Goal: Task Accomplishment & Management: Complete application form

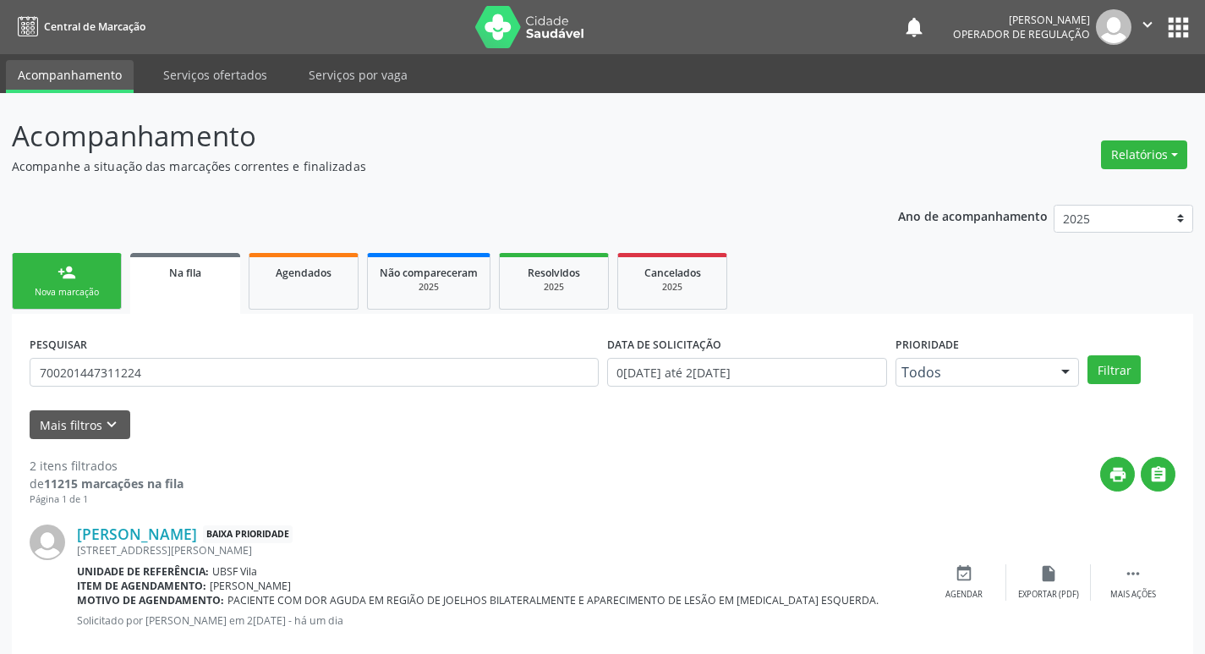
click at [69, 291] on div "Nova marcação" at bounding box center [67, 292] width 85 height 13
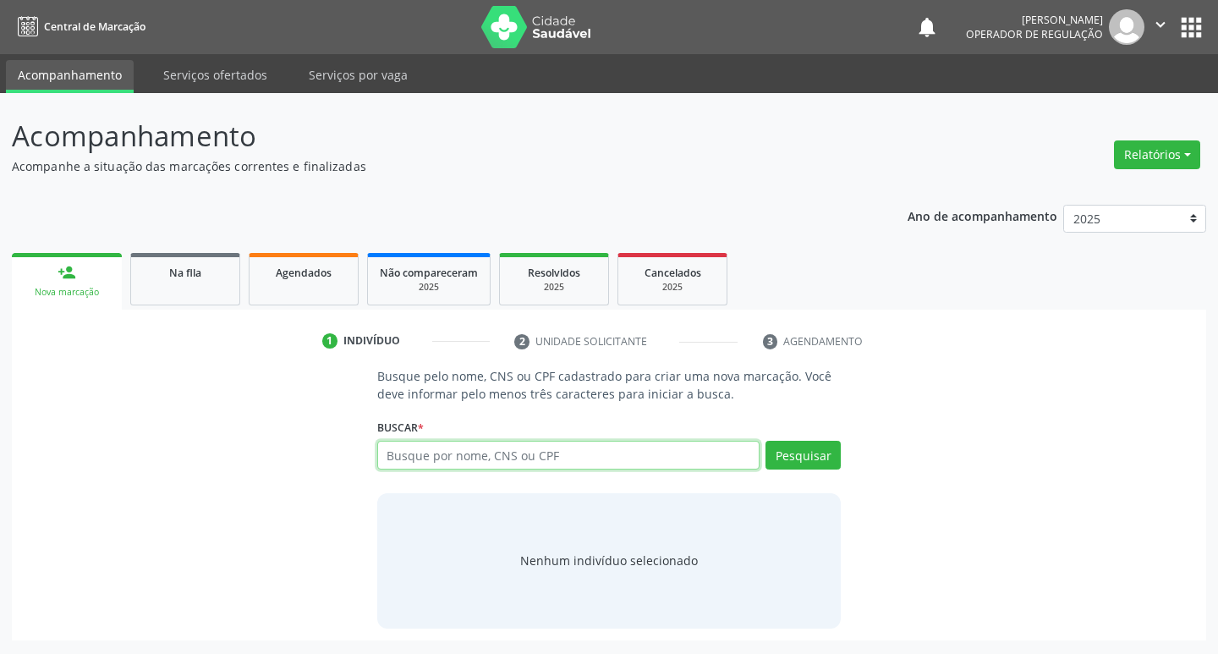
click at [474, 448] on input "text" at bounding box center [568, 455] width 383 height 29
click at [441, 450] on input "text" at bounding box center [568, 455] width 383 height 29
click at [407, 452] on input "text" at bounding box center [568, 455] width 383 height 29
type input "705006425147054"
click at [813, 451] on button "Pesquisar" at bounding box center [802, 455] width 75 height 29
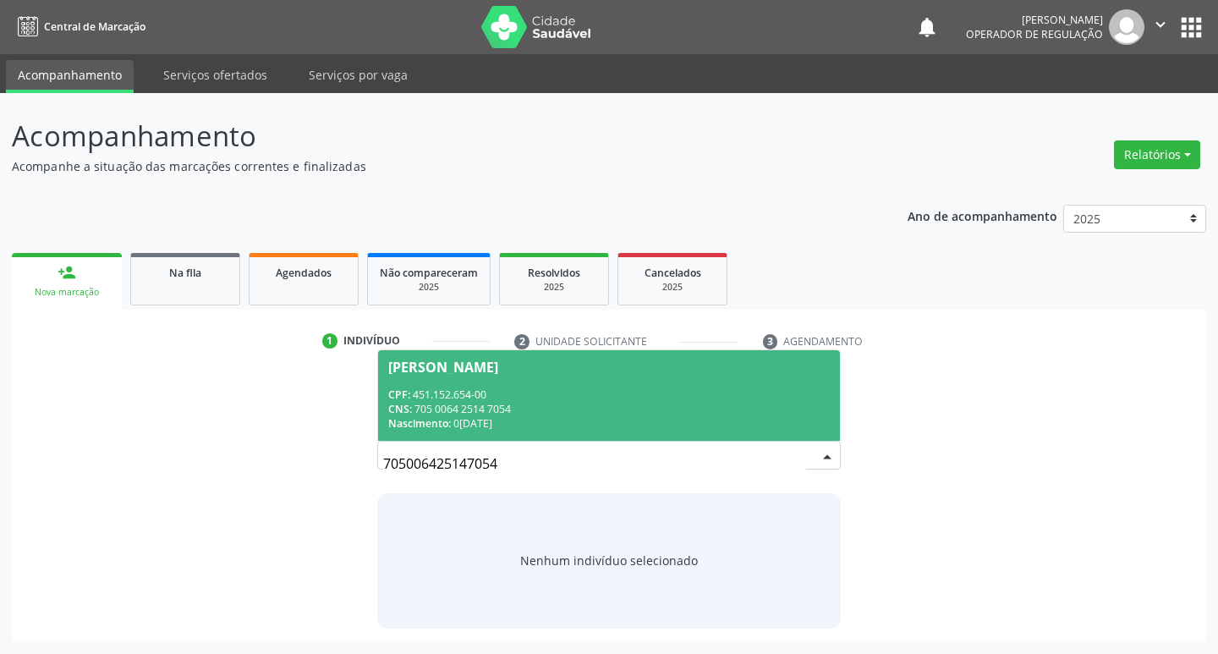
click at [498, 376] on span "[PERSON_NAME] CPF: 451.152.654-00 CNS: 705 0064 2514 7054 Nascimento: 0[DATE]" at bounding box center [609, 395] width 463 height 90
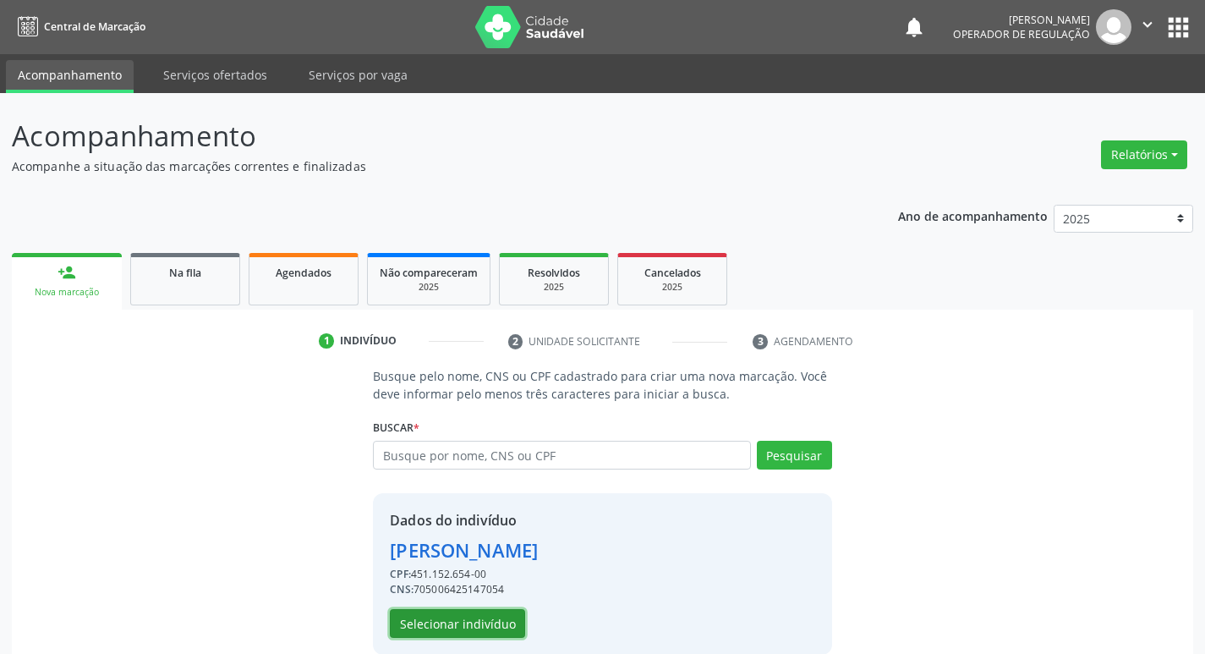
click at [491, 614] on button "Selecionar indivíduo" at bounding box center [457, 623] width 135 height 29
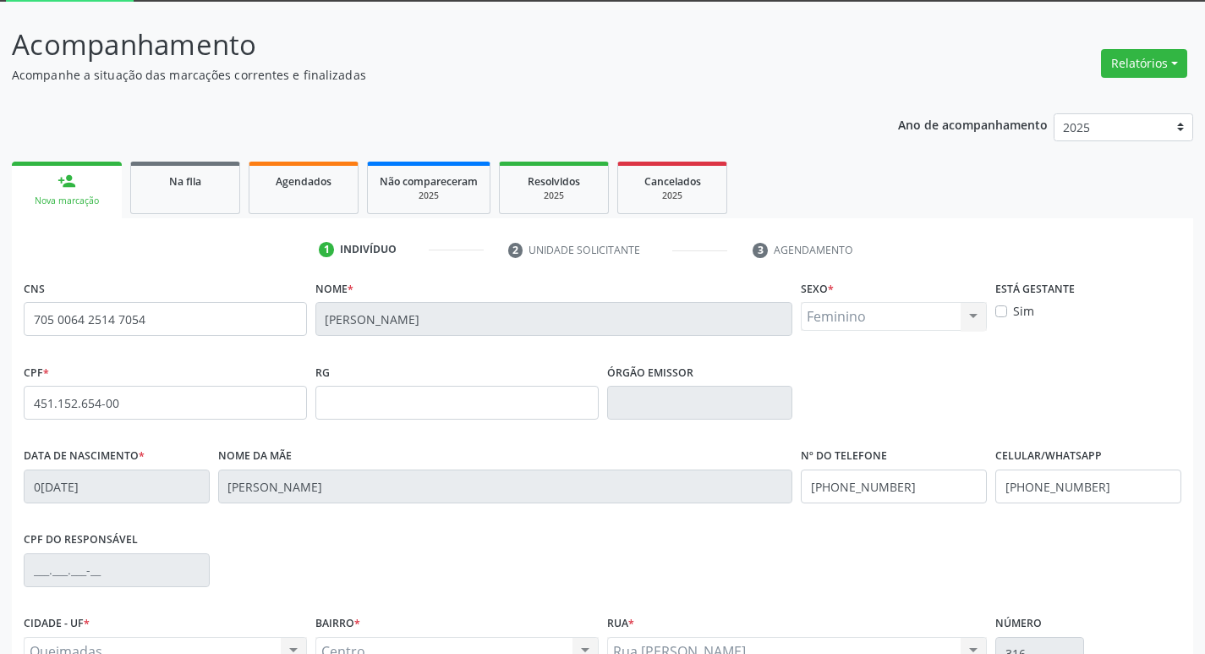
scroll to position [263, 0]
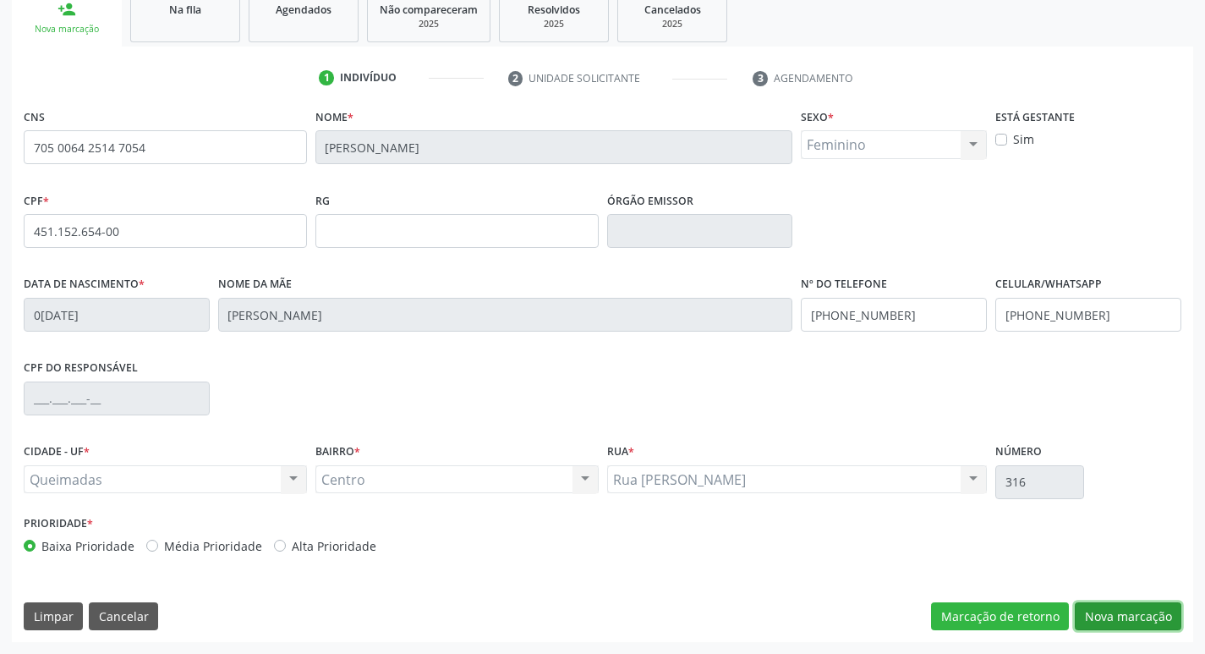
click at [1148, 611] on button "Nova marcação" at bounding box center [1128, 616] width 107 height 29
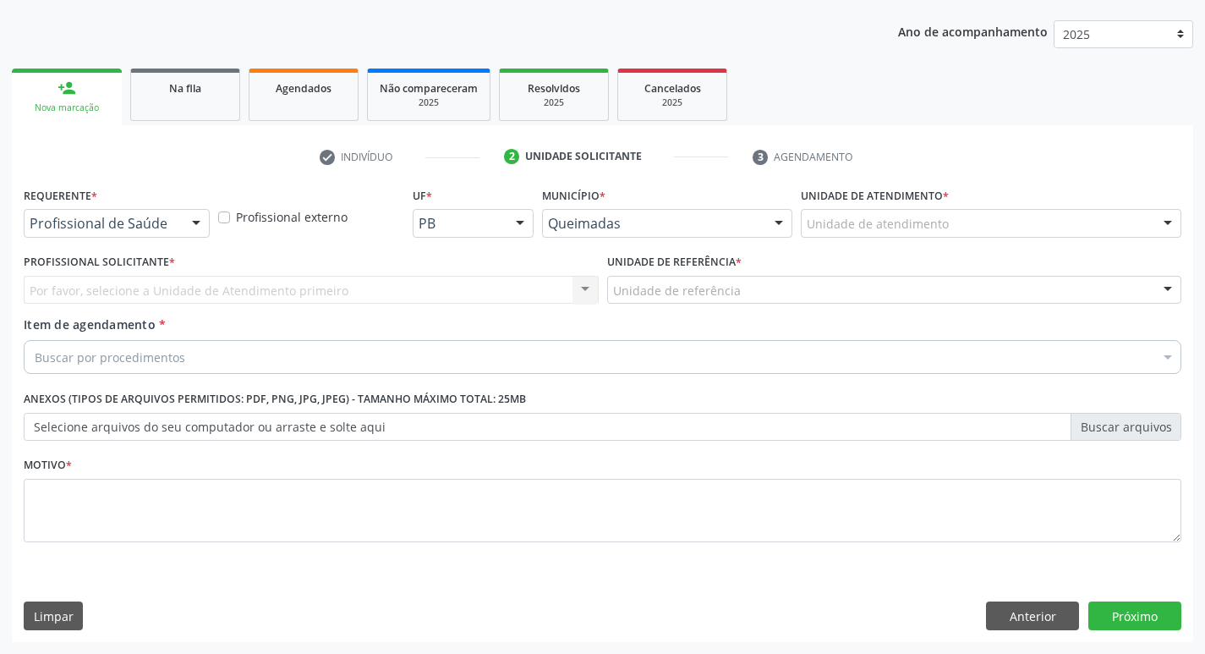
scroll to position [184, 0]
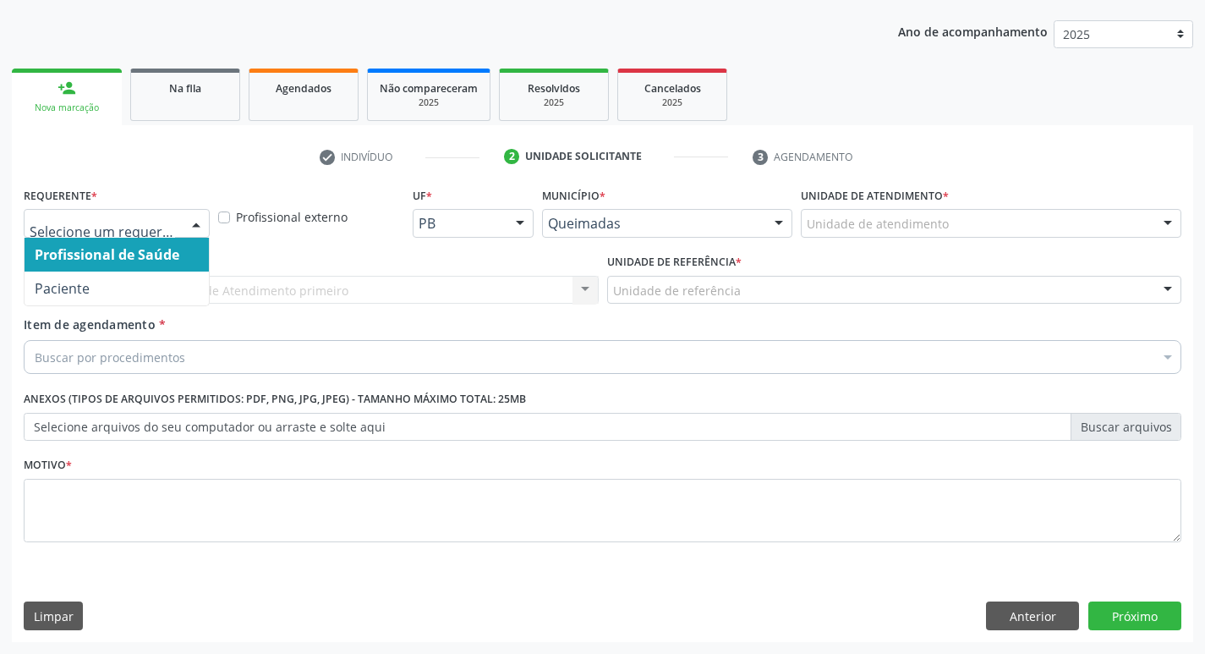
click at [200, 225] on div at bounding box center [196, 224] width 25 height 29
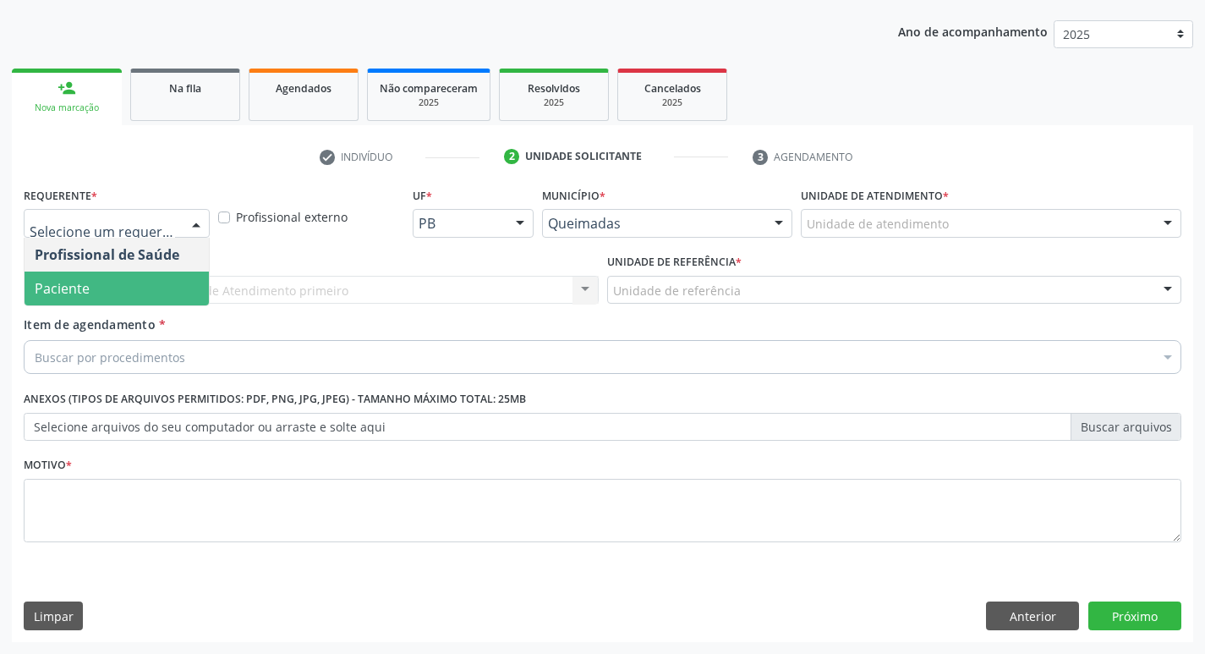
click at [178, 282] on span "Paciente" at bounding box center [117, 288] width 184 height 34
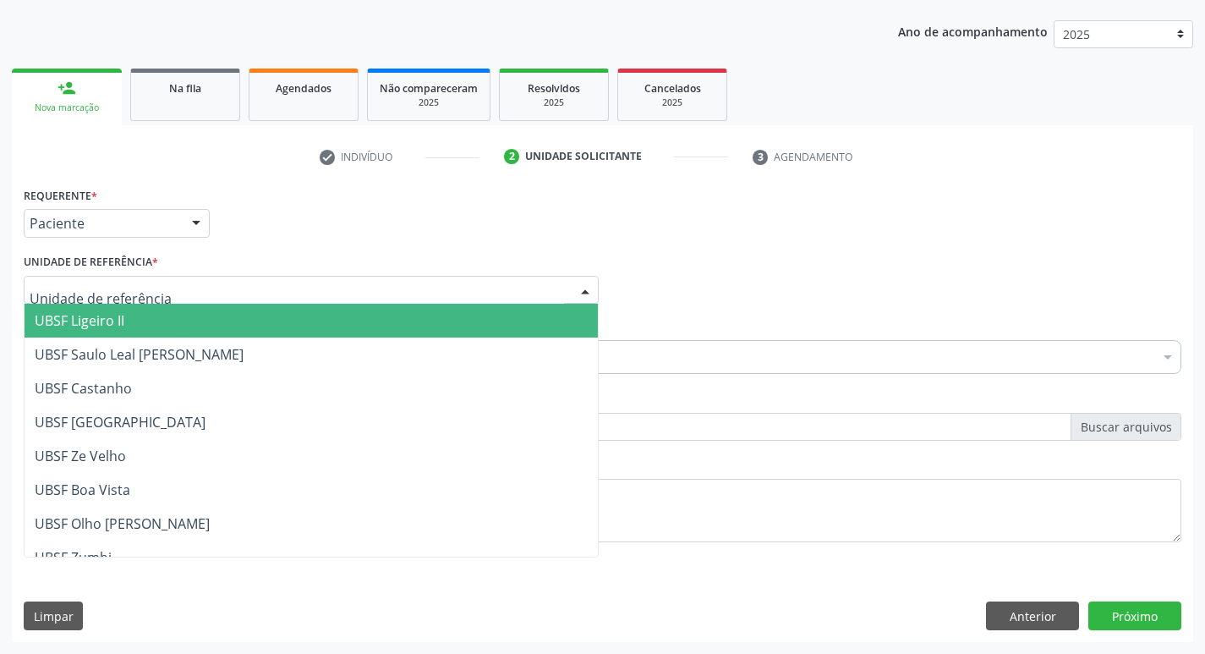
click at [168, 295] on div at bounding box center [311, 290] width 575 height 29
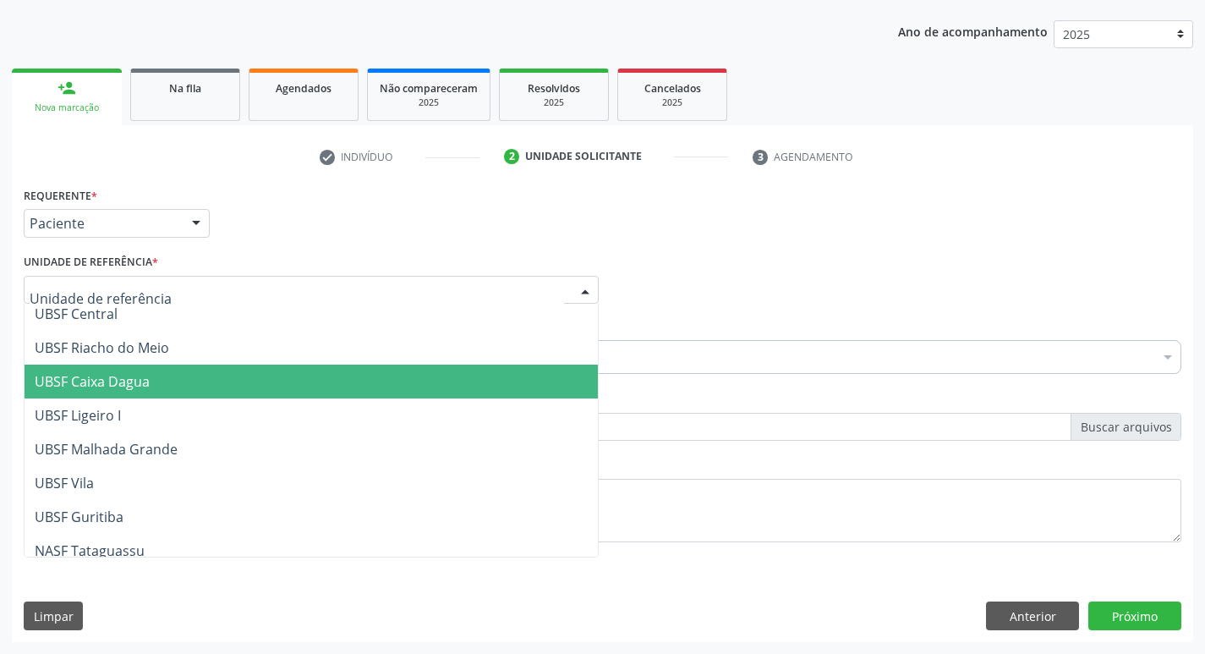
scroll to position [338, 0]
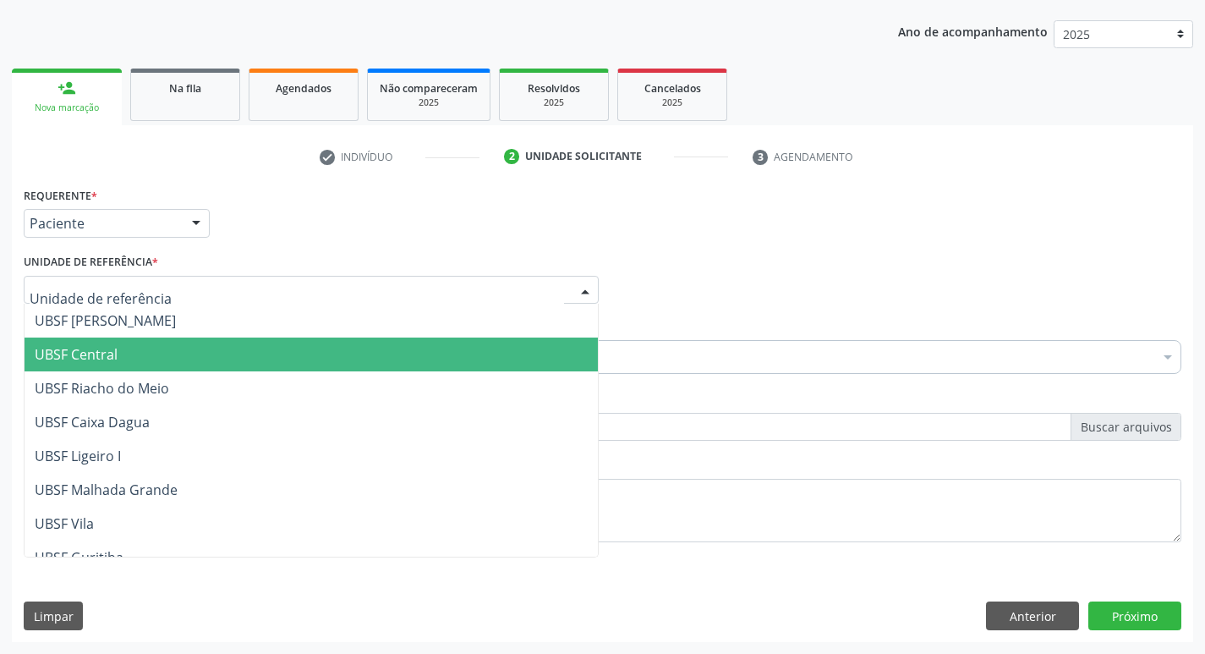
click at [113, 361] on span "UBSF Central" at bounding box center [76, 354] width 83 height 19
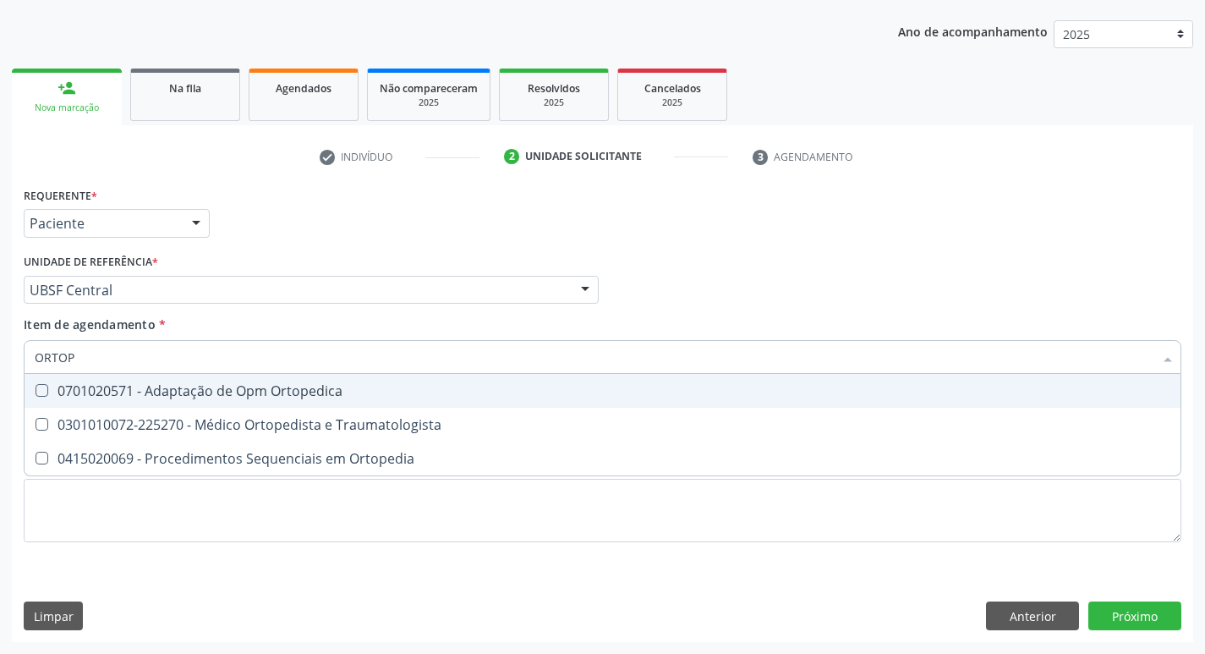
type input "ORTOPE"
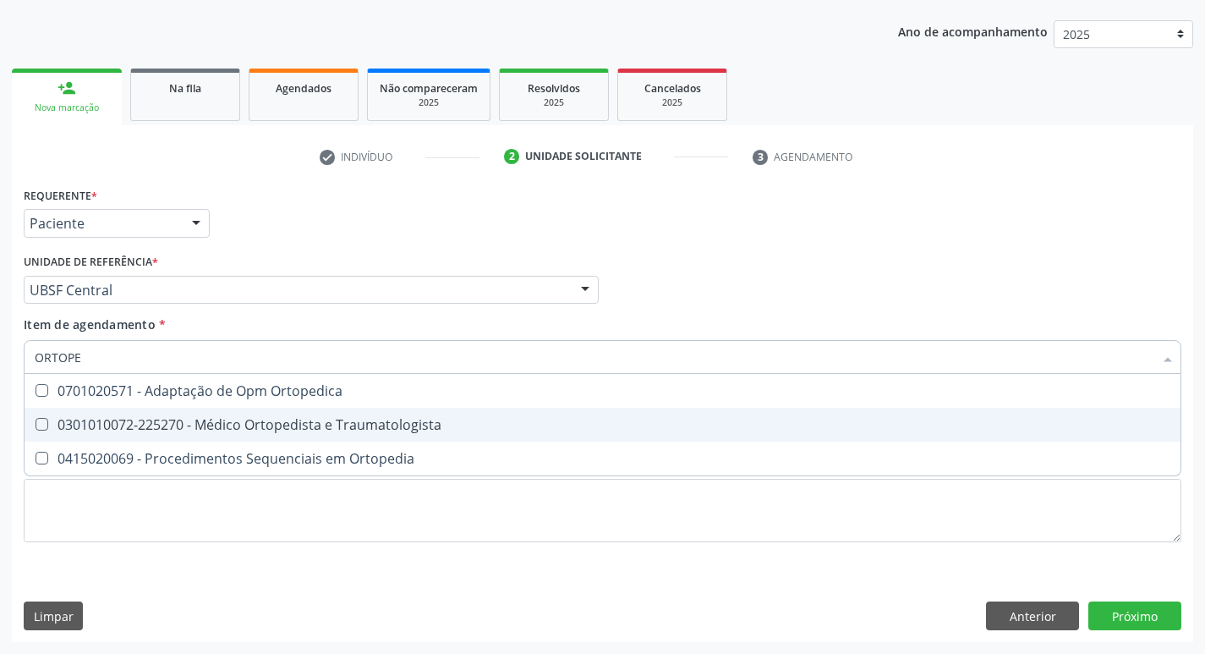
click at [40, 422] on Traumatologista at bounding box center [42, 424] width 13 height 13
click at [36, 422] on Traumatologista "checkbox" at bounding box center [30, 424] width 11 height 11
checkbox Traumatologista "true"
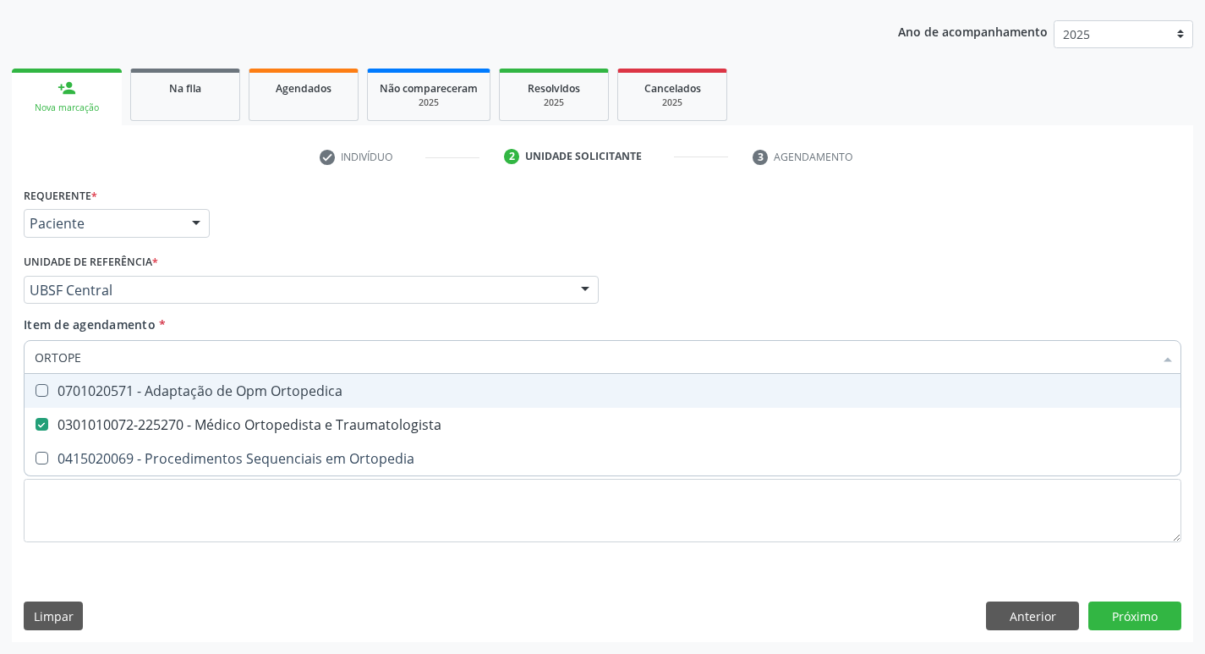
click at [661, 282] on div "Profissional Solicitante Por favor, selecione a Unidade de Atendimento primeiro…" at bounding box center [602, 282] width 1166 height 66
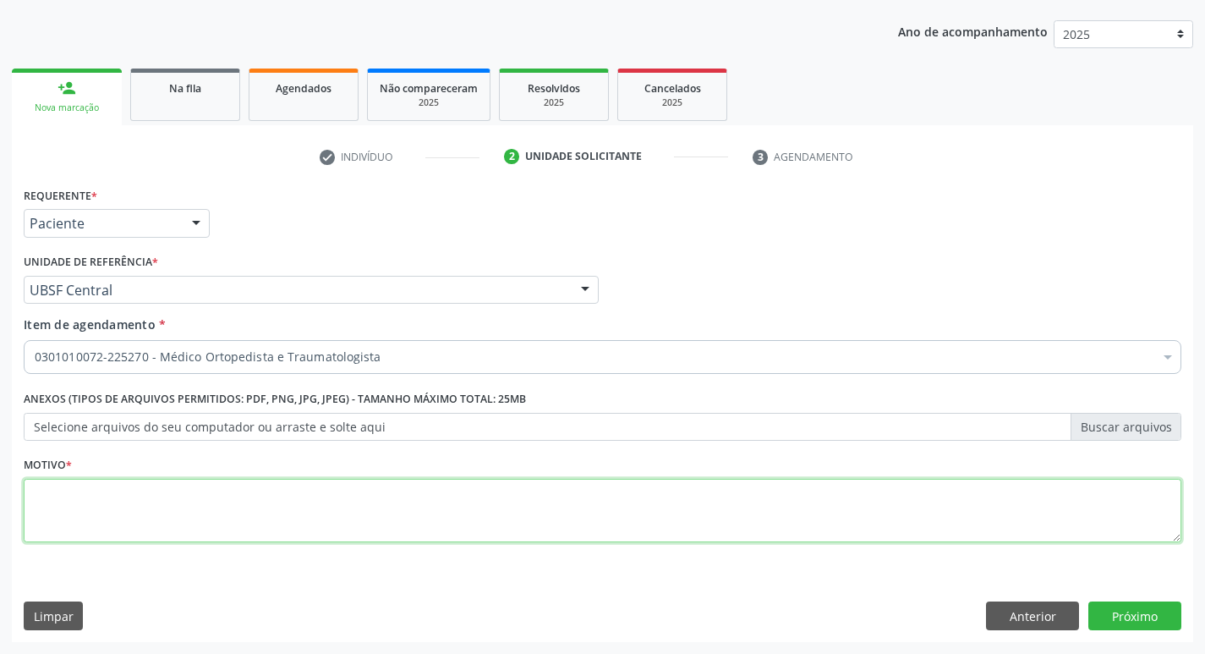
click at [62, 498] on textarea at bounding box center [603, 511] width 1158 height 64
type textarea "PRIMEIRA CONSULTA 09/2025"
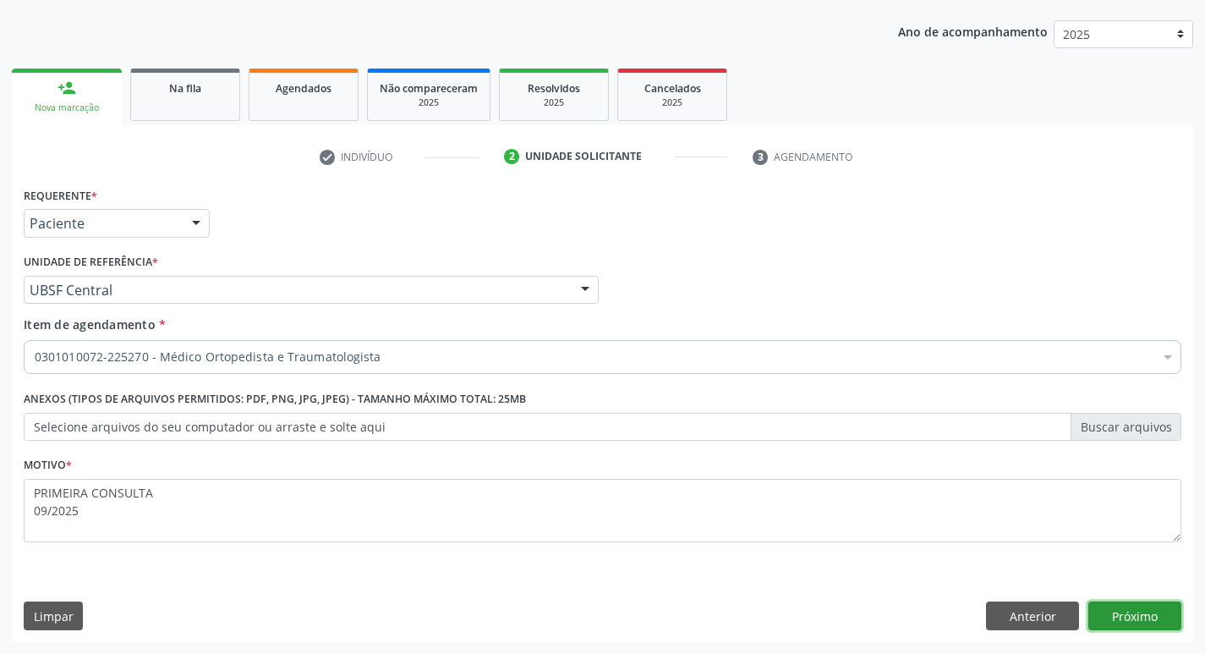
click at [1138, 611] on button "Próximo" at bounding box center [1134, 615] width 93 height 29
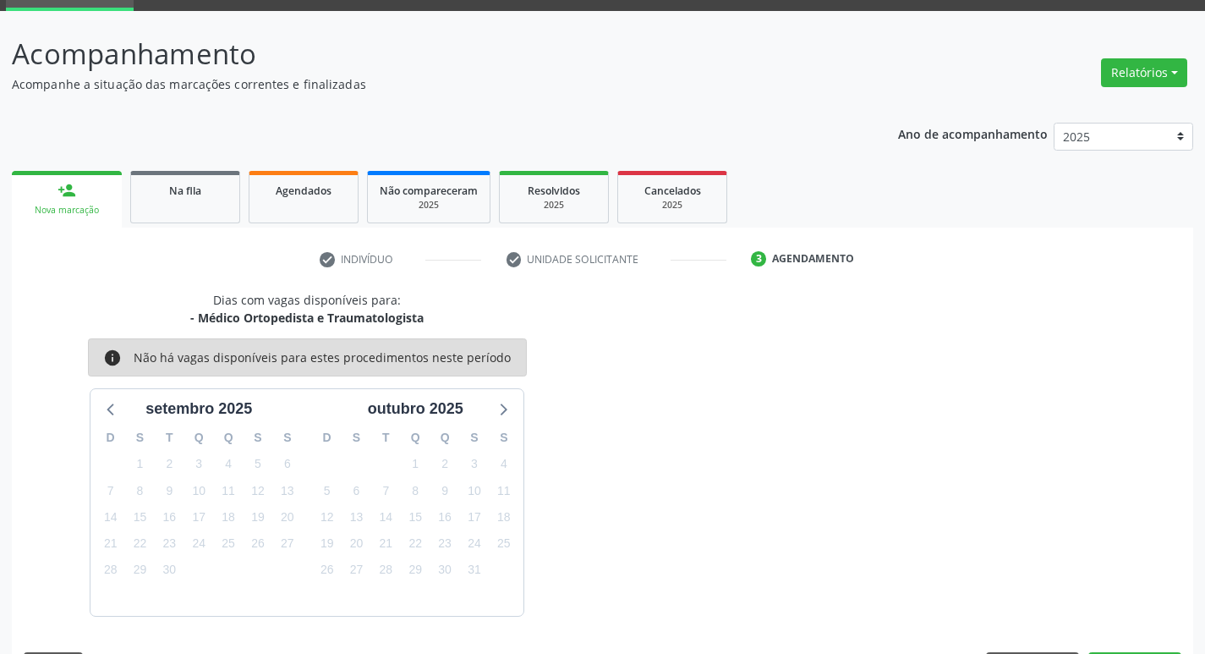
scroll to position [132, 0]
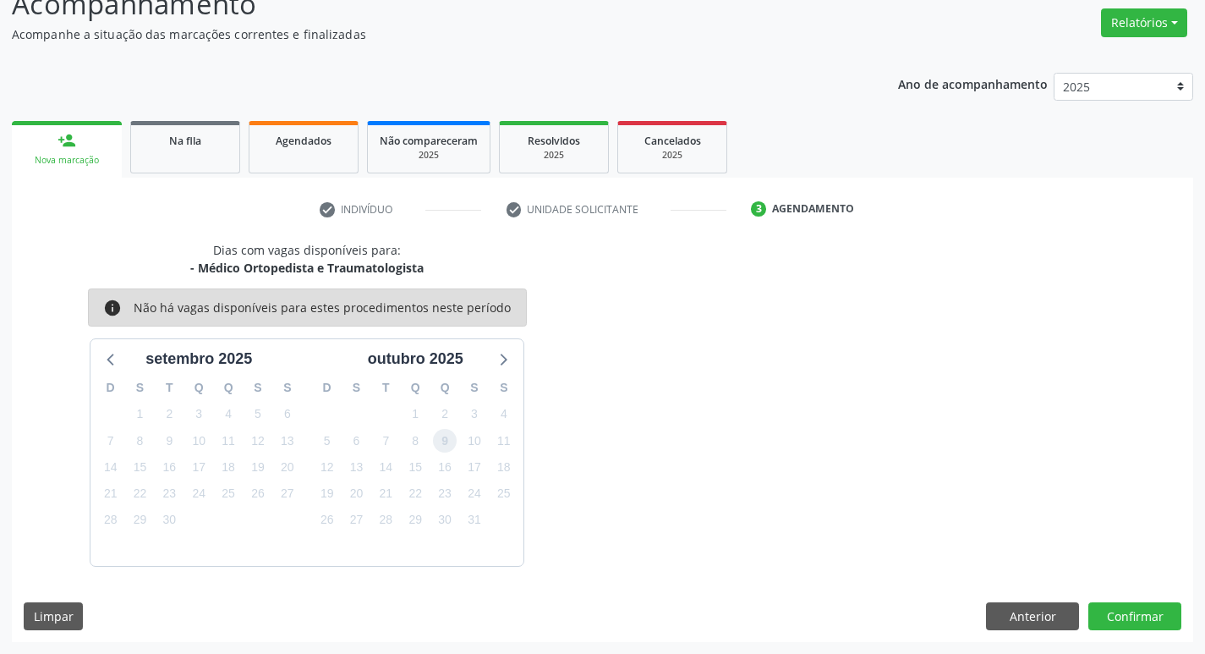
click at [448, 439] on span "9" at bounding box center [445, 441] width 24 height 24
click at [1147, 624] on button "Confirmar" at bounding box center [1134, 616] width 93 height 29
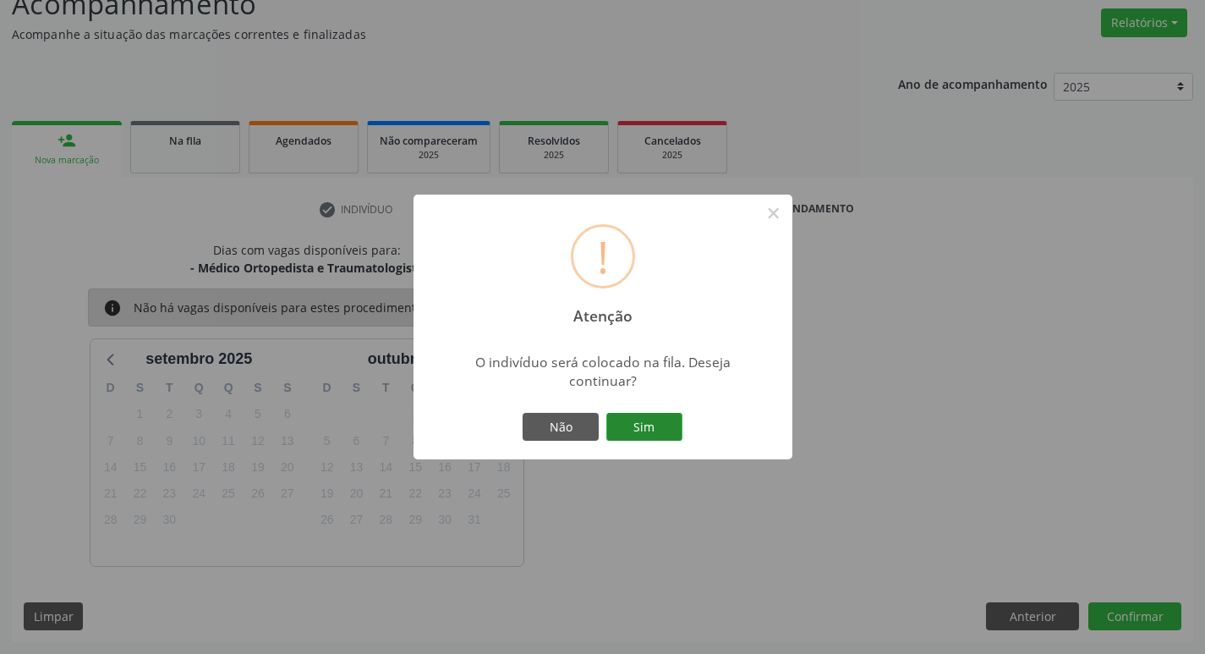
click at [660, 426] on button "Sim" at bounding box center [644, 427] width 76 height 29
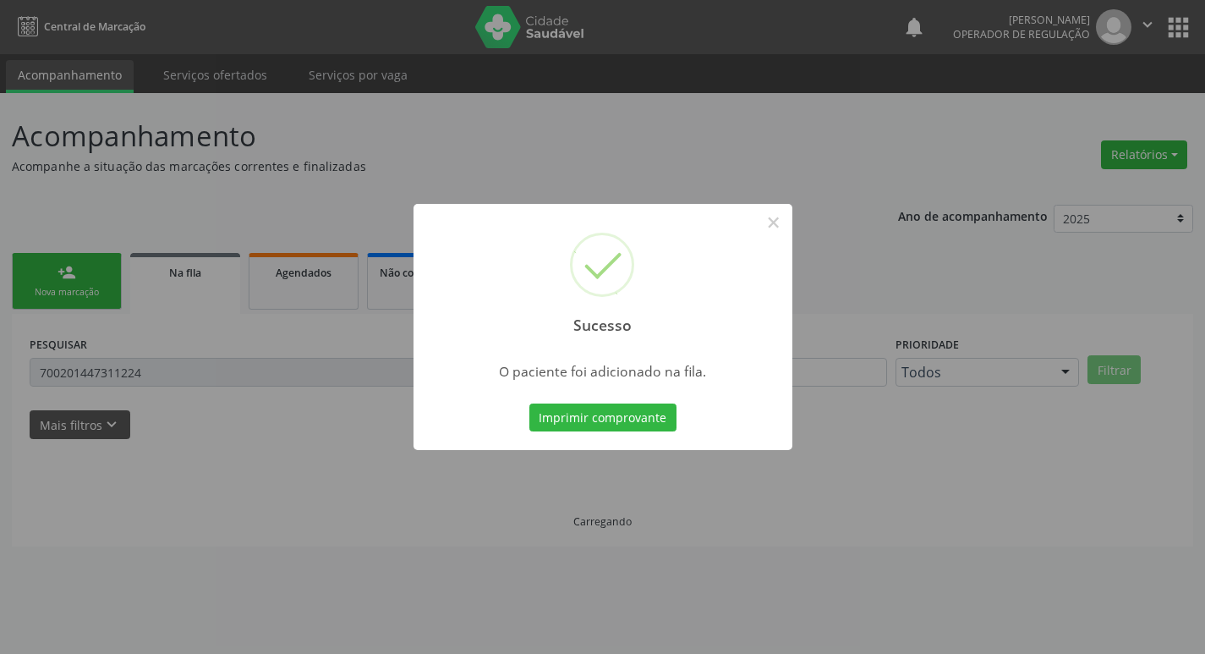
scroll to position [0, 0]
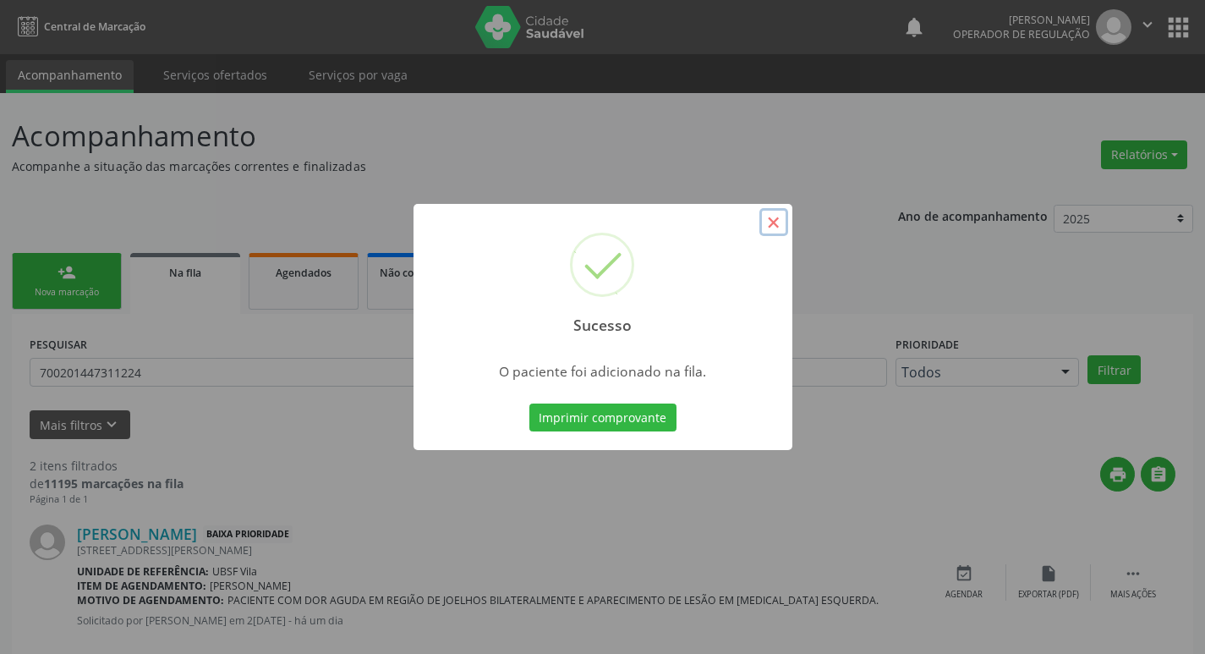
click at [762, 228] on button "×" at bounding box center [773, 222] width 29 height 29
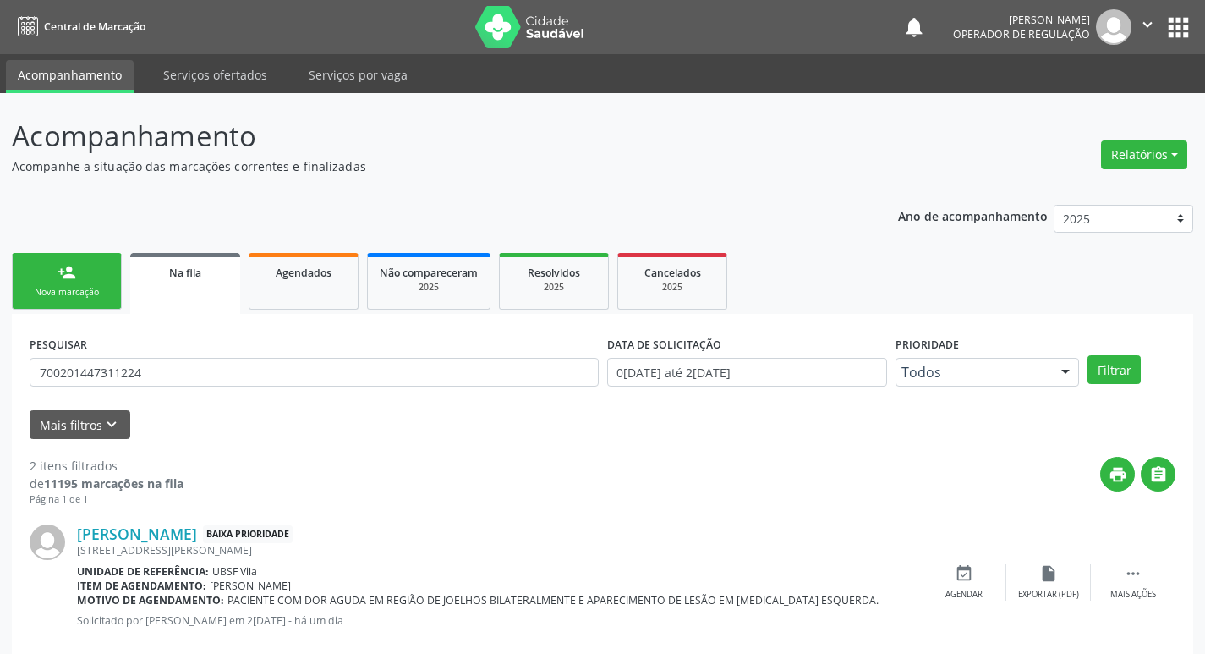
click at [61, 289] on div "Nova marcação" at bounding box center [67, 292] width 85 height 13
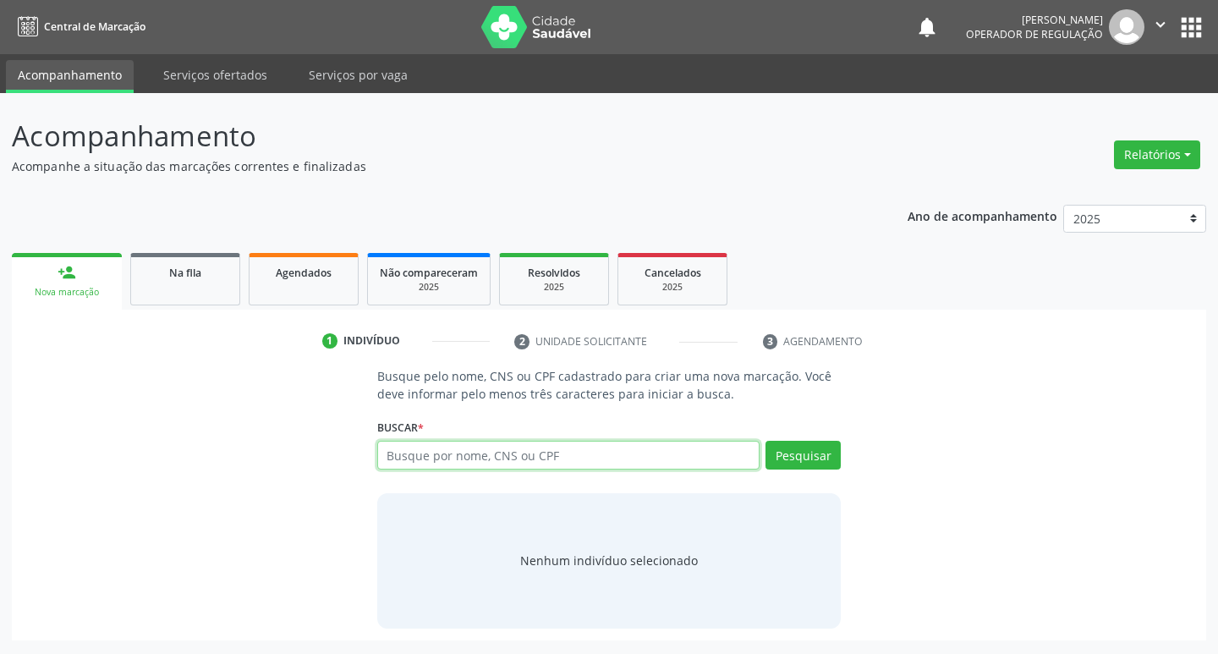
click at [416, 446] on input "text" at bounding box center [568, 455] width 383 height 29
type input "703401546625300"
click at [792, 459] on button "Pesquisar" at bounding box center [802, 455] width 75 height 29
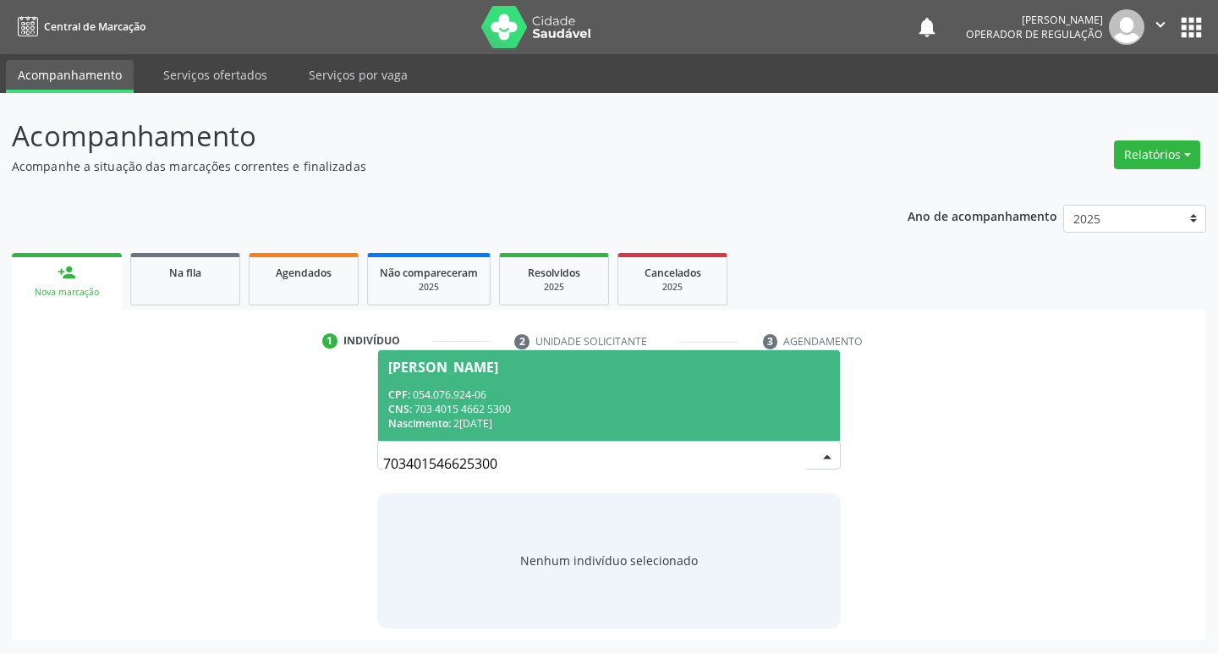
click at [477, 366] on div "[PERSON_NAME]" at bounding box center [443, 367] width 110 height 14
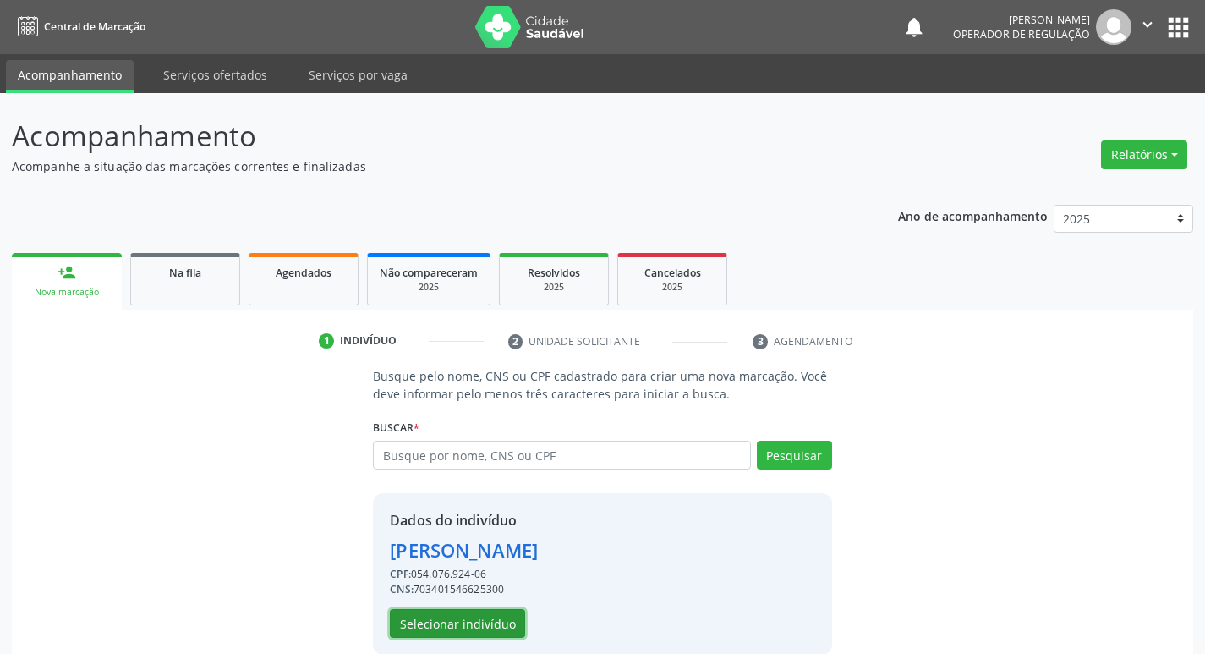
click at [440, 629] on button "Selecionar indivíduo" at bounding box center [457, 623] width 135 height 29
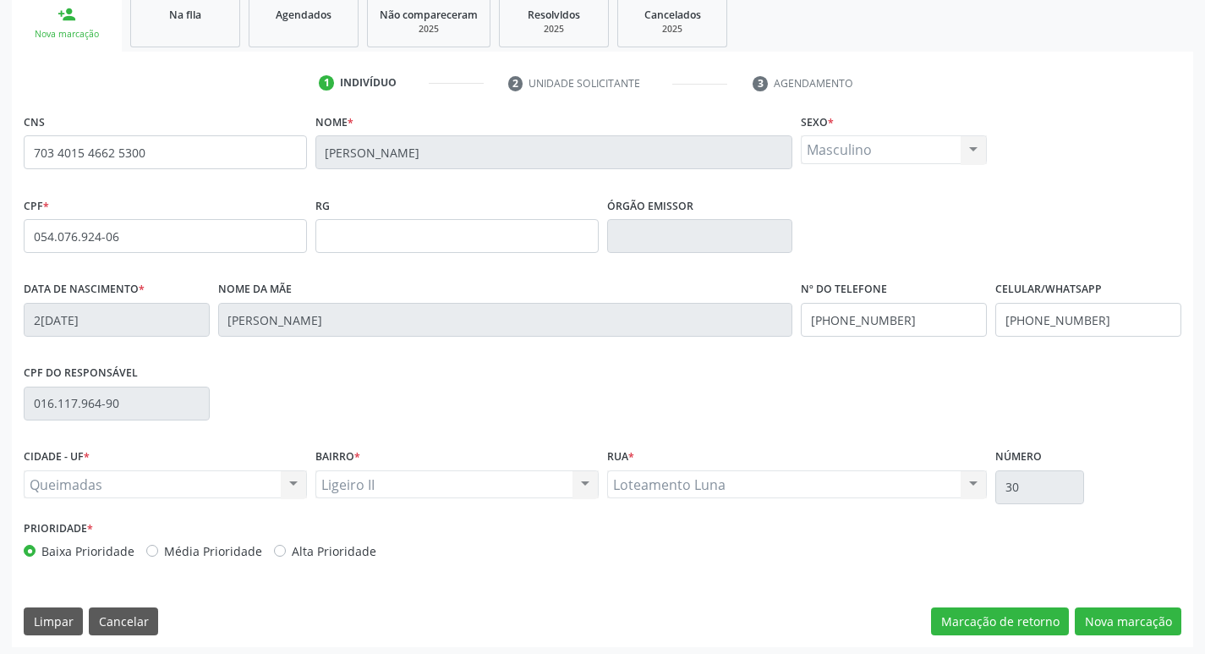
scroll to position [263, 0]
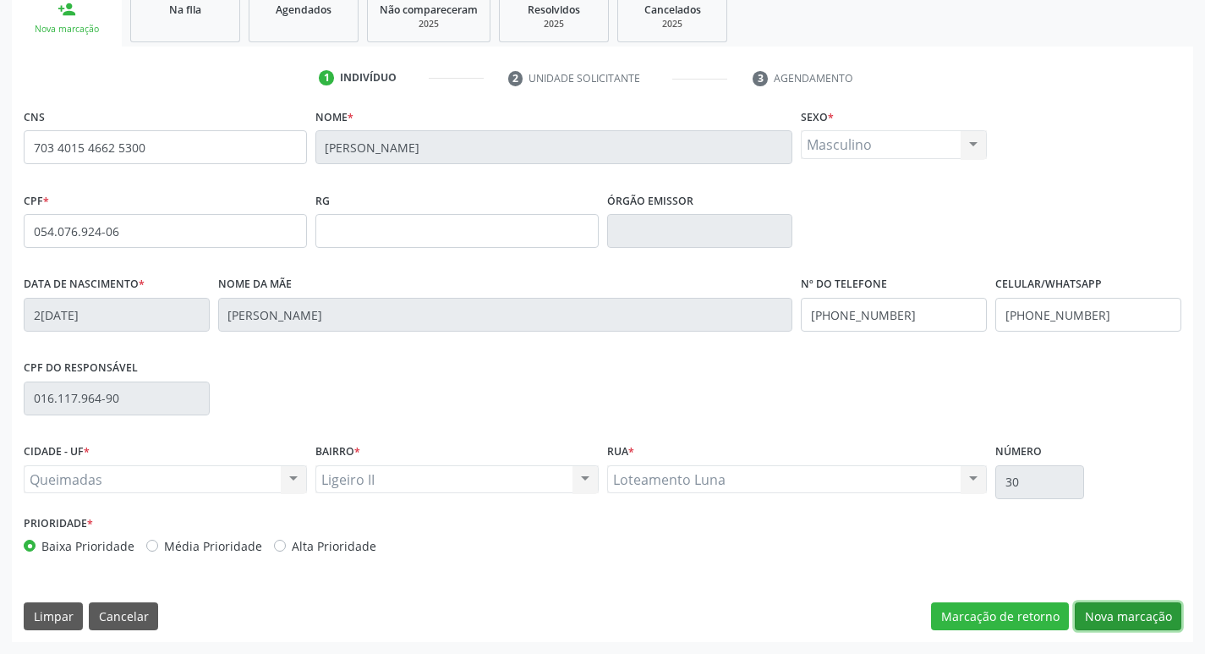
click at [1108, 623] on button "Nova marcação" at bounding box center [1128, 616] width 107 height 29
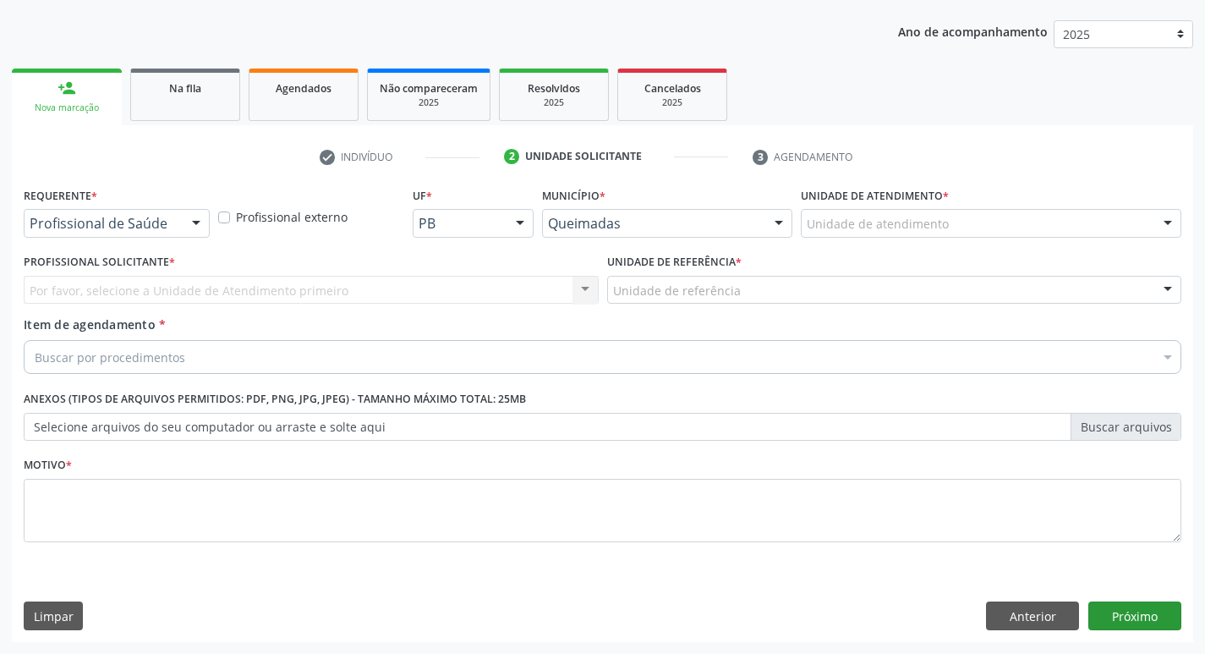
scroll to position [184, 0]
click at [193, 225] on div at bounding box center [196, 224] width 25 height 29
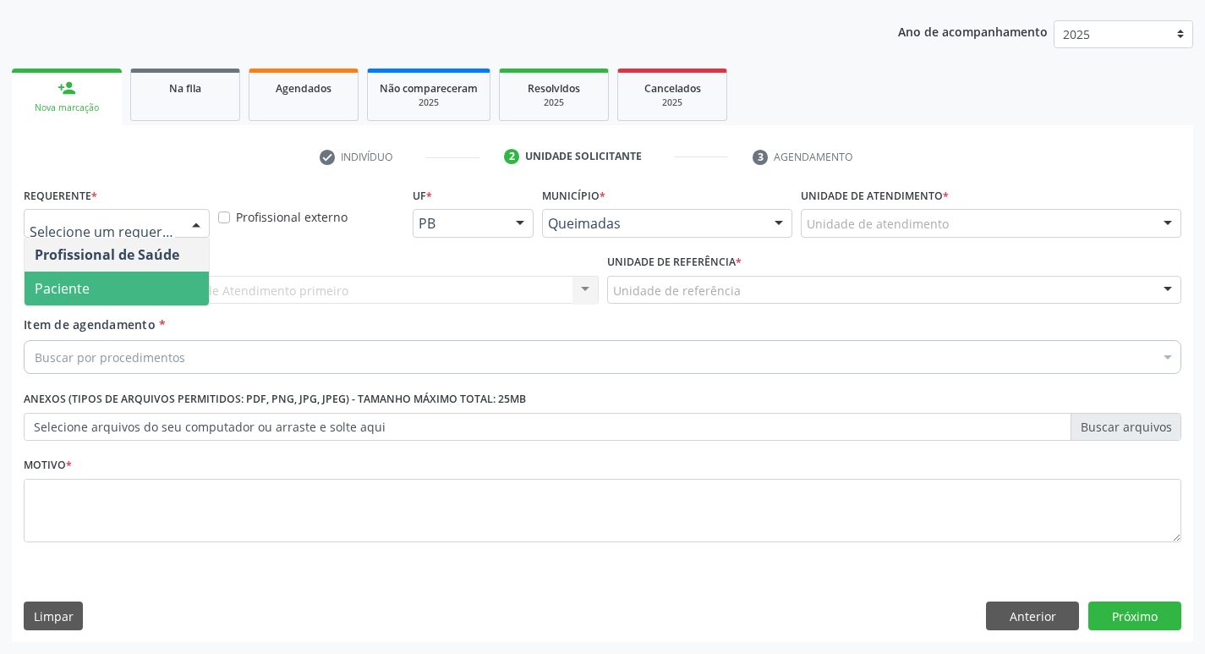
click at [148, 301] on span "Paciente" at bounding box center [117, 288] width 184 height 34
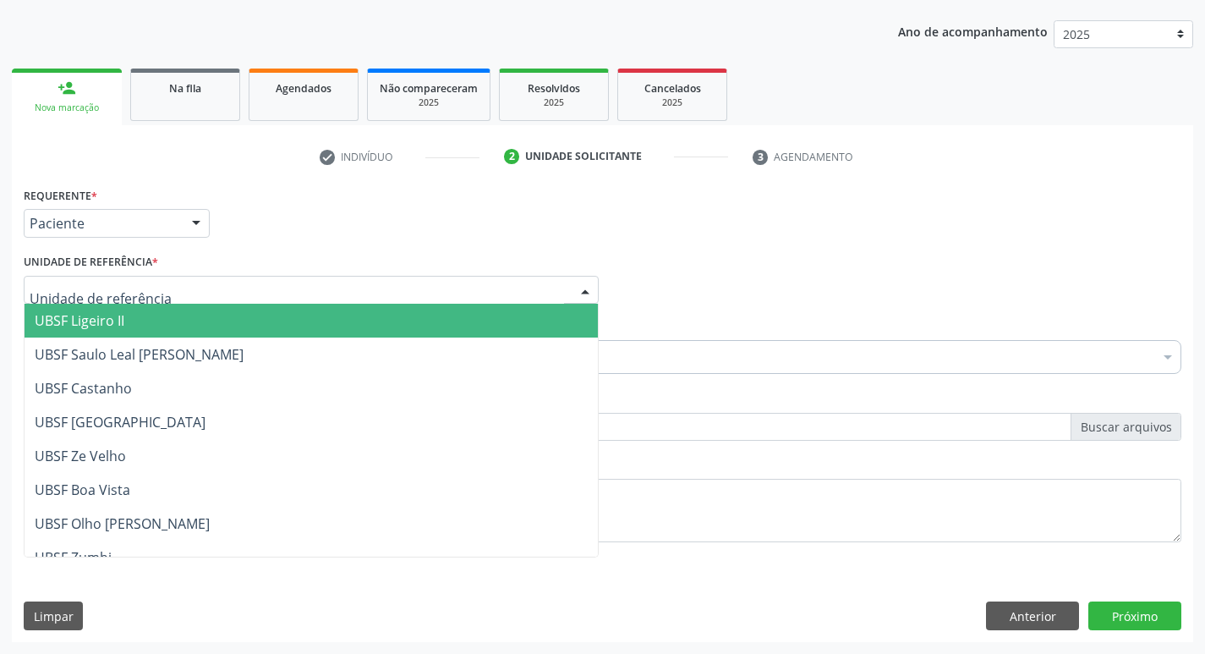
click at [151, 321] on span "UBSF Ligeiro II" at bounding box center [311, 321] width 573 height 34
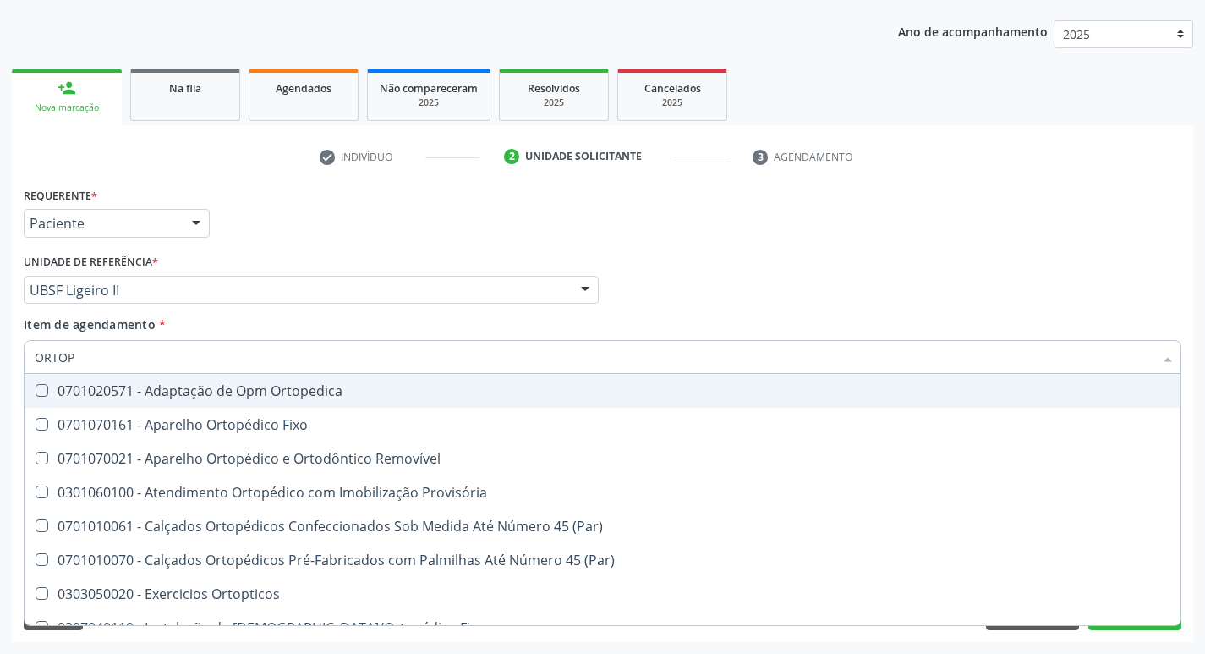
type input "ORTOPE"
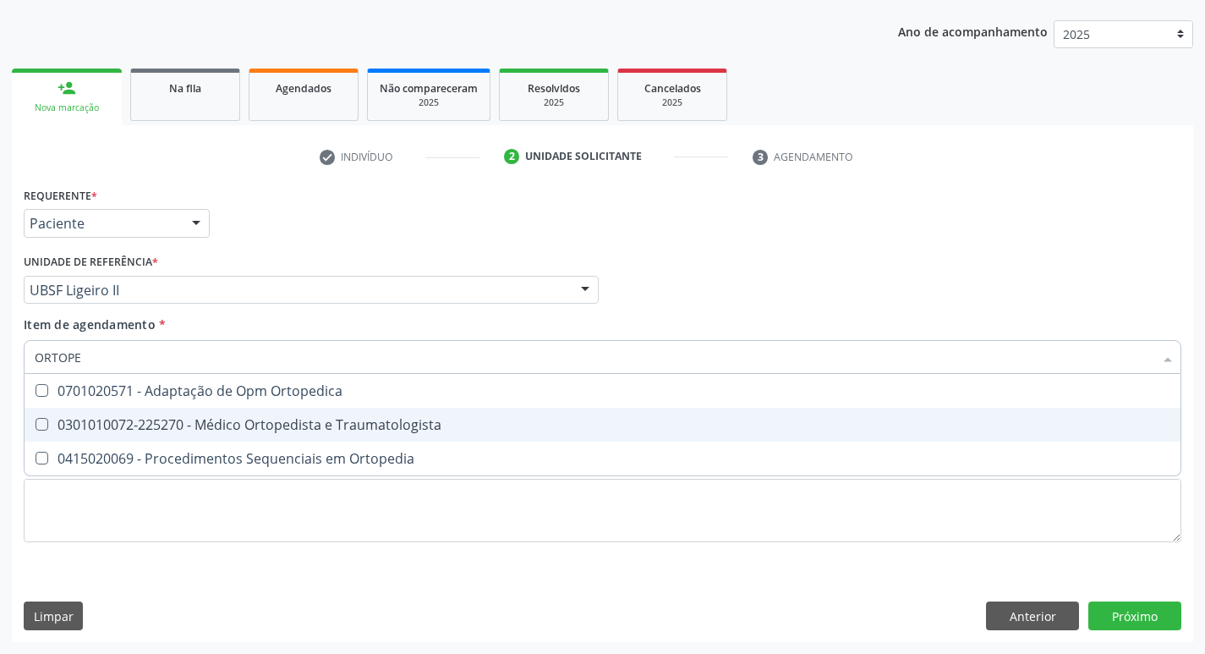
click at [41, 426] on Traumatologista at bounding box center [42, 424] width 13 height 13
click at [36, 426] on Traumatologista "checkbox" at bounding box center [30, 424] width 11 height 11
checkbox Traumatologista "true"
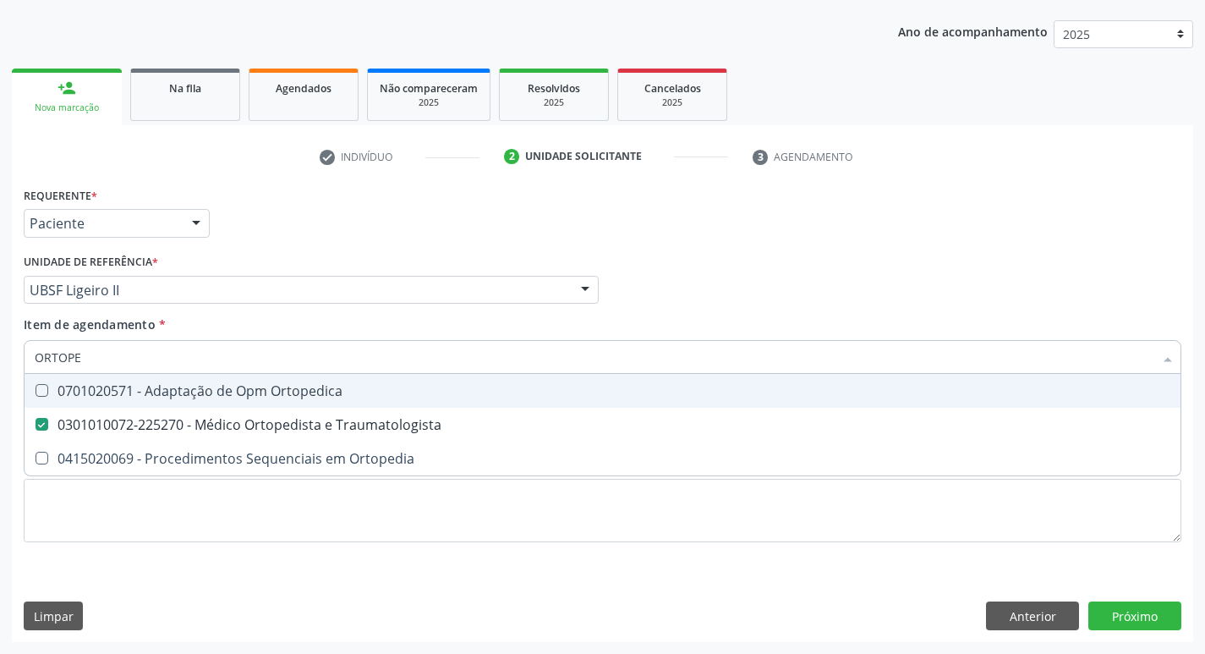
click at [789, 325] on div "Item de agendamento * ORTOPE Desfazer seleção 0701020571 - Adaptação de Opm Ort…" at bounding box center [603, 341] width 1158 height 53
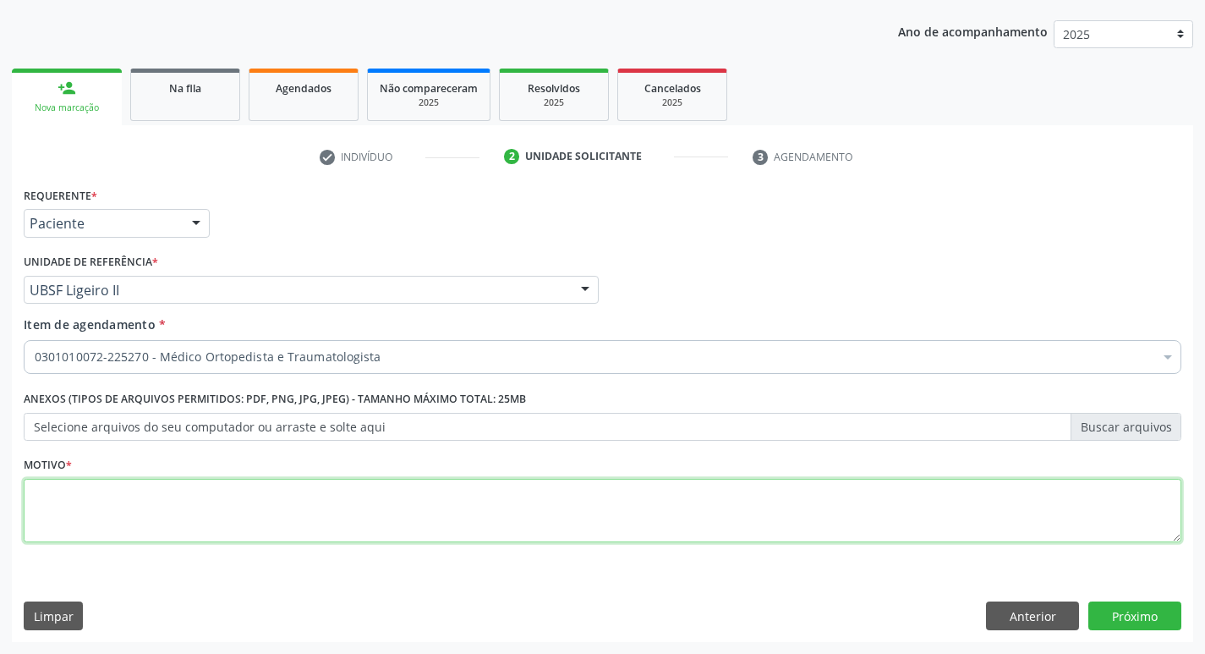
click at [44, 500] on textarea at bounding box center [603, 511] width 1158 height 64
type textarea "PRIMEIRA CONSULTA 09/2025"
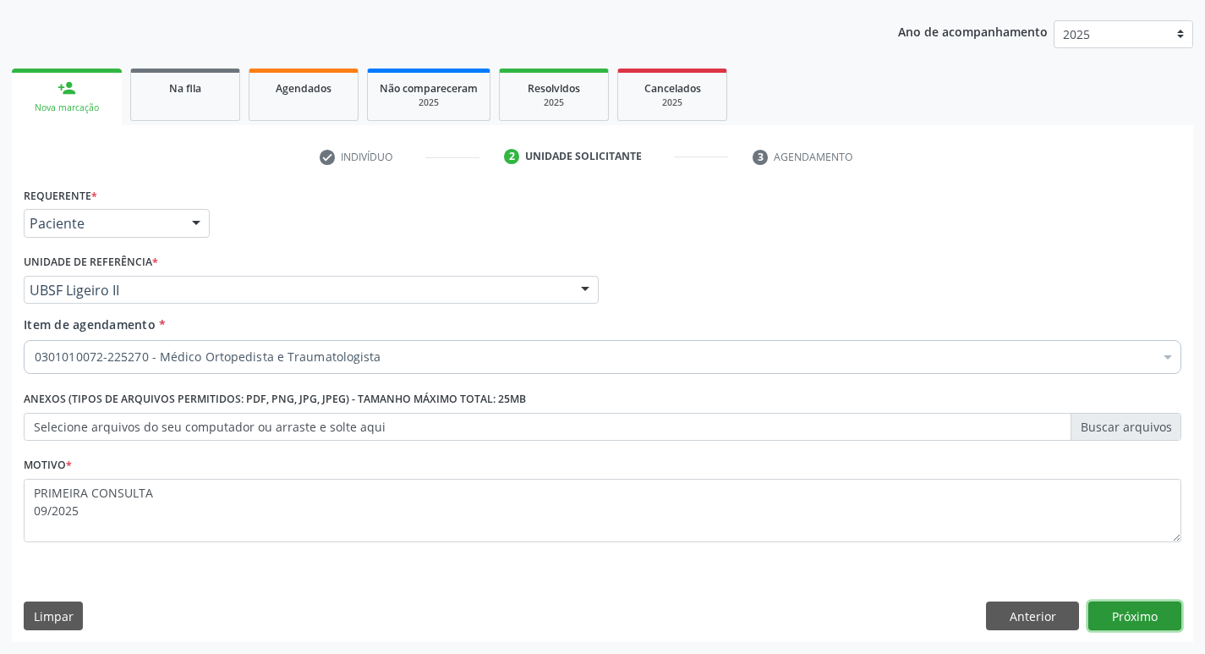
click at [1137, 618] on button "Próximo" at bounding box center [1134, 615] width 93 height 29
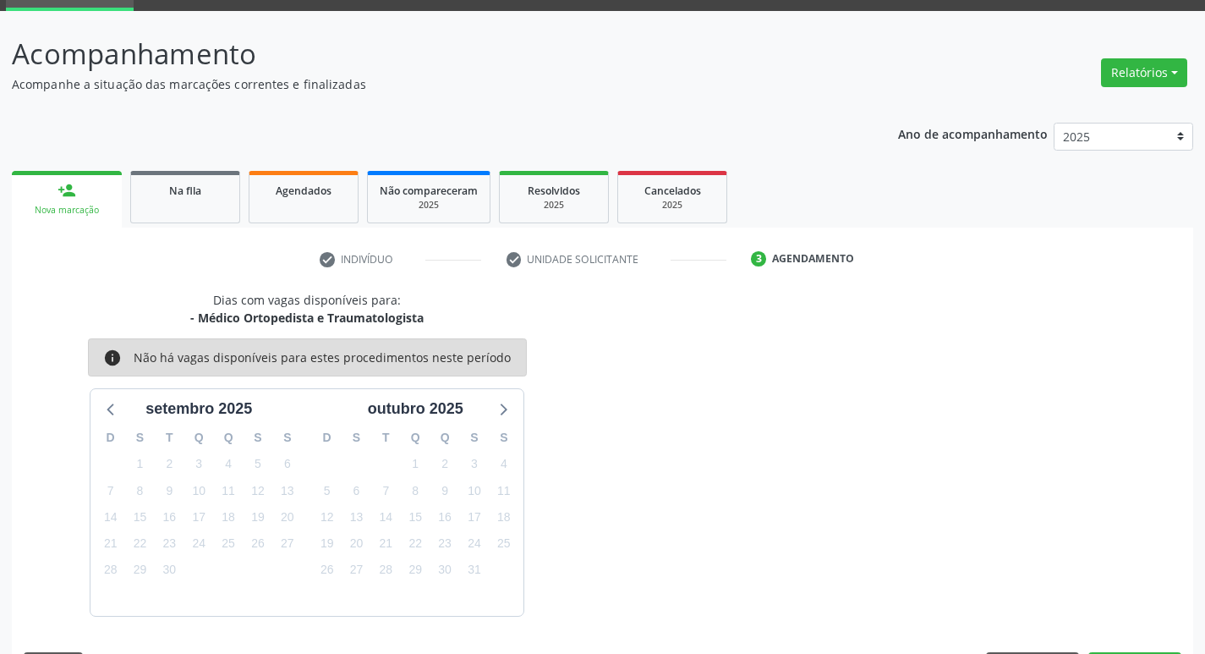
scroll to position [132, 0]
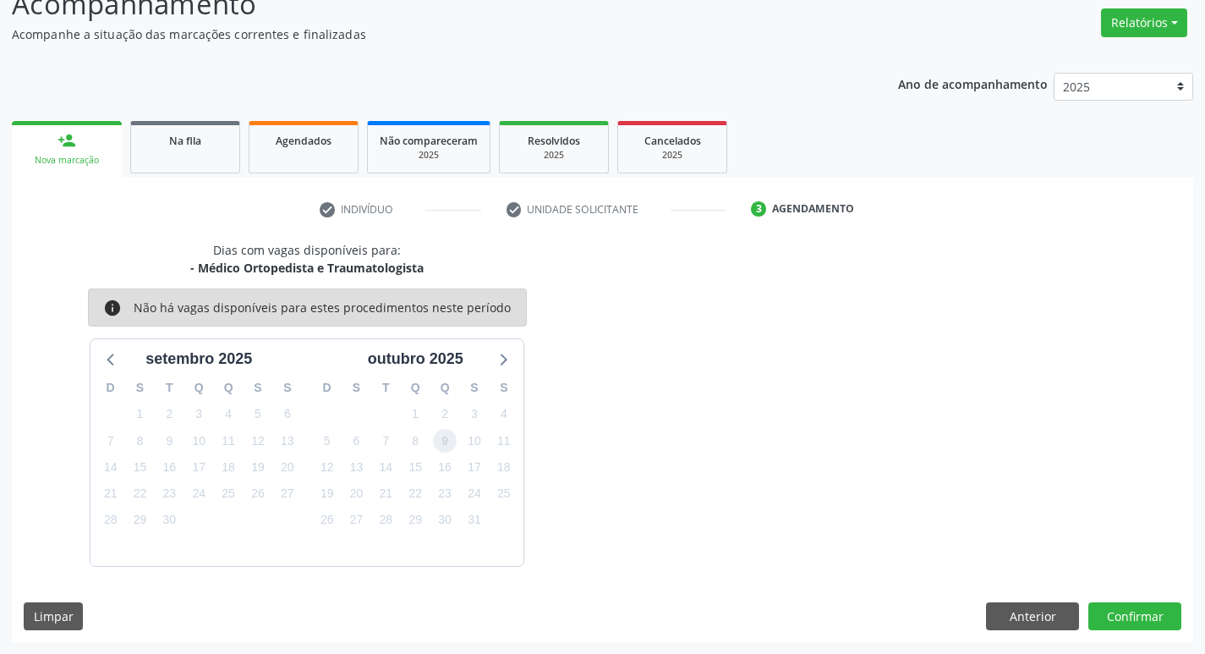
click at [449, 441] on span "9" at bounding box center [445, 441] width 24 height 24
click at [1146, 628] on button "Confirmar" at bounding box center [1134, 616] width 93 height 29
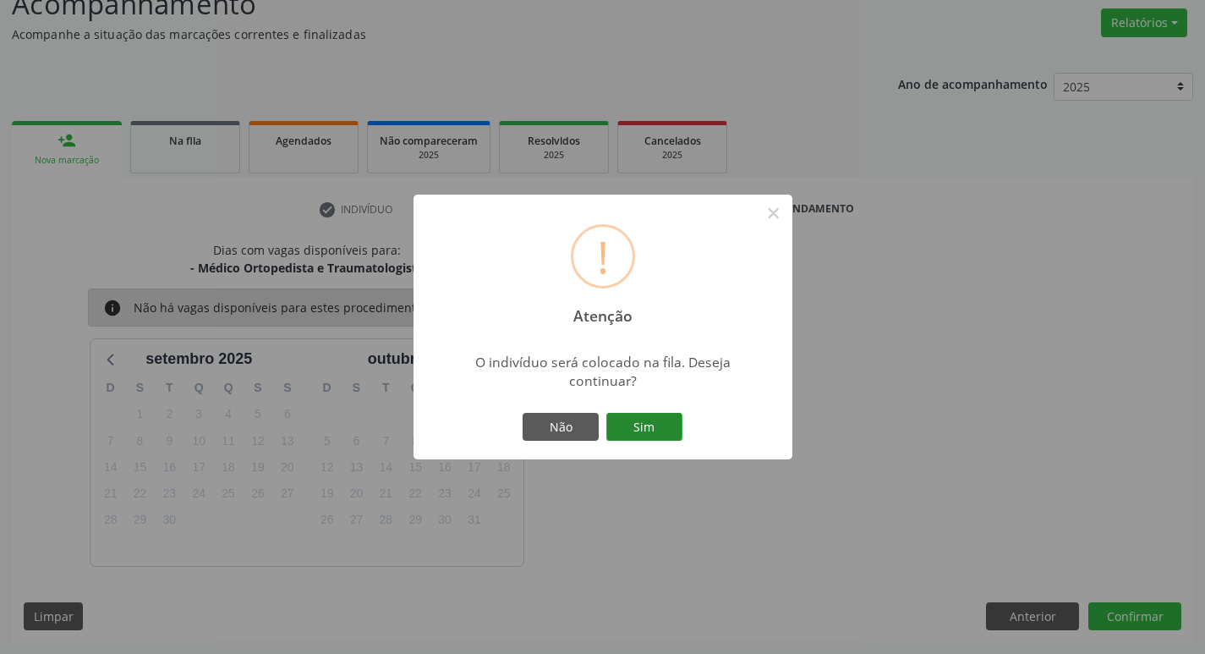
click at [632, 426] on button "Sim" at bounding box center [644, 427] width 76 height 29
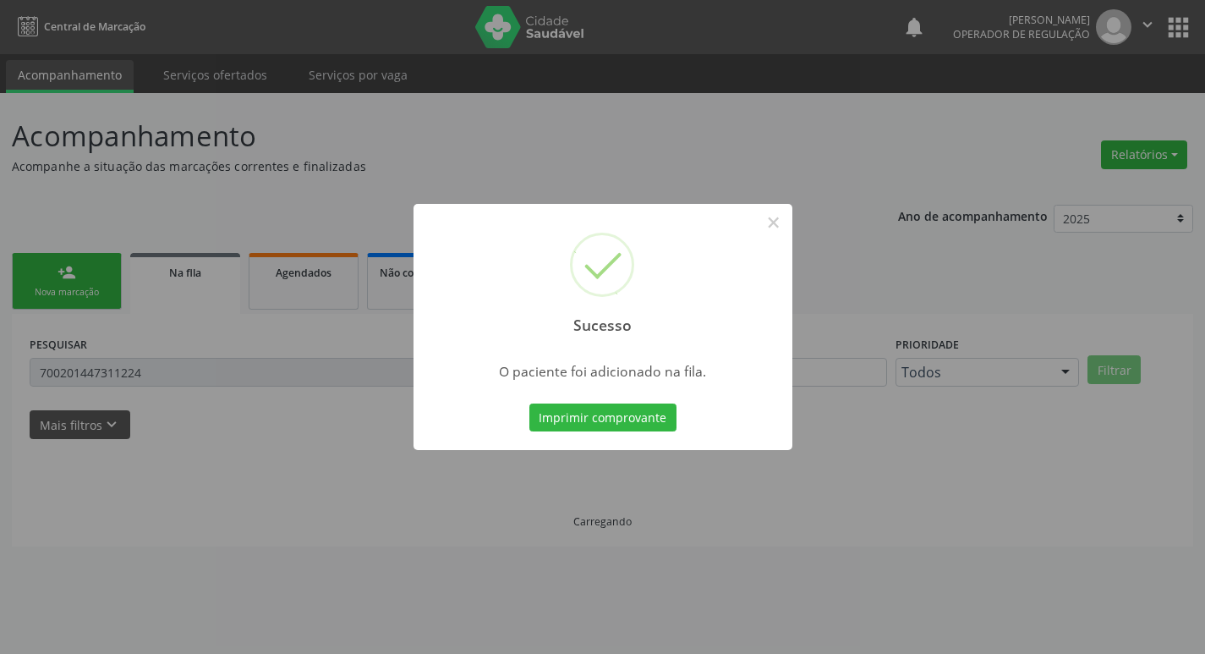
scroll to position [0, 0]
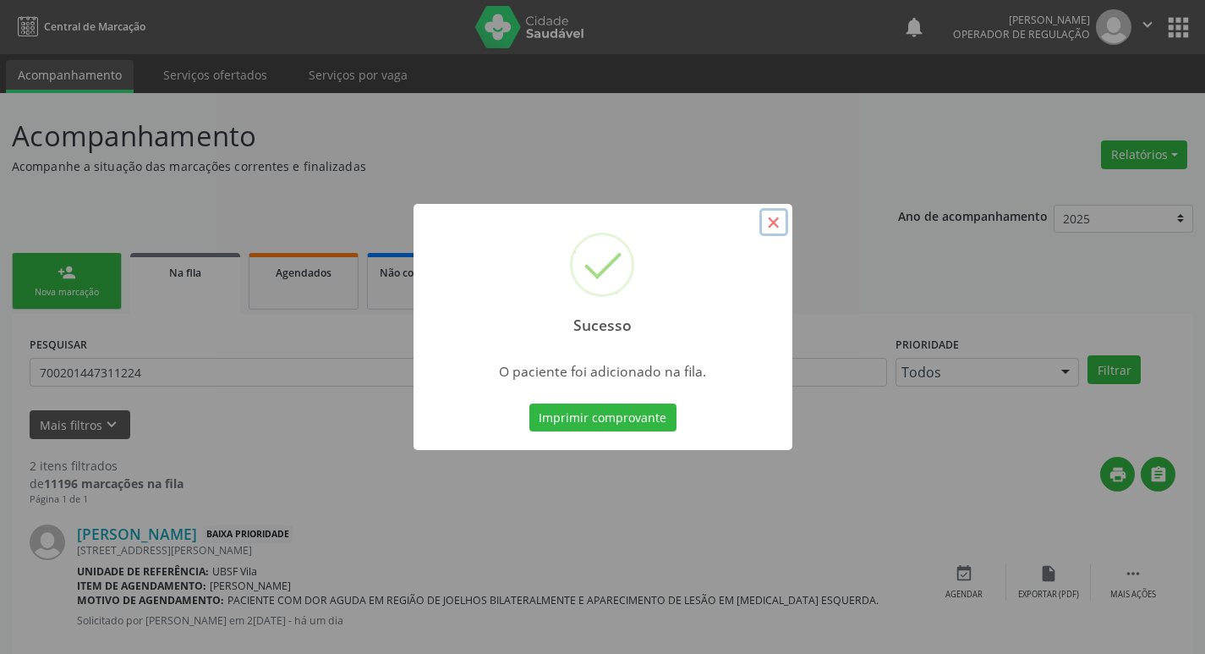
click at [770, 231] on button "×" at bounding box center [773, 222] width 29 height 29
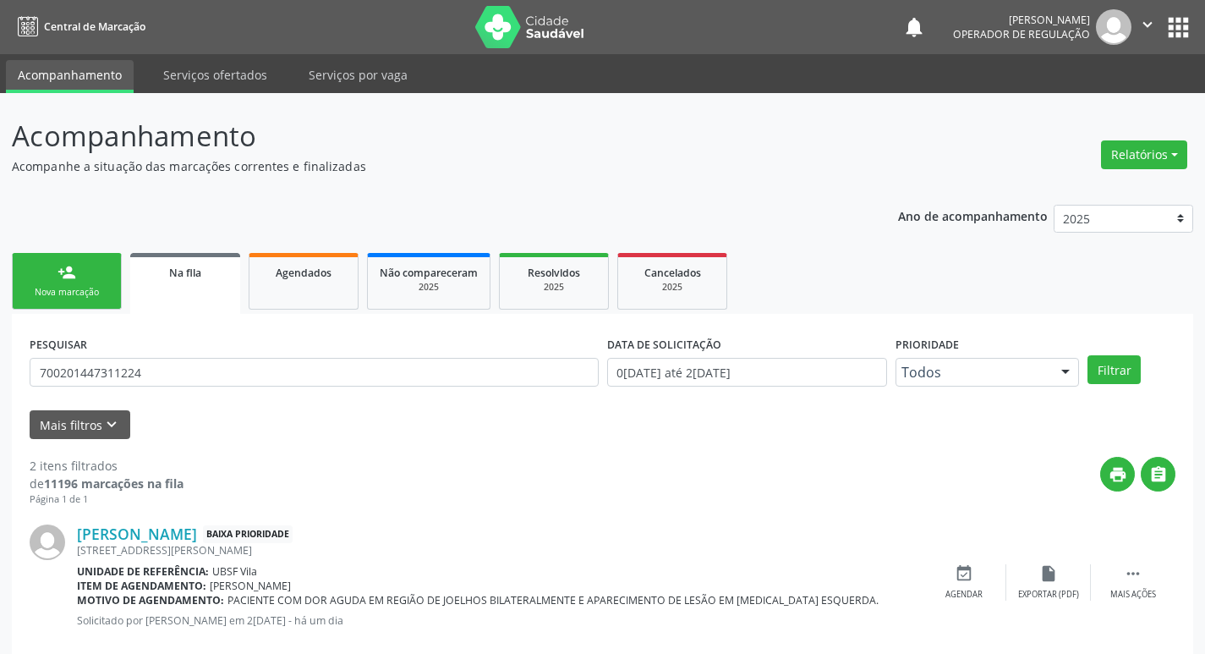
click at [43, 288] on div "Nova marcação" at bounding box center [67, 292] width 85 height 13
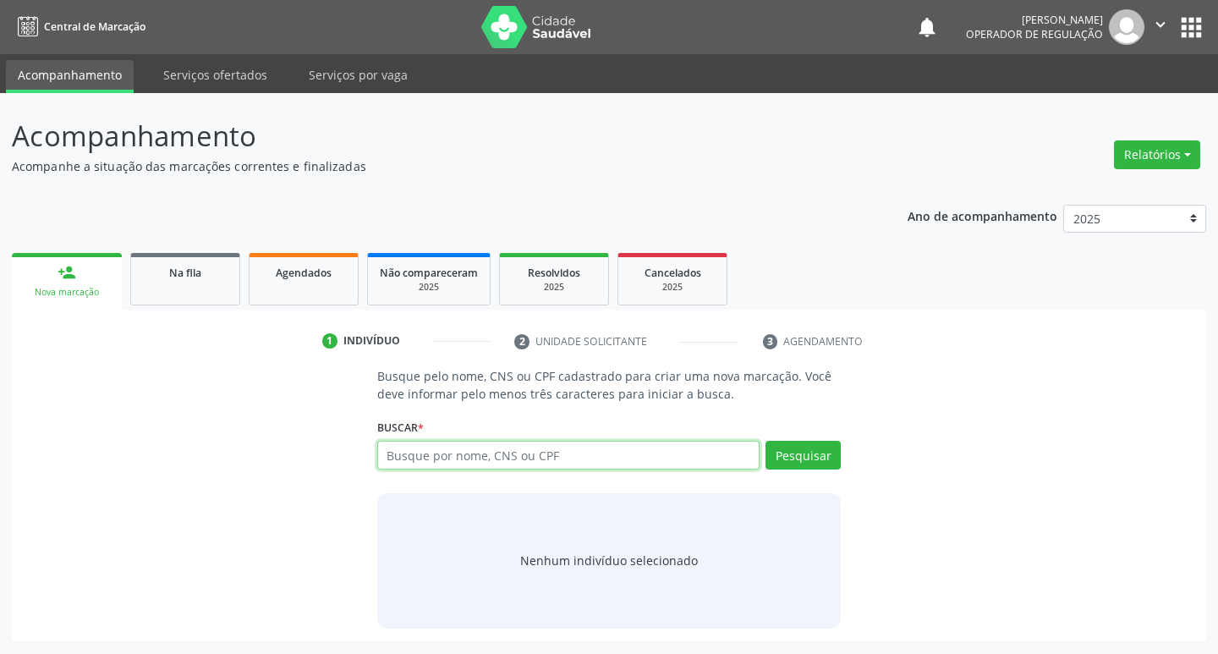
click at [483, 465] on input "text" at bounding box center [568, 455] width 383 height 29
click at [438, 452] on input "text" at bounding box center [568, 455] width 383 height 29
type input "700309910941734"
click at [787, 457] on button "Pesquisar" at bounding box center [802, 455] width 75 height 29
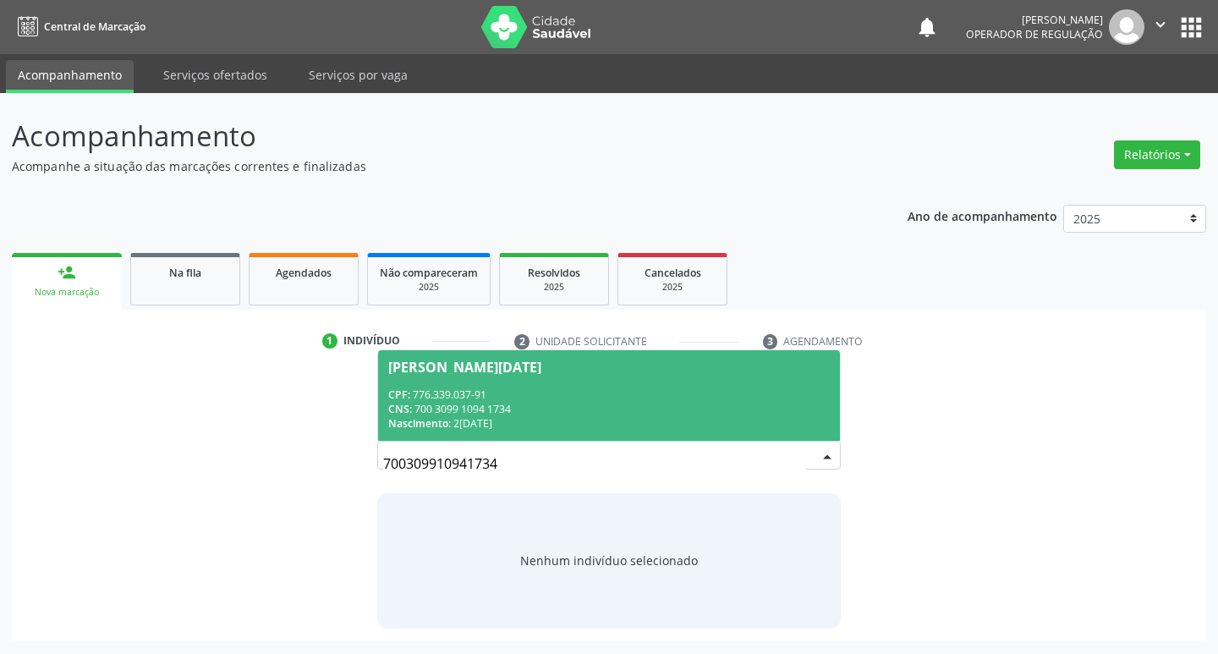
click at [446, 370] on div "[PERSON_NAME][DATE]" at bounding box center [464, 367] width 153 height 14
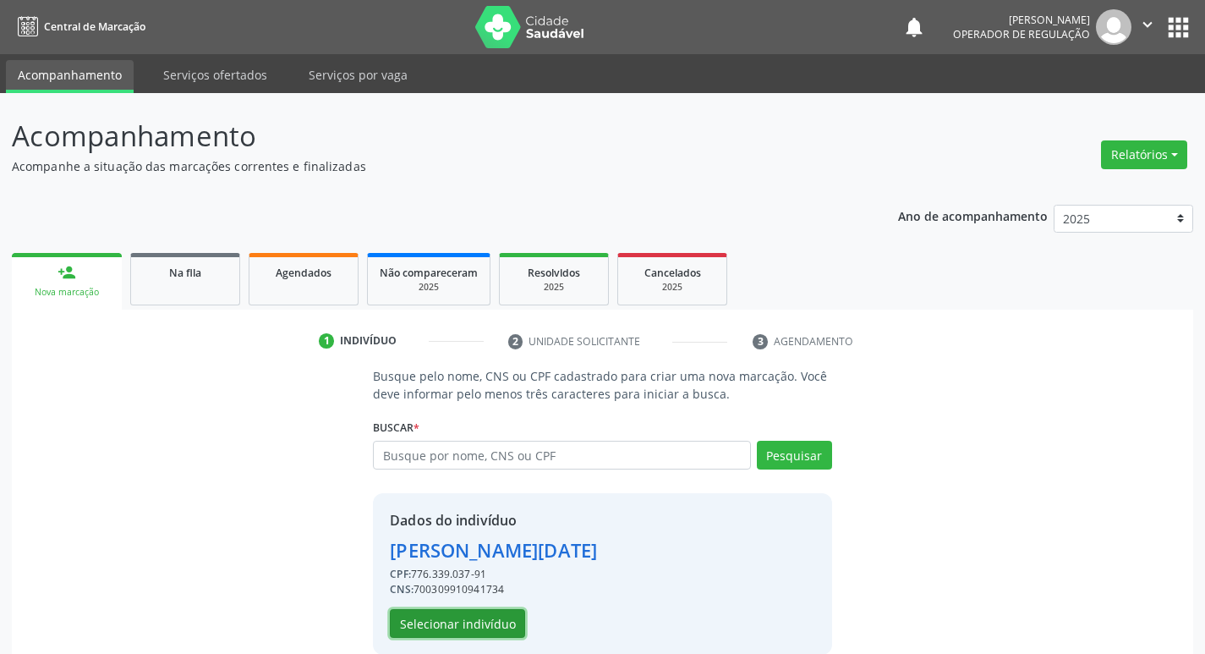
click at [490, 627] on button "Selecionar indivíduo" at bounding box center [457, 623] width 135 height 29
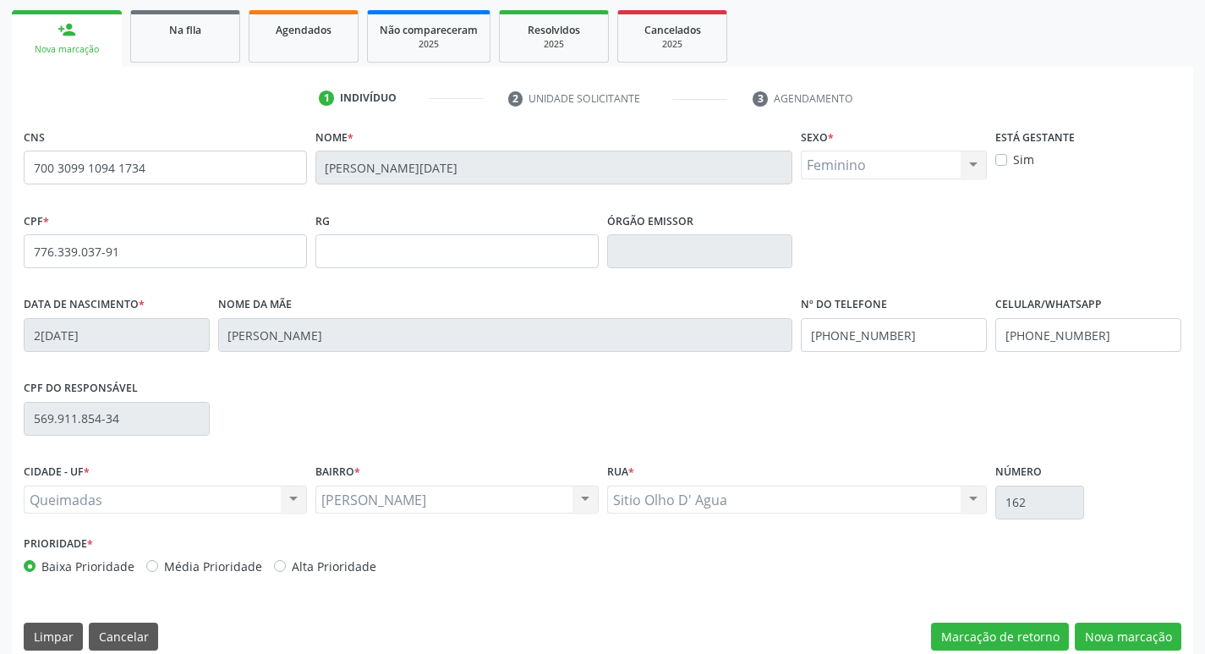
scroll to position [263, 0]
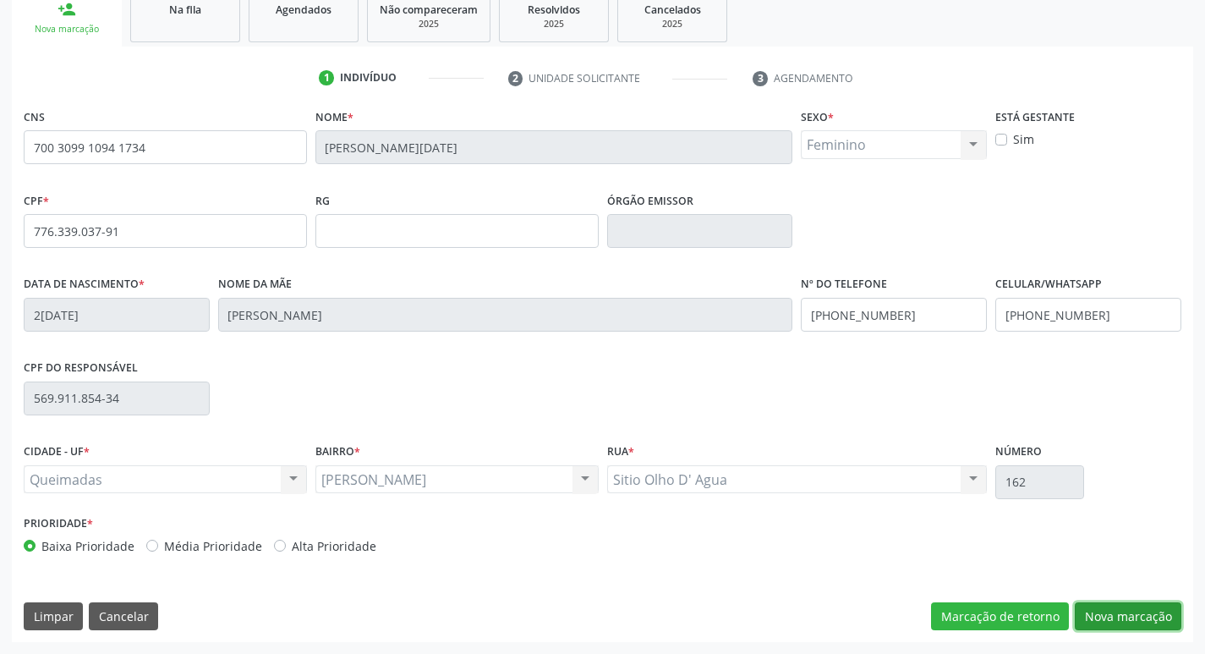
click at [1127, 609] on button "Nova marcação" at bounding box center [1128, 616] width 107 height 29
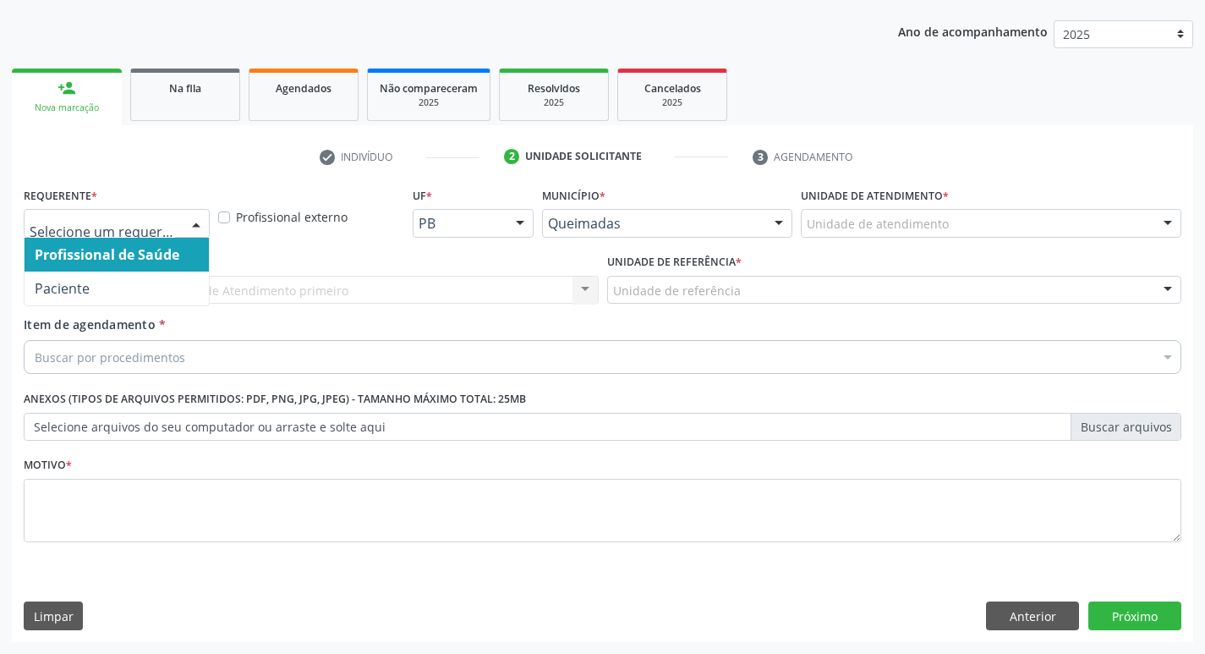
click at [195, 222] on div at bounding box center [196, 224] width 25 height 29
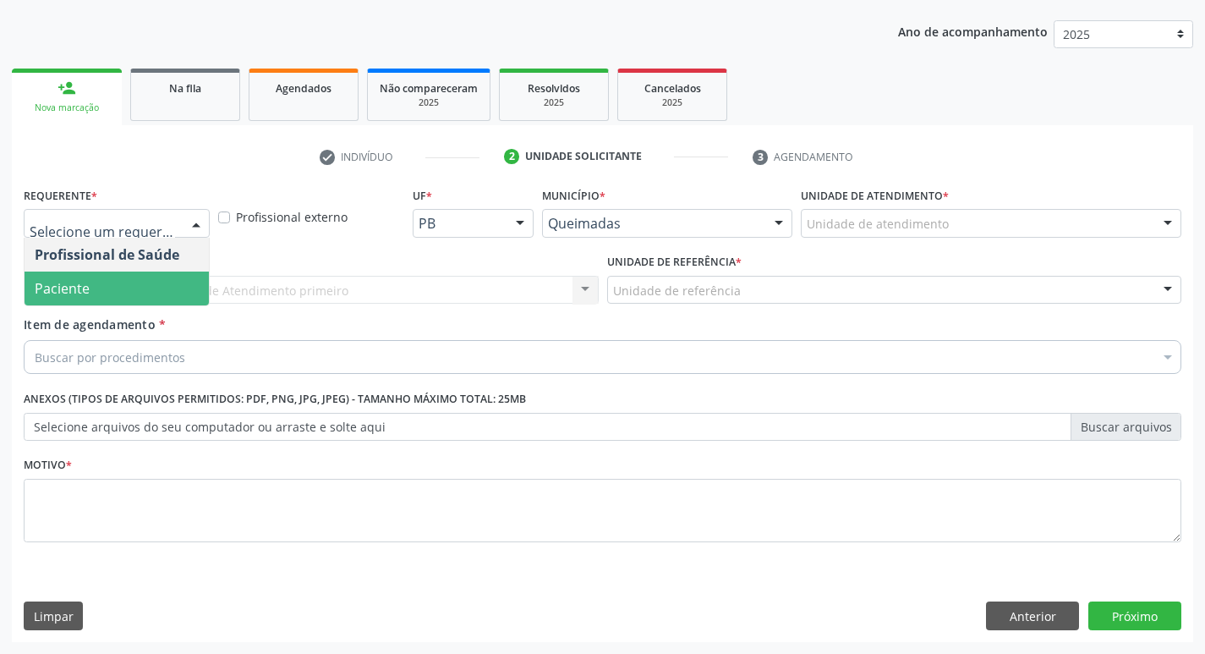
click at [157, 276] on span "Paciente" at bounding box center [117, 288] width 184 height 34
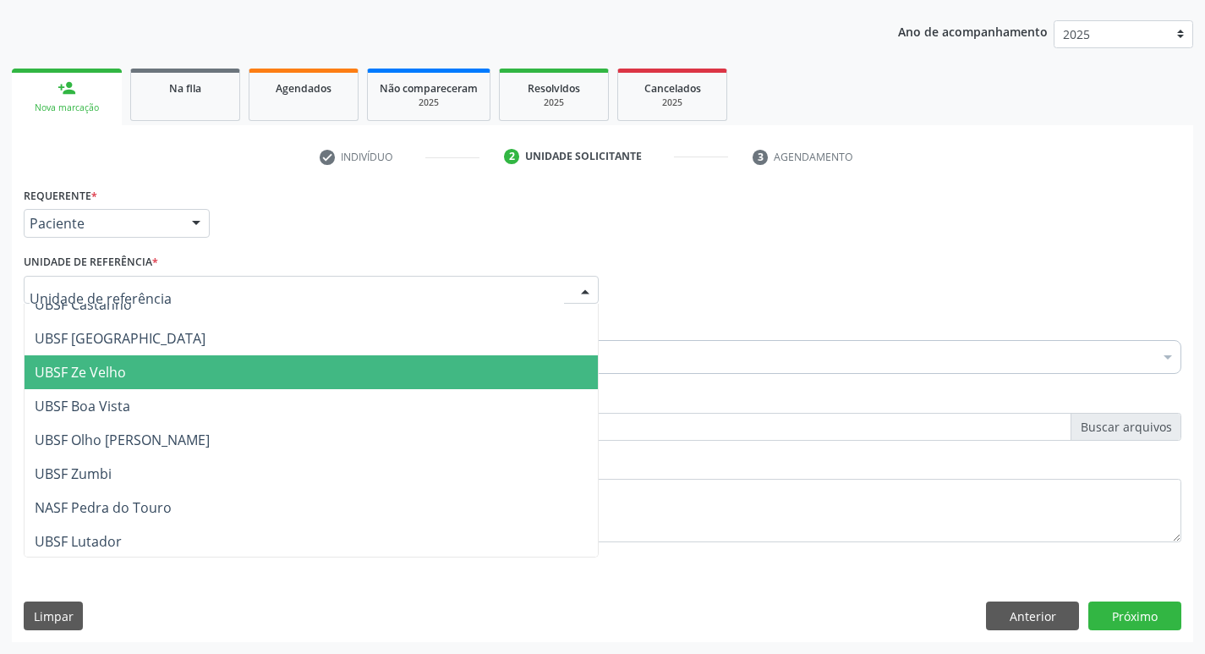
scroll to position [85, 0]
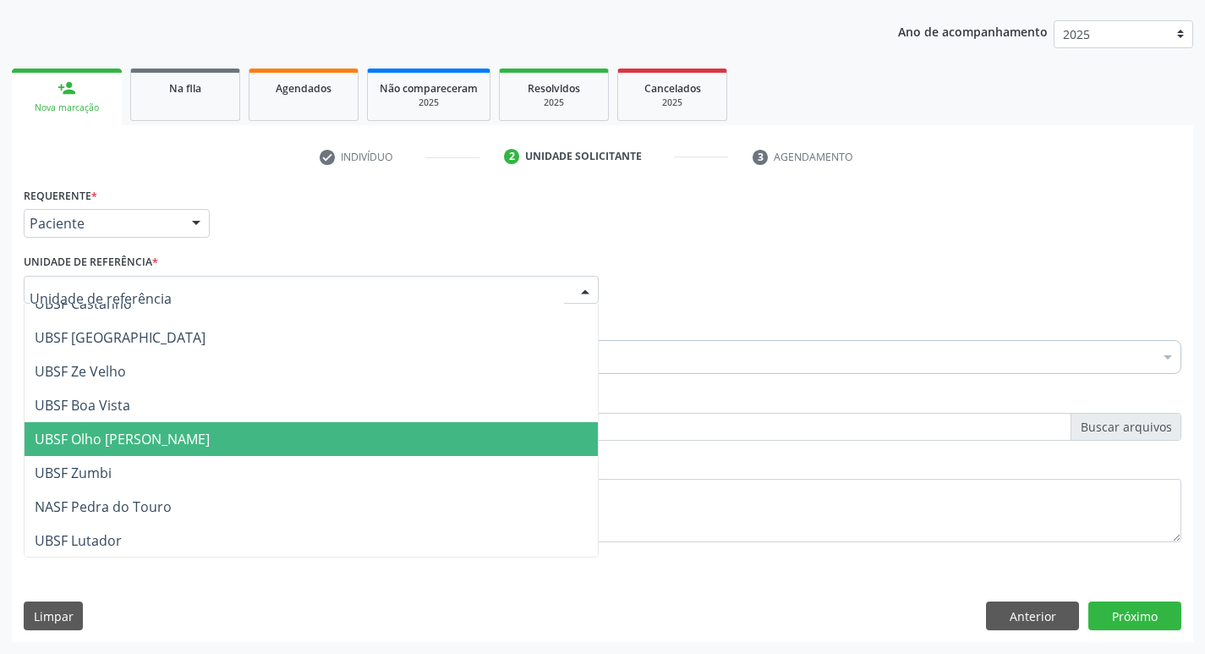
click at [128, 441] on span "UBSF Olho [PERSON_NAME]" at bounding box center [122, 439] width 175 height 19
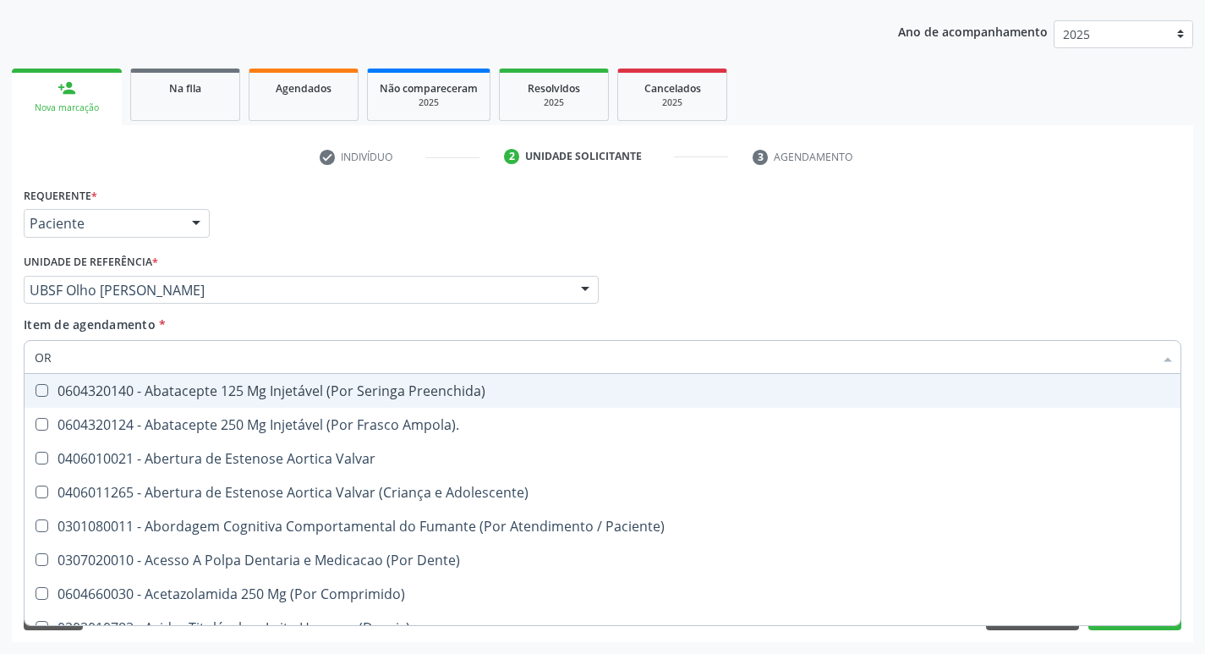
type input "O"
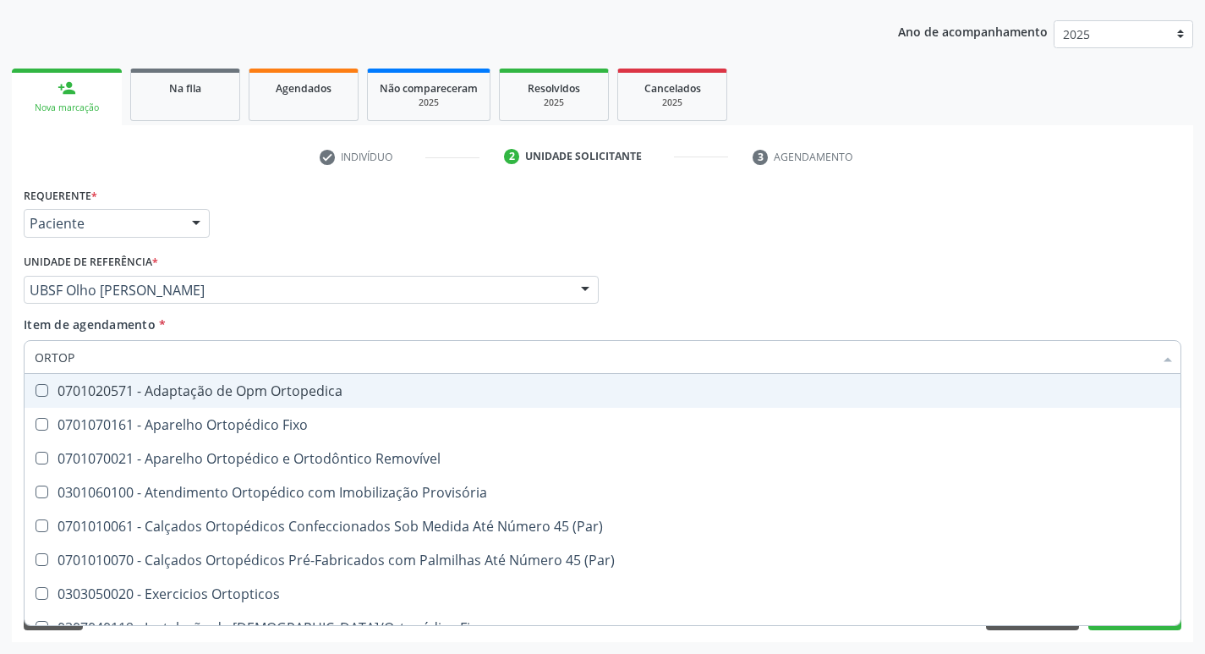
type input "ORTOPE"
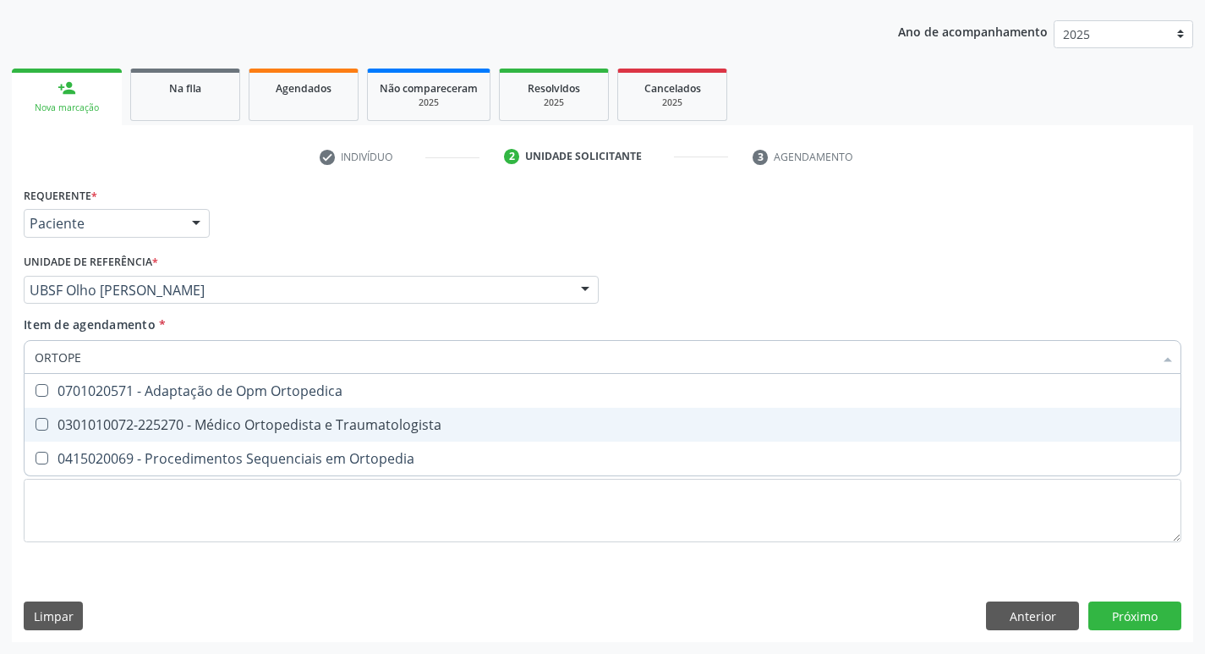
click at [42, 424] on Traumatologista at bounding box center [42, 424] width 13 height 13
click at [36, 424] on Traumatologista "checkbox" at bounding box center [30, 424] width 11 height 11
checkbox Traumatologista "true"
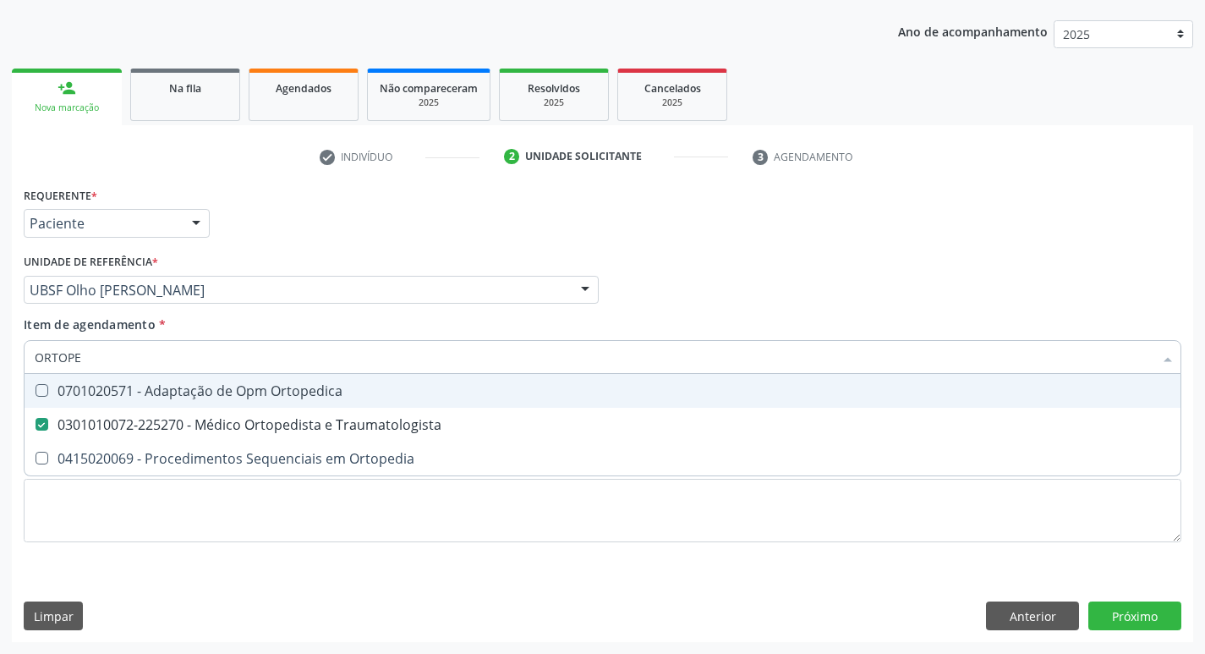
click at [918, 318] on div "Item de agendamento * ORTOPE Desfazer seleção 0701020571 - Adaptação de Opm Ort…" at bounding box center [603, 341] width 1158 height 53
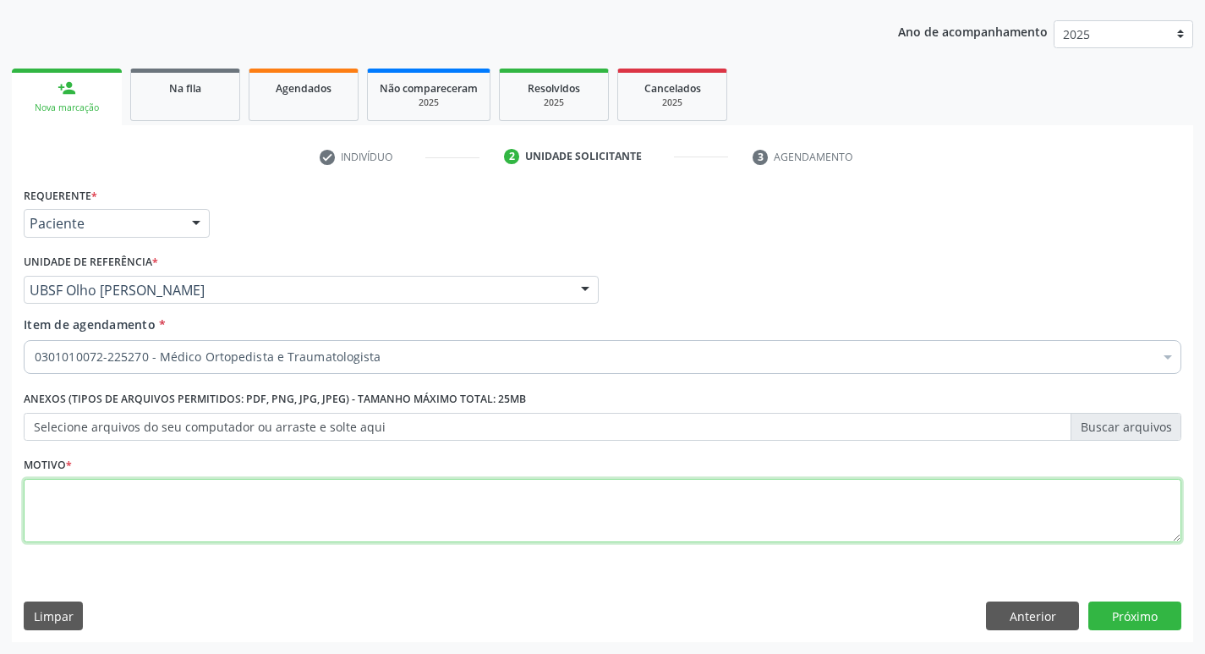
click at [55, 504] on textarea at bounding box center [603, 511] width 1158 height 64
type textarea "PRIMEIRA CONSULTA 09/2025"
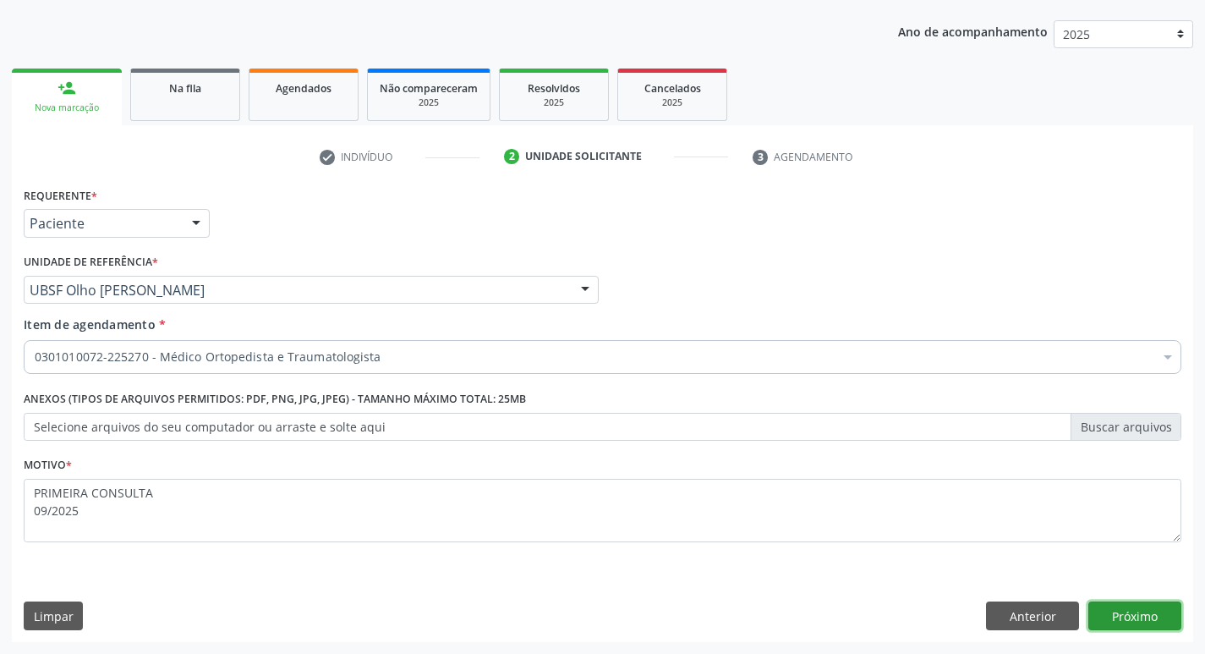
click at [1143, 609] on button "Próximo" at bounding box center [1134, 615] width 93 height 29
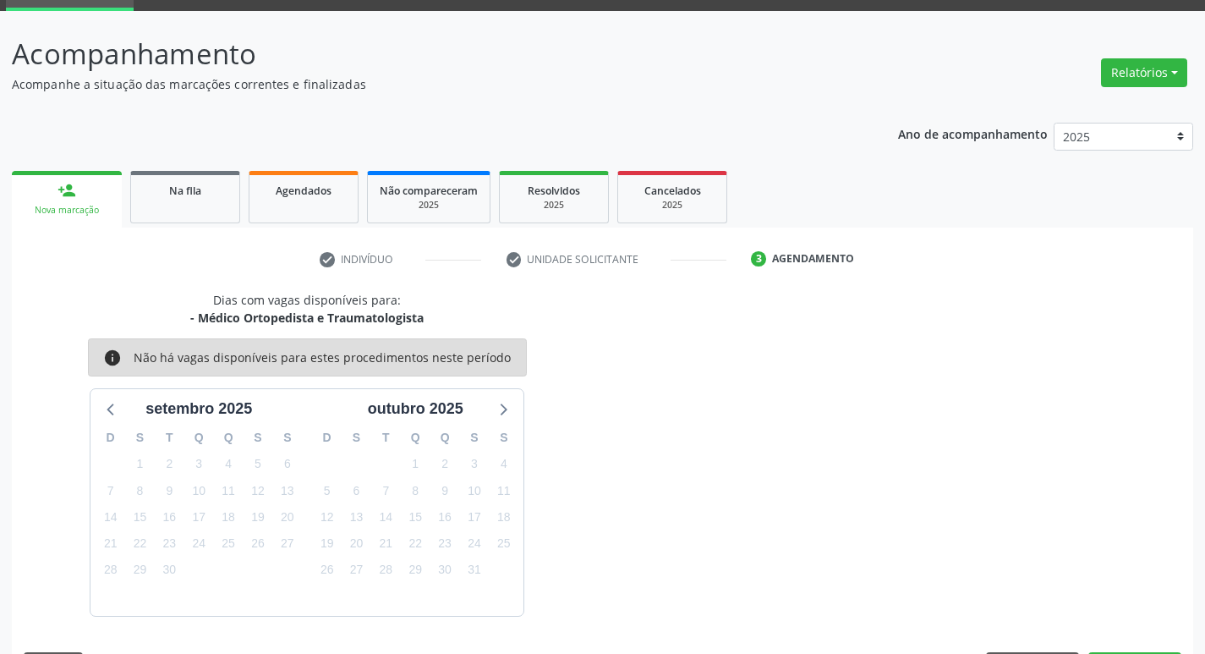
scroll to position [132, 0]
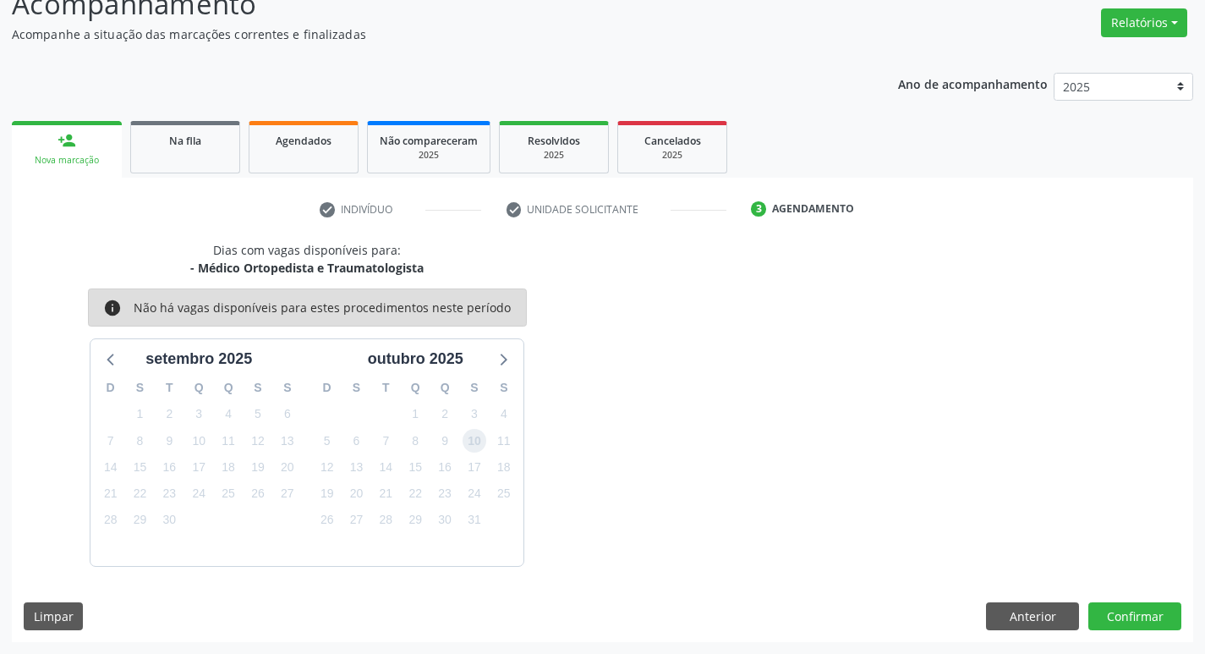
click at [471, 435] on span "10" at bounding box center [475, 441] width 24 height 24
click at [1146, 615] on button "Confirmar" at bounding box center [1134, 616] width 93 height 29
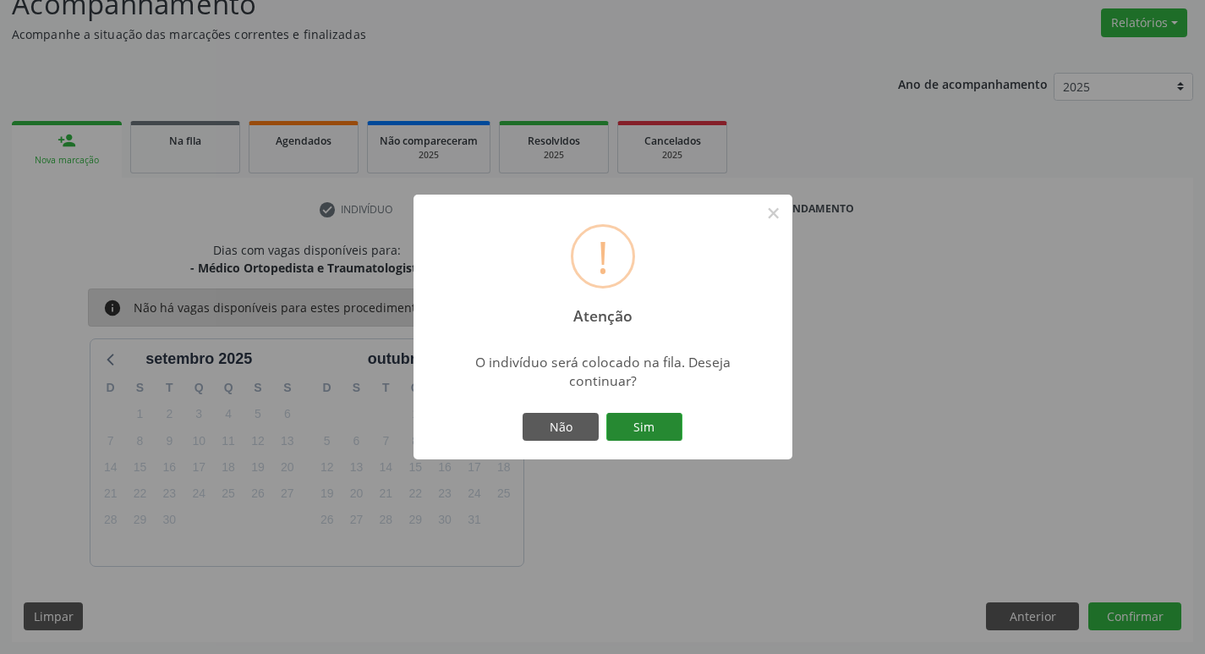
click at [650, 424] on button "Sim" at bounding box center [644, 427] width 76 height 29
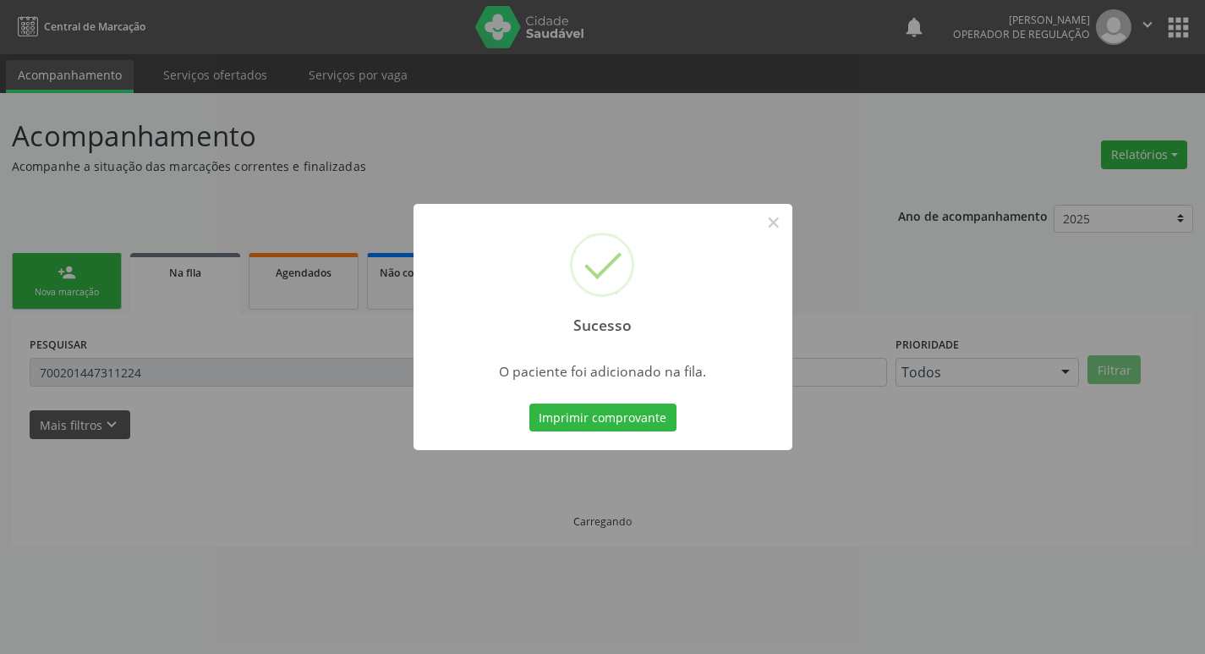
scroll to position [0, 0]
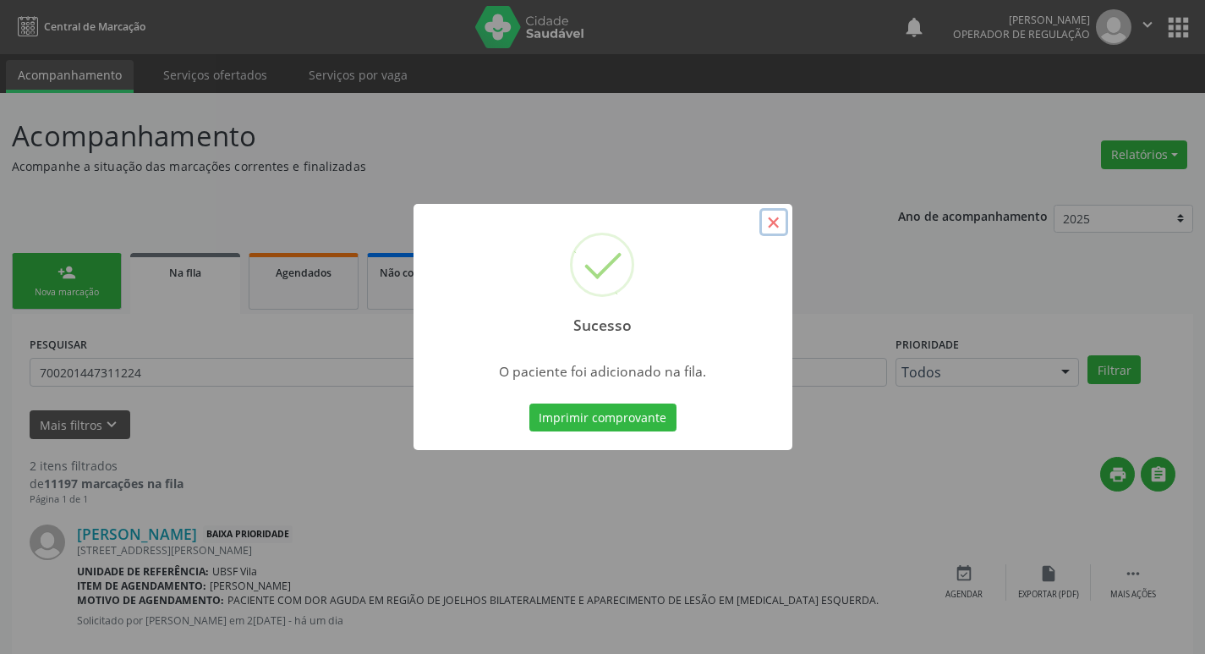
click at [769, 221] on button "×" at bounding box center [773, 222] width 29 height 29
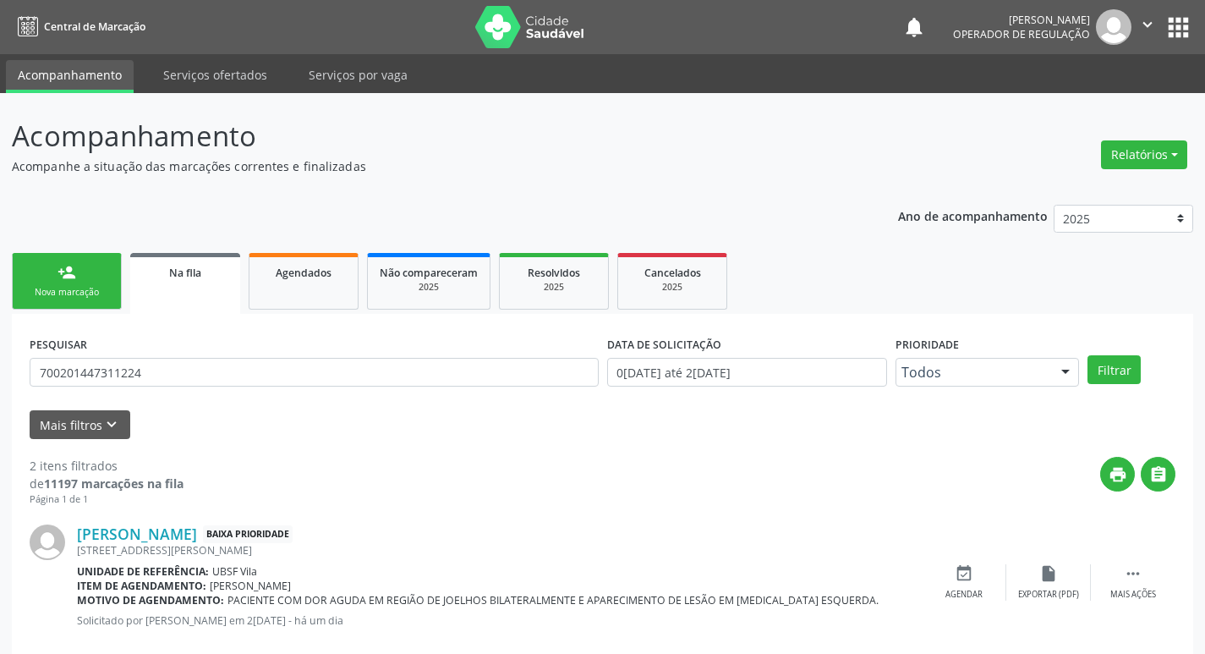
click at [72, 283] on link "person_add Nova marcação" at bounding box center [67, 281] width 110 height 57
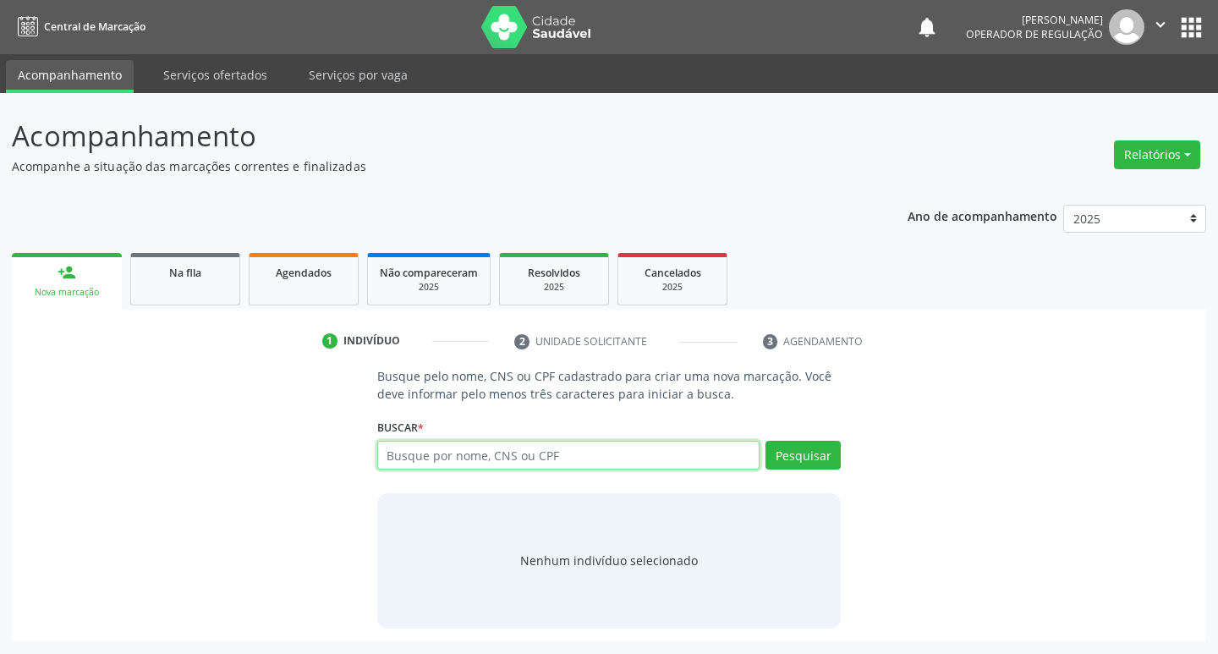
click at [471, 454] on input "text" at bounding box center [568, 455] width 383 height 29
click at [477, 463] on input "text" at bounding box center [568, 455] width 383 height 29
click at [452, 454] on input "text" at bounding box center [568, 455] width 383 height 29
type input "709607678372577"
click at [792, 457] on button "Pesquisar" at bounding box center [802, 455] width 75 height 29
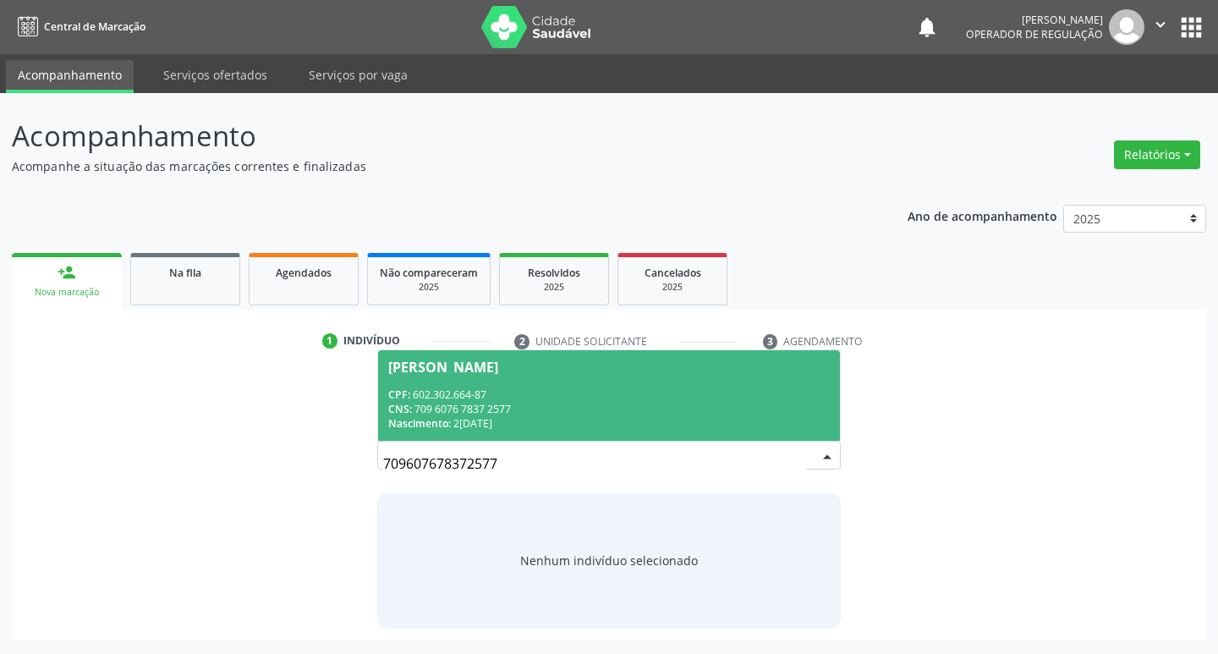
click at [435, 362] on div "[PERSON_NAME]" at bounding box center [443, 367] width 110 height 14
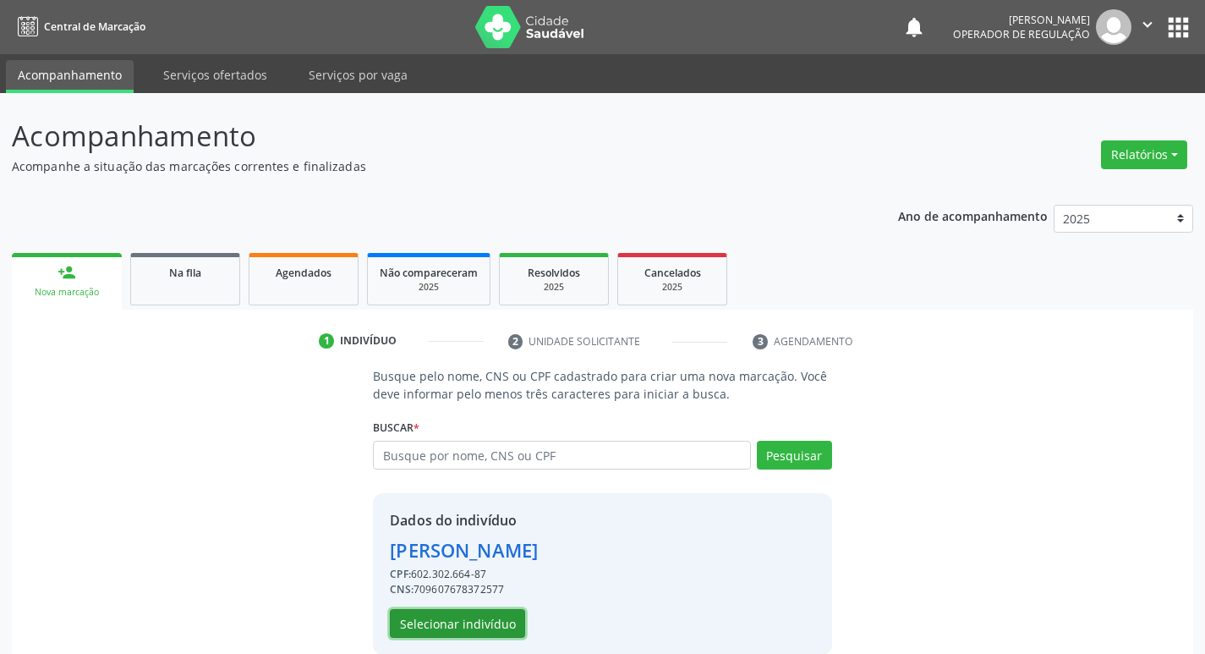
click at [462, 634] on button "Selecionar indivíduo" at bounding box center [457, 623] width 135 height 29
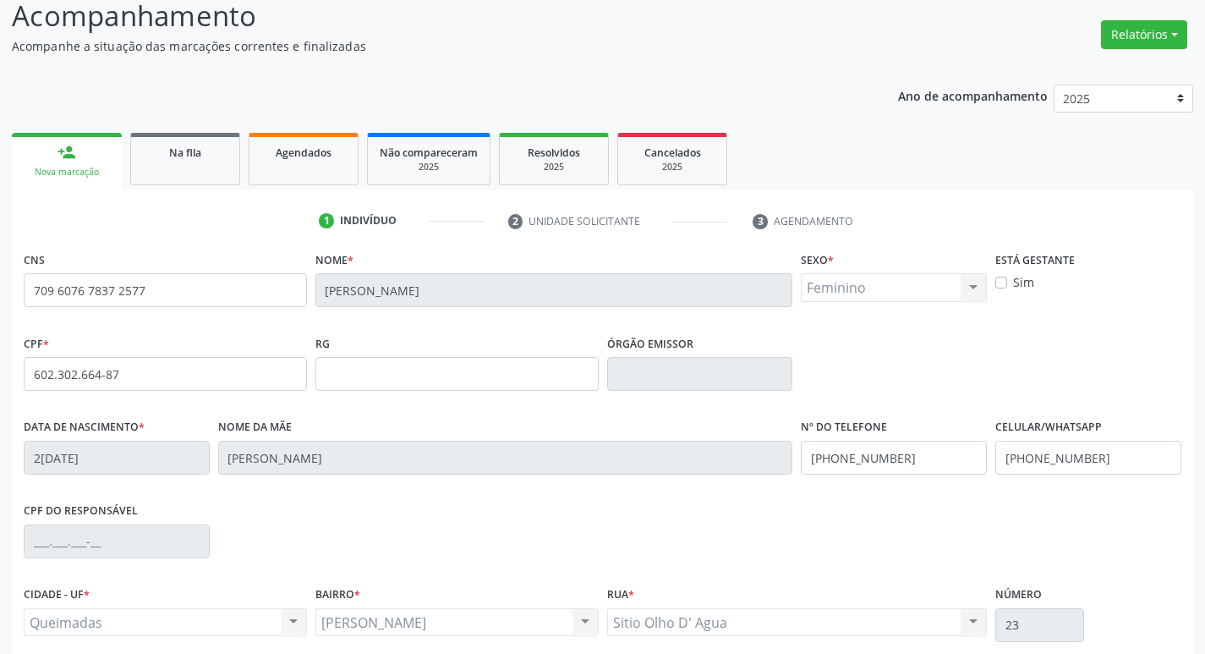
scroll to position [263, 0]
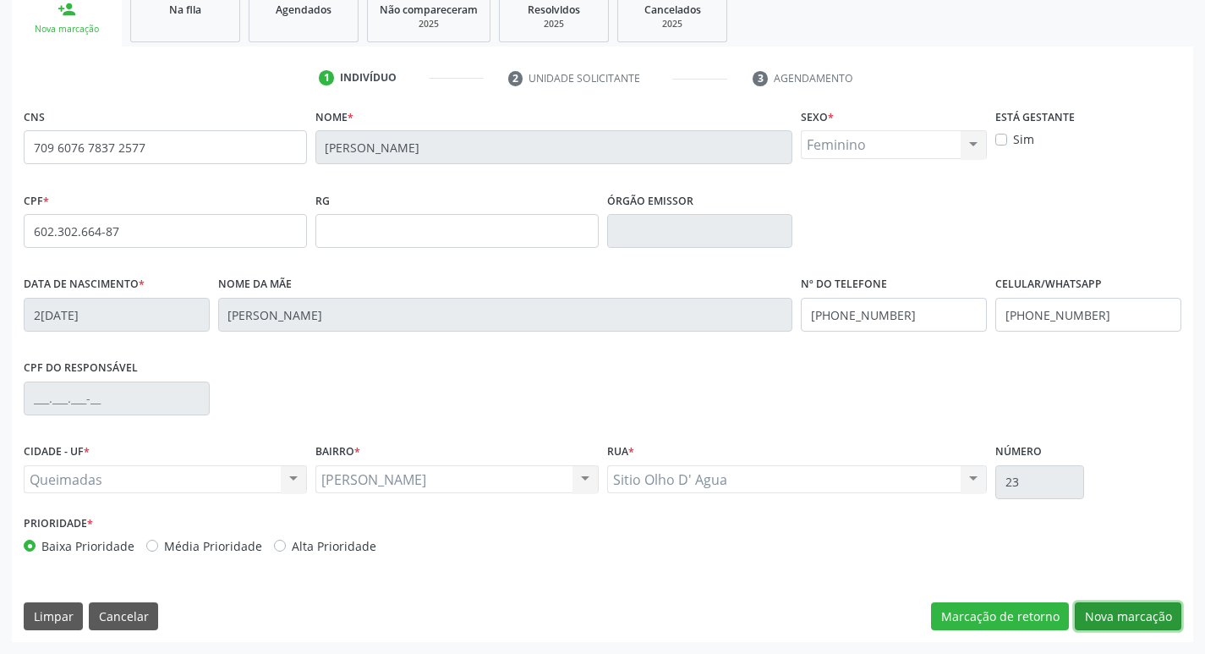
click at [1119, 619] on button "Nova marcação" at bounding box center [1128, 616] width 107 height 29
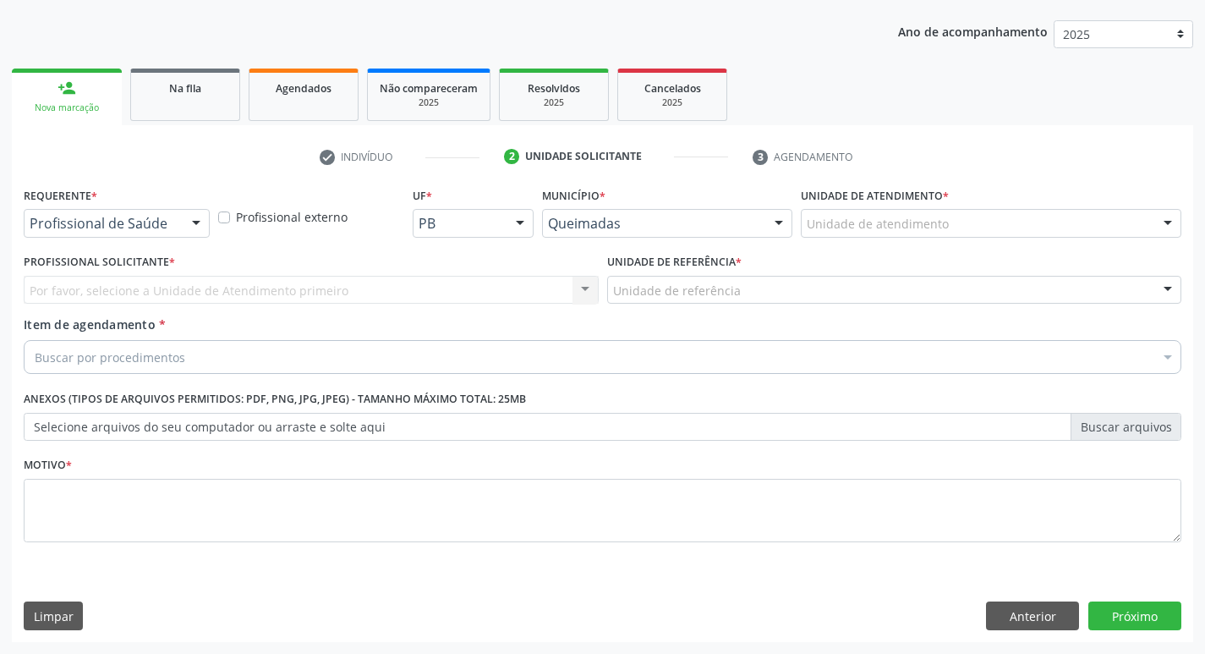
scroll to position [184, 0]
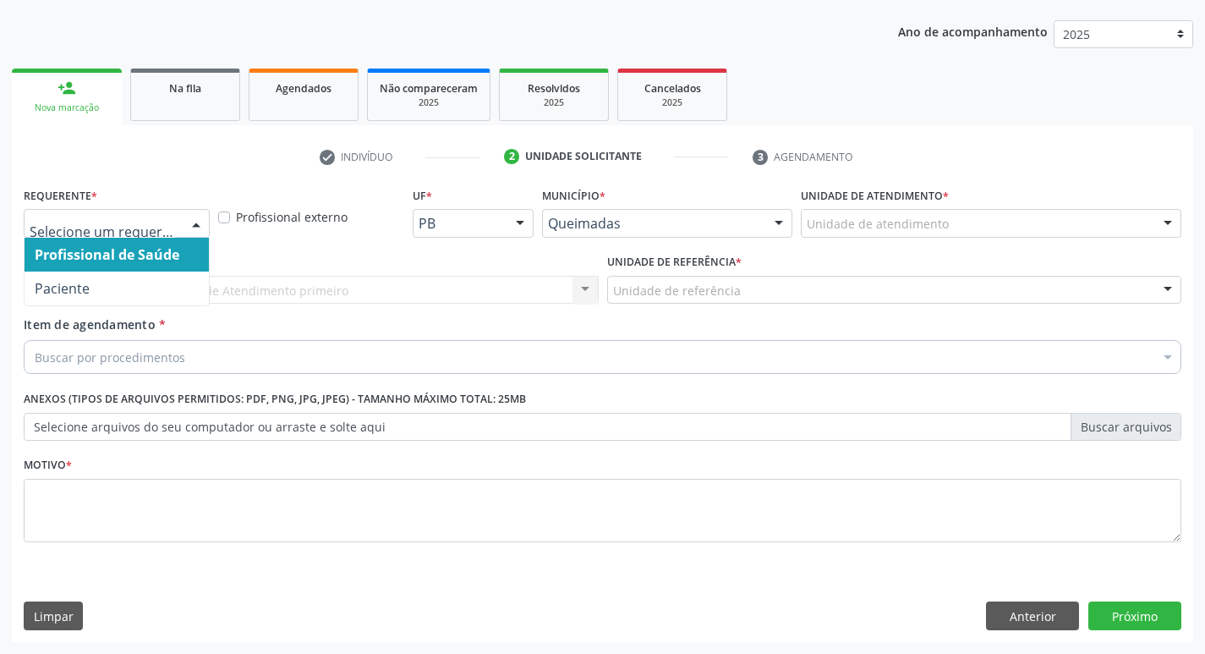
click at [200, 224] on div at bounding box center [196, 224] width 25 height 29
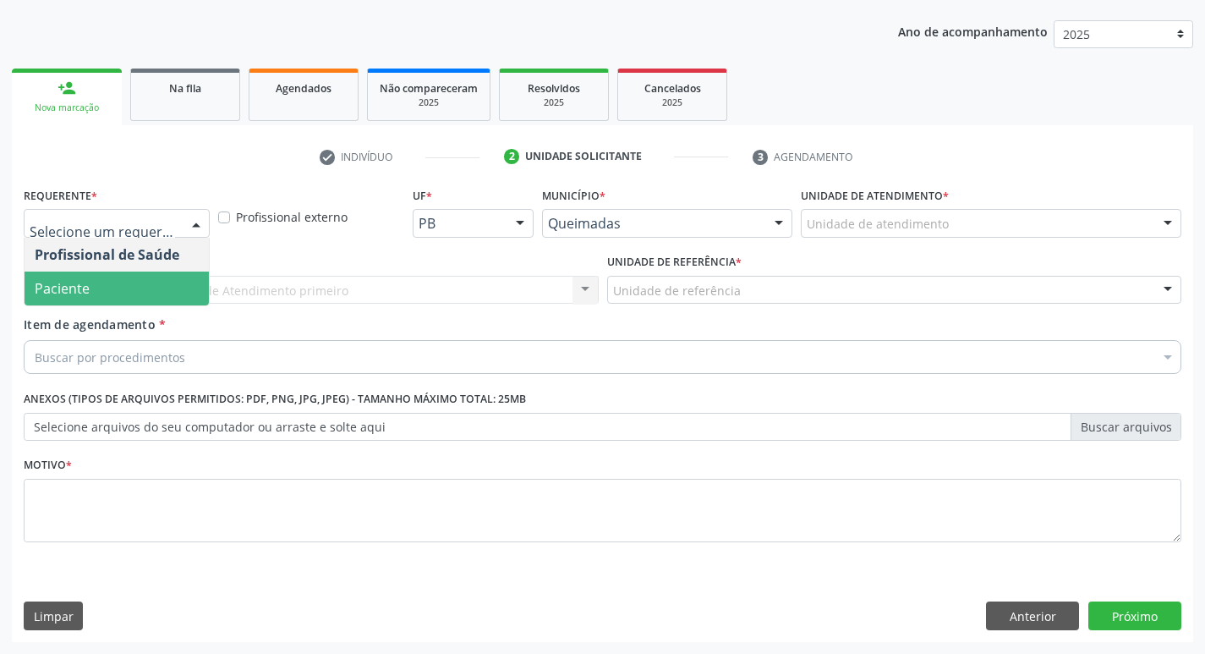
click at [184, 295] on span "Paciente" at bounding box center [117, 288] width 184 height 34
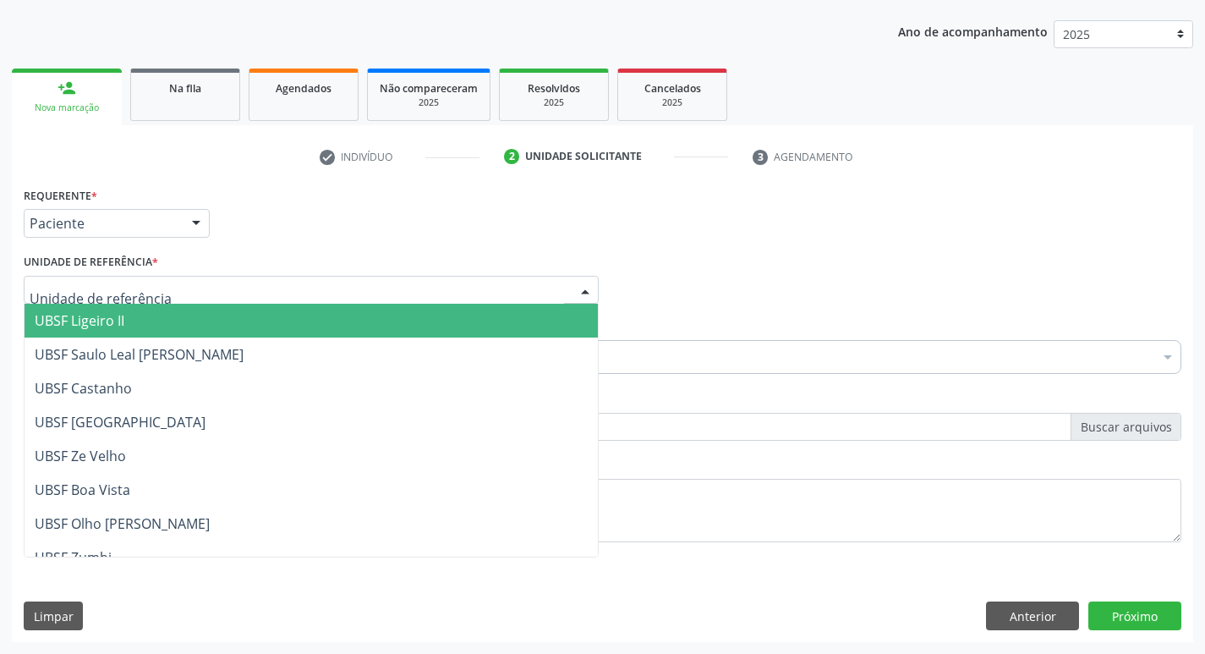
click at [156, 291] on div at bounding box center [311, 290] width 575 height 29
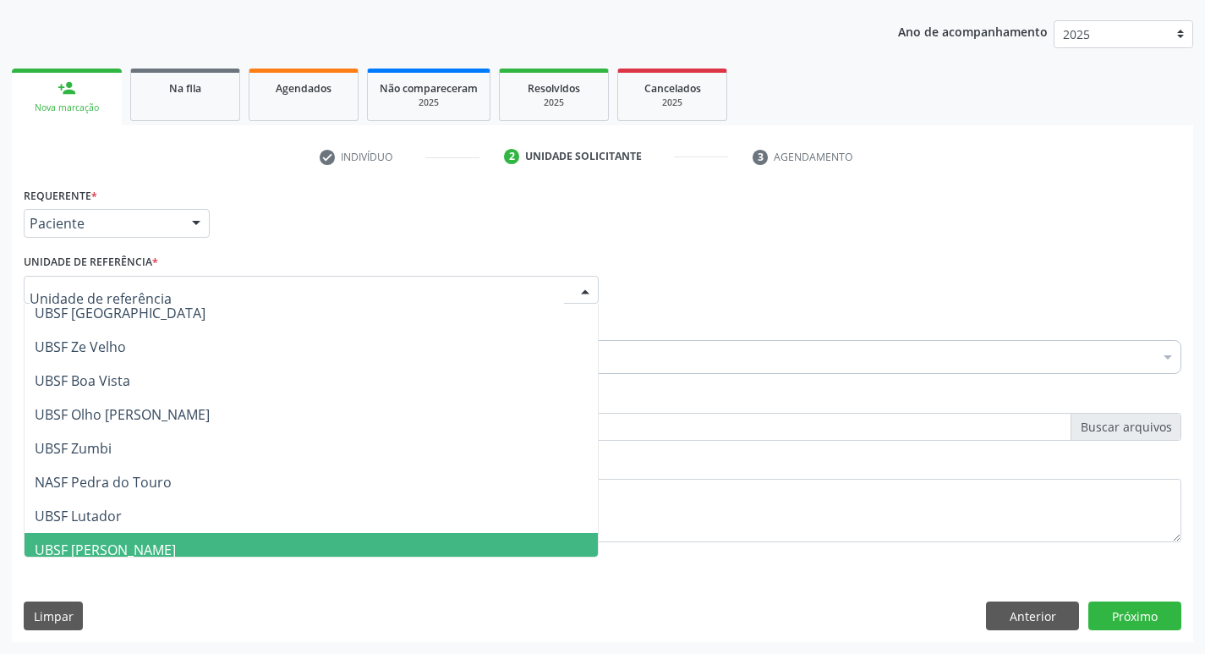
scroll to position [85, 0]
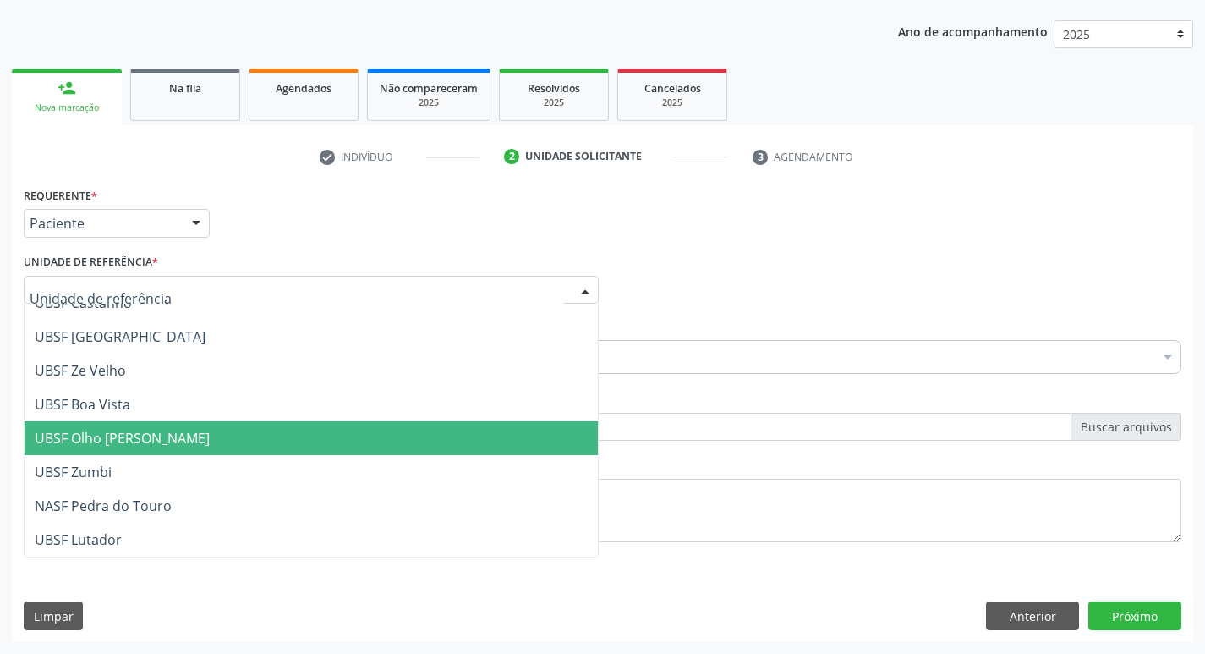
click at [383, 436] on span "UBSF Olho [PERSON_NAME]" at bounding box center [311, 438] width 573 height 34
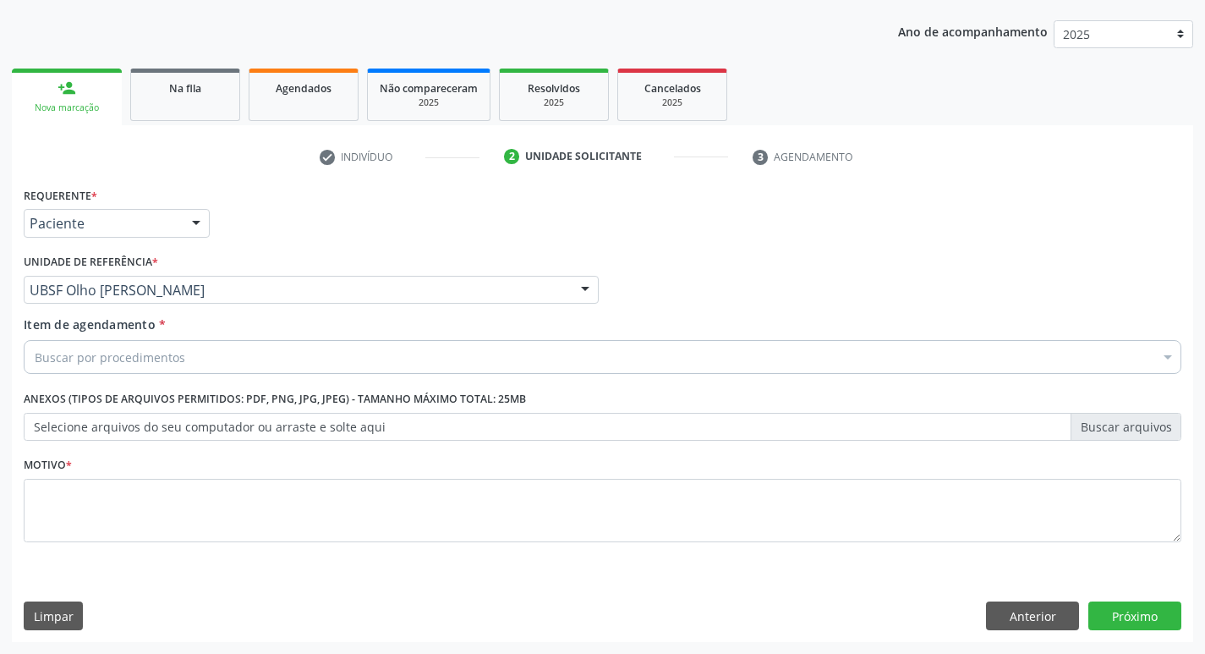
click at [741, 311] on div "Profissional Solicitante Por favor, selecione a Unidade de Atendimento primeiro…" at bounding box center [602, 282] width 1166 height 66
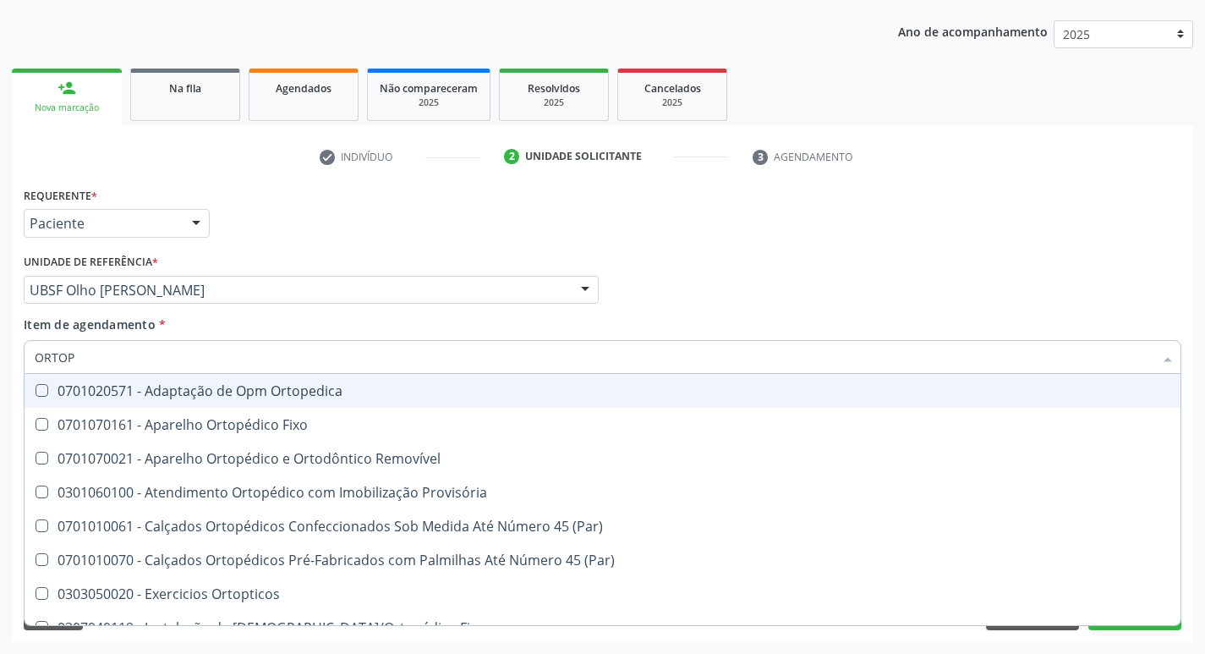
type input "ORTOPE"
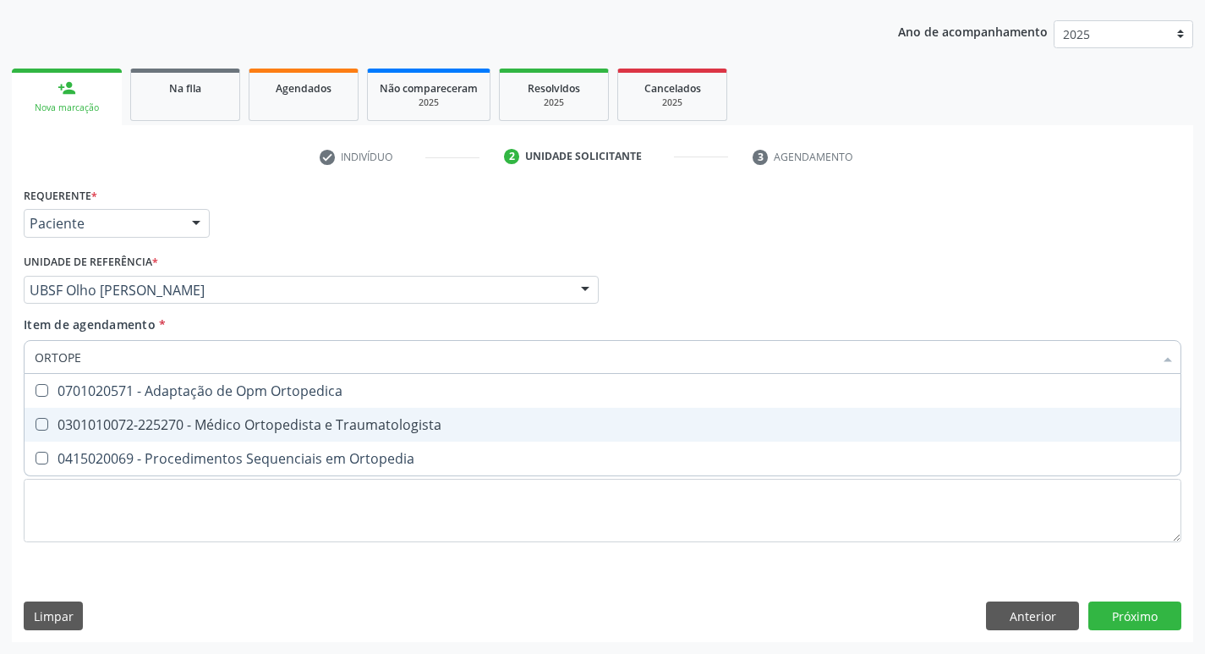
click at [44, 423] on Traumatologista at bounding box center [42, 424] width 13 height 13
click at [36, 423] on Traumatologista "checkbox" at bounding box center [30, 424] width 11 height 11
checkbox Traumatologista "true"
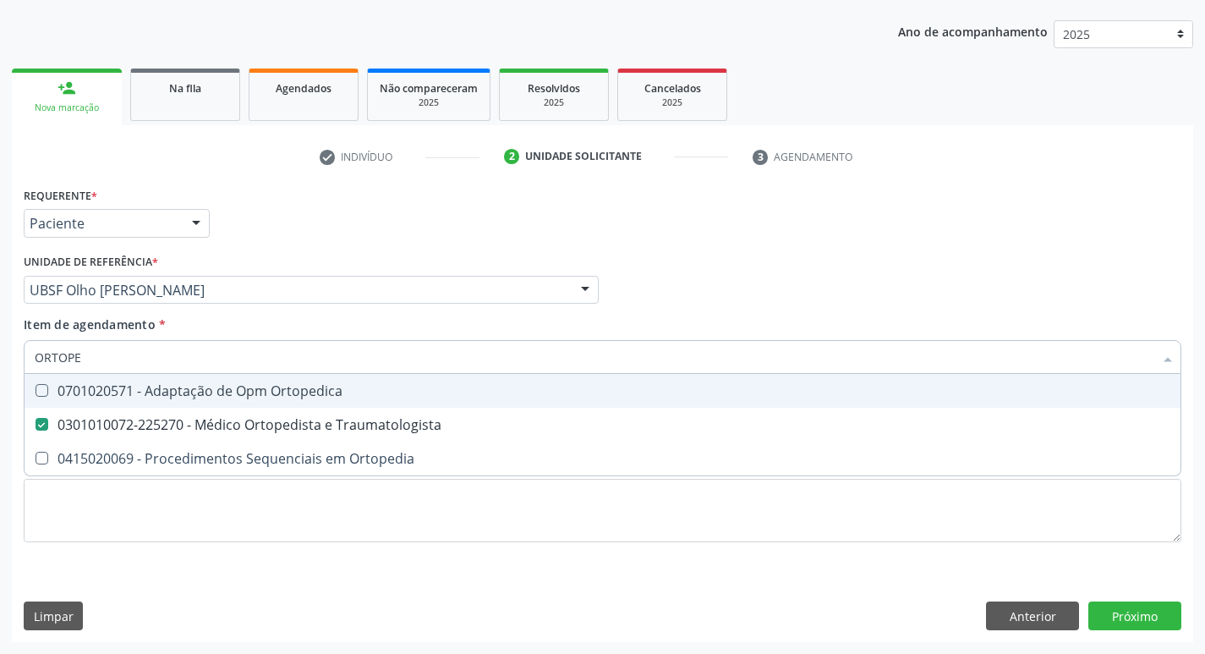
click at [876, 299] on div "Profissional Solicitante Por favor, selecione a Unidade de Atendimento primeiro…" at bounding box center [602, 282] width 1166 height 66
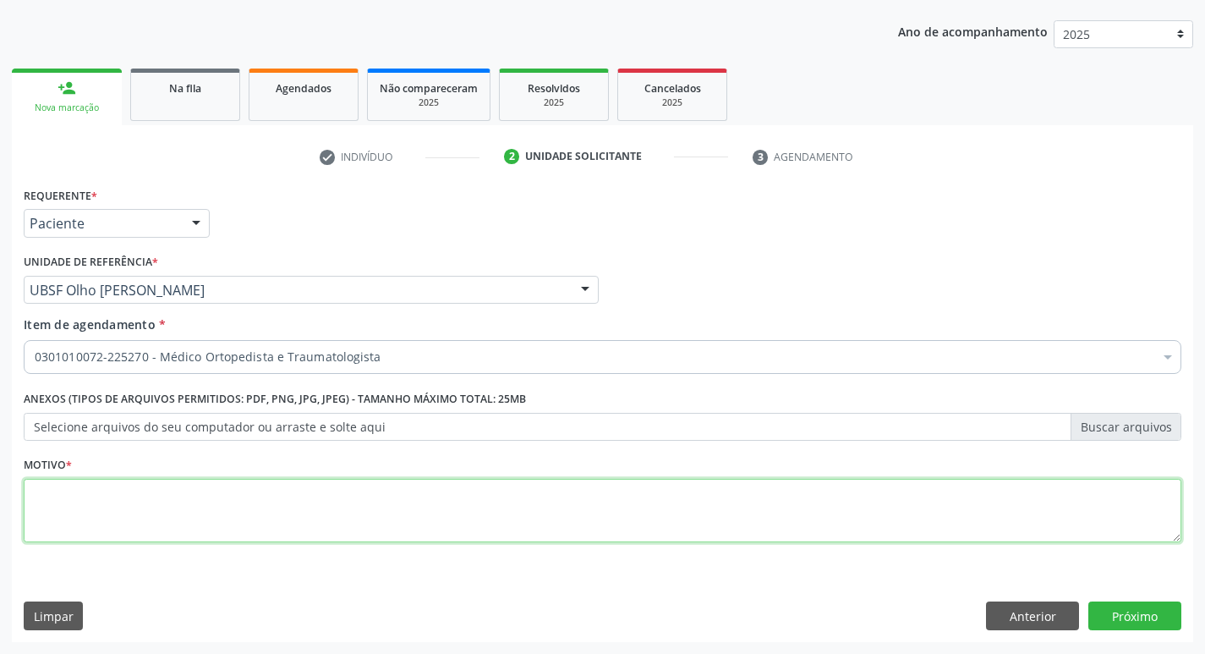
click at [68, 501] on textarea at bounding box center [603, 511] width 1158 height 64
type textarea "PRIMEIRA CONSULTA 09/2025"
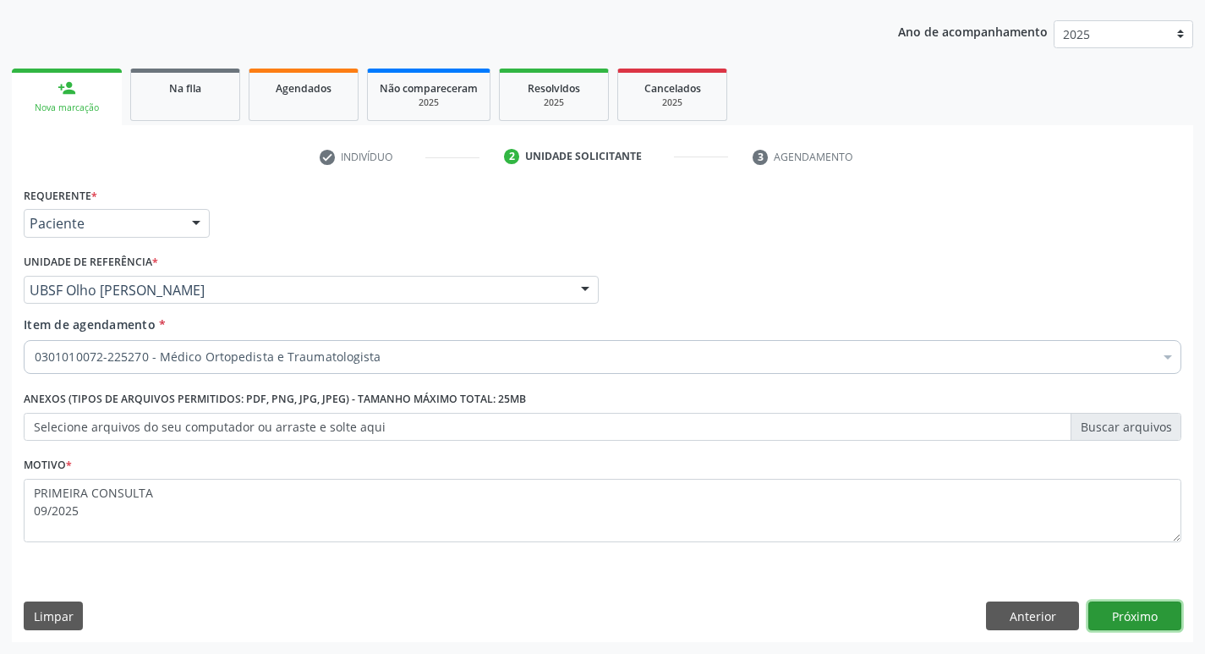
click at [1151, 614] on button "Próximo" at bounding box center [1134, 615] width 93 height 29
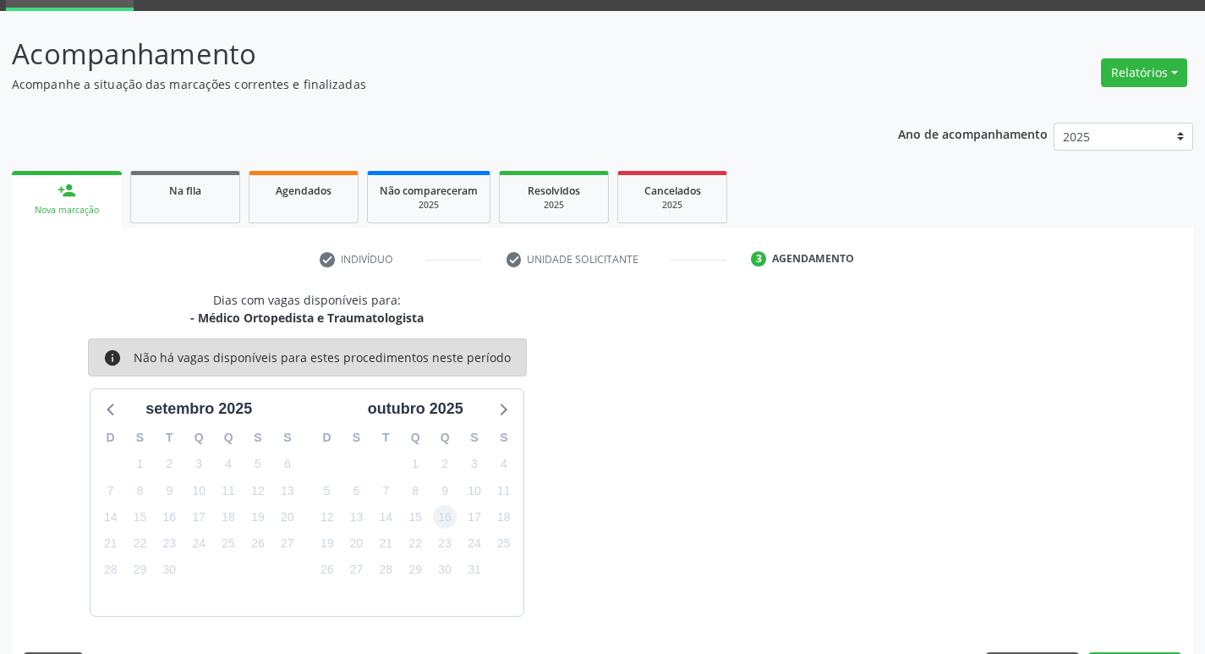
scroll to position [132, 0]
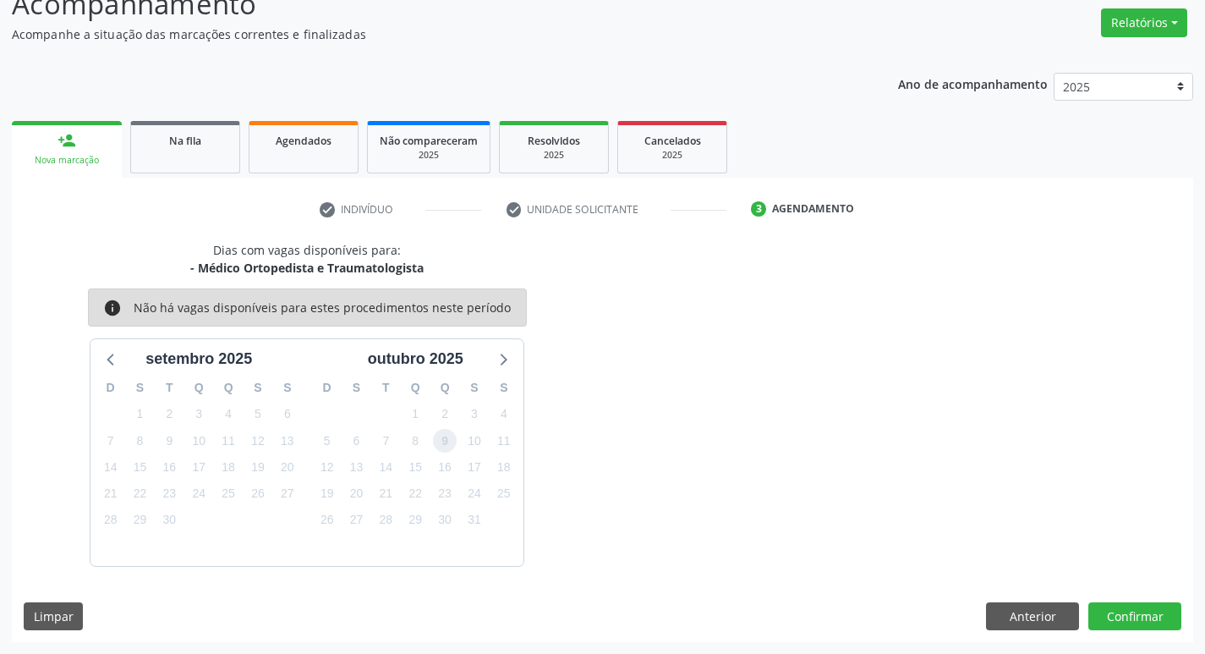
click at [443, 440] on span "9" at bounding box center [445, 441] width 24 height 24
click at [1148, 615] on button "Confirmar" at bounding box center [1134, 616] width 93 height 29
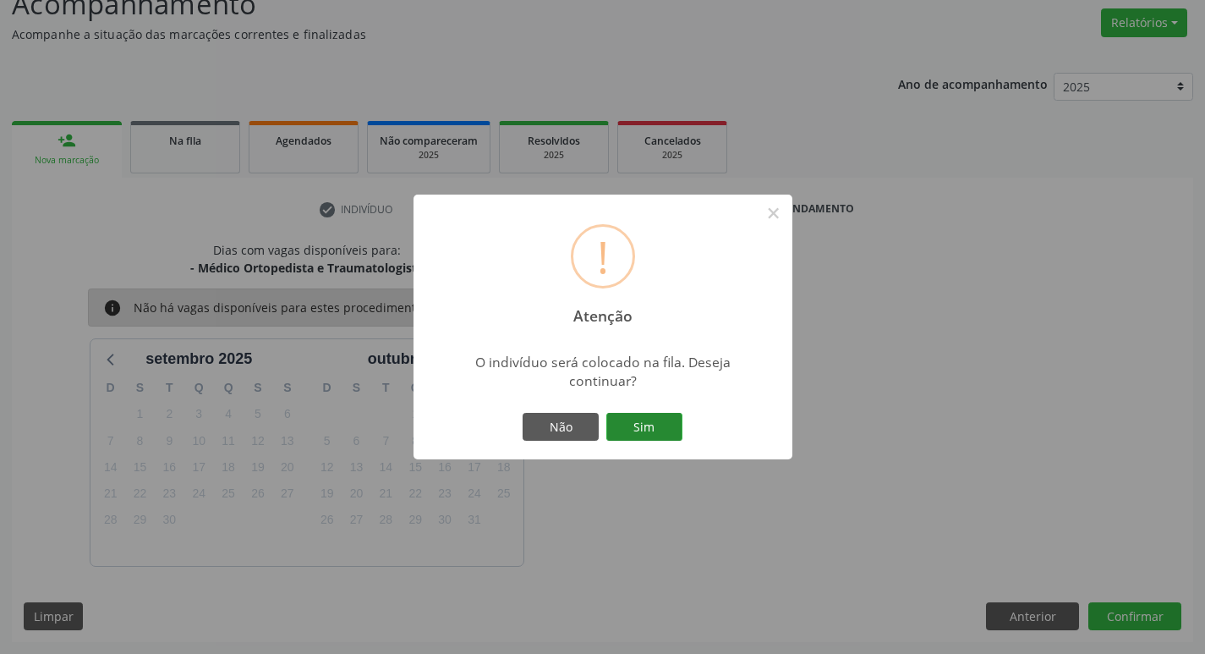
click at [644, 421] on button "Sim" at bounding box center [644, 427] width 76 height 29
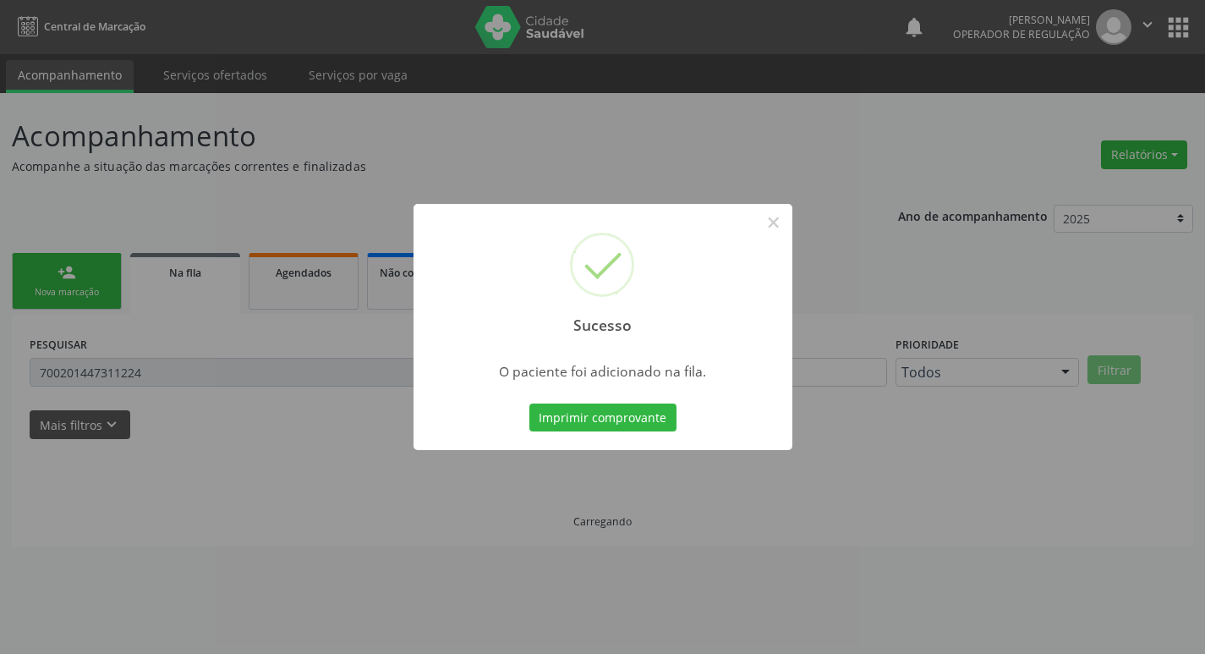
scroll to position [0, 0]
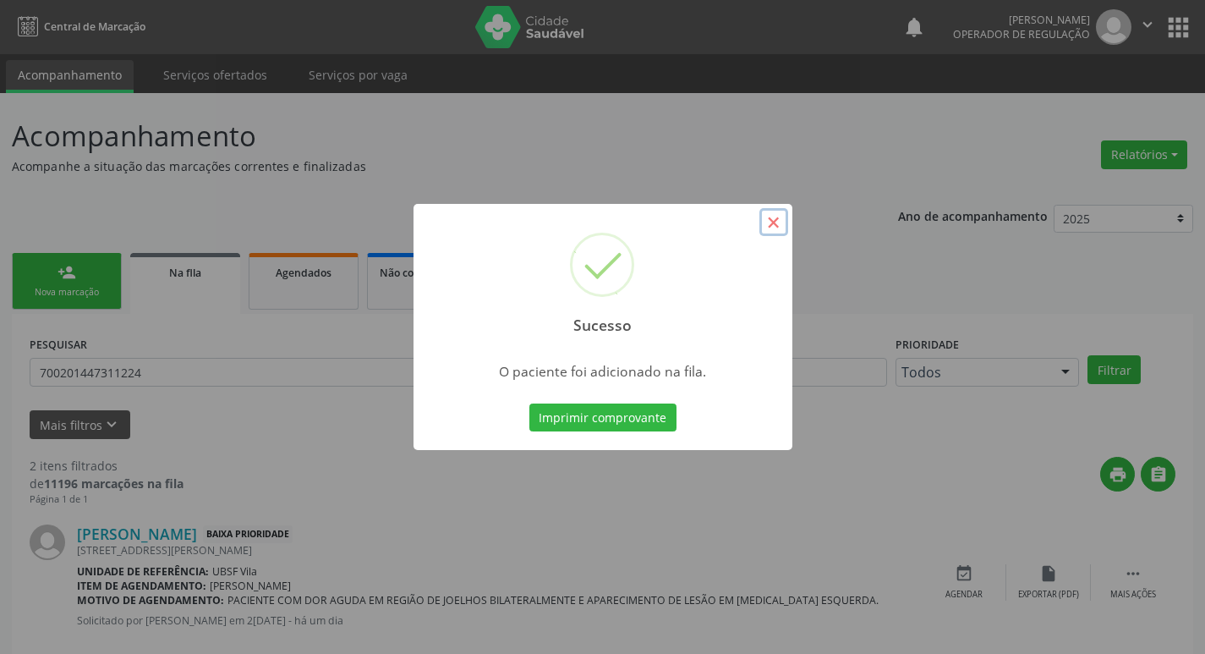
click at [769, 217] on button "×" at bounding box center [773, 222] width 29 height 29
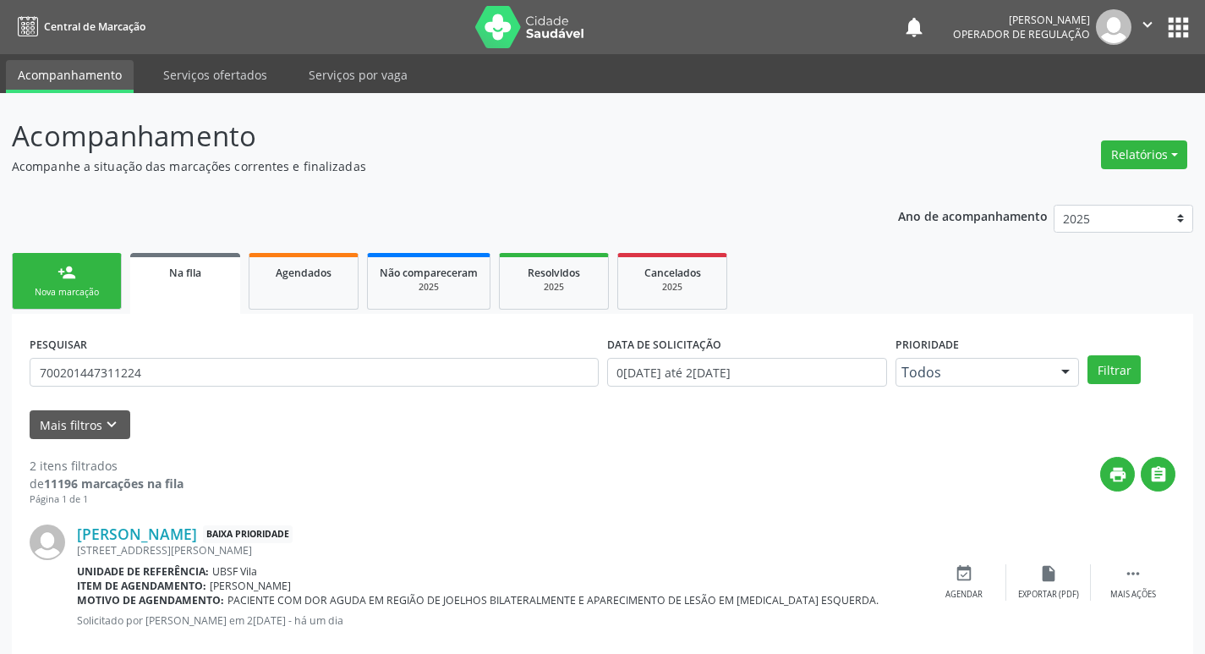
click at [75, 294] on div "Nova marcação" at bounding box center [67, 292] width 85 height 13
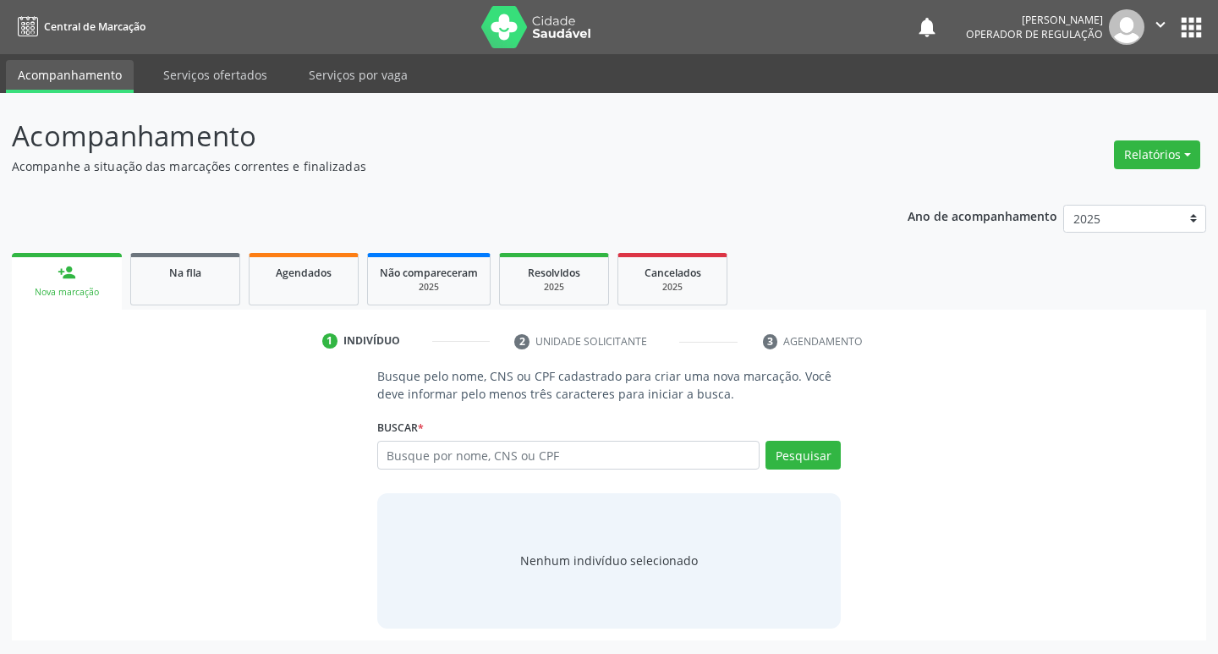
click at [58, 287] on div "Nova marcação" at bounding box center [67, 292] width 86 height 13
click at [503, 449] on input "text" at bounding box center [568, 455] width 383 height 29
click at [769, 451] on button "Pesquisar" at bounding box center [802, 455] width 75 height 29
click at [493, 452] on input "text" at bounding box center [568, 455] width 383 height 29
click at [415, 457] on input "text" at bounding box center [568, 455] width 383 height 29
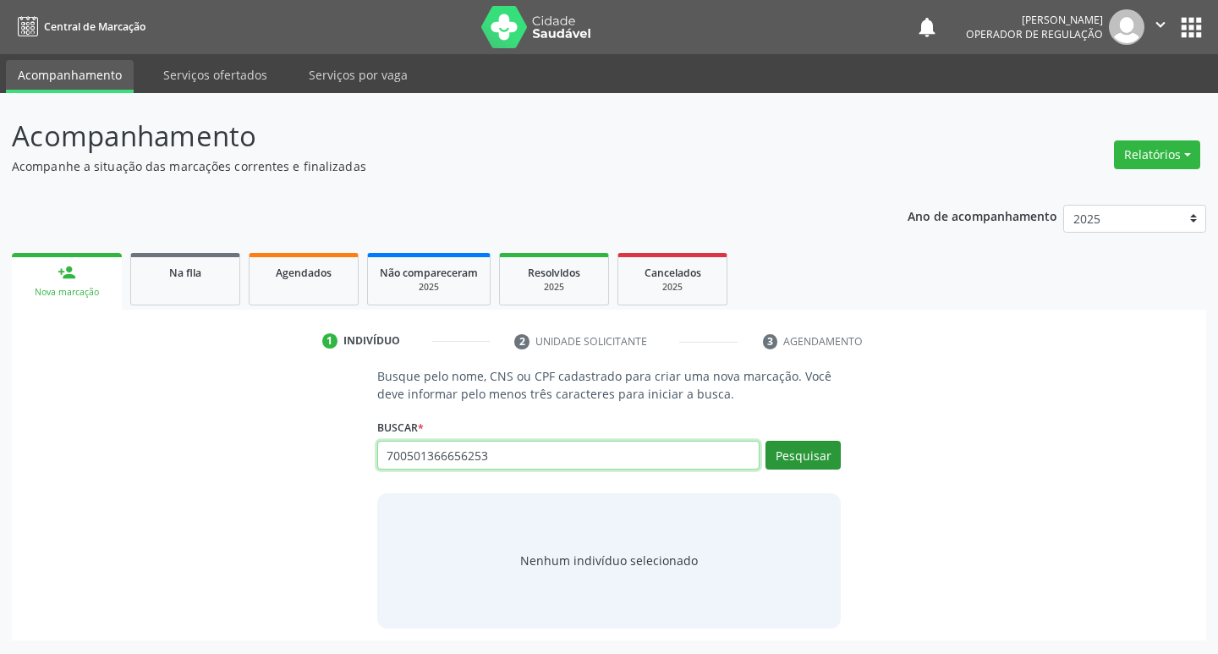
type input "700501366656253"
click at [812, 459] on button "Pesquisar" at bounding box center [802, 455] width 75 height 29
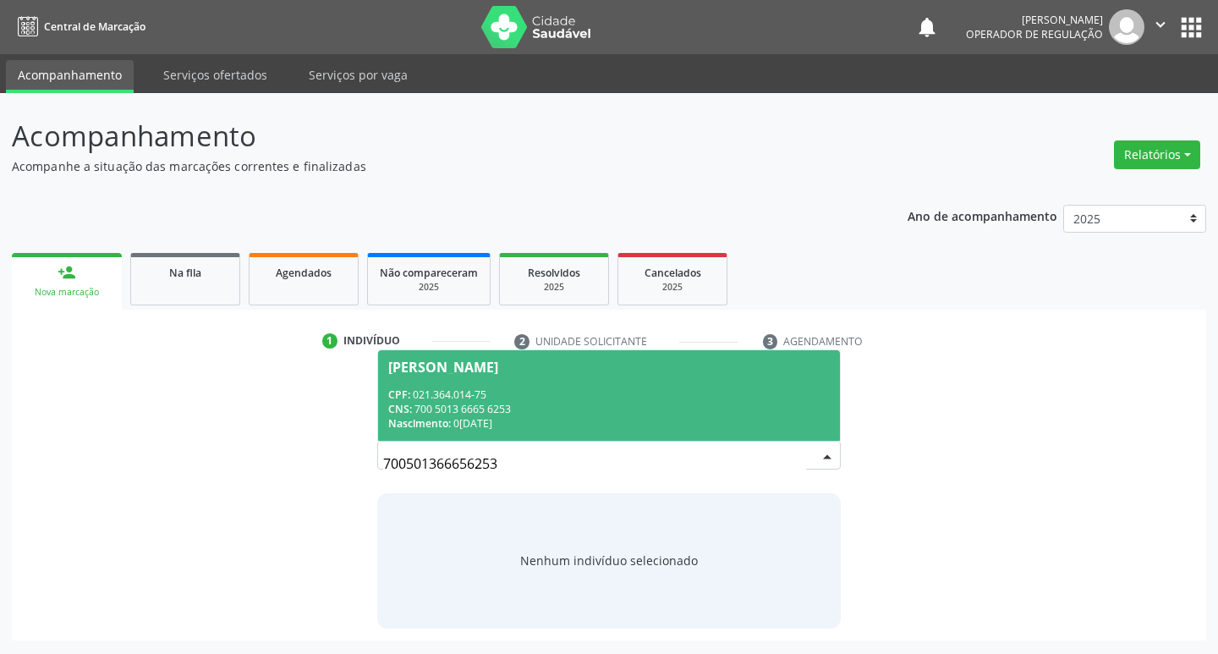
click at [427, 368] on div "[PERSON_NAME]" at bounding box center [443, 367] width 110 height 14
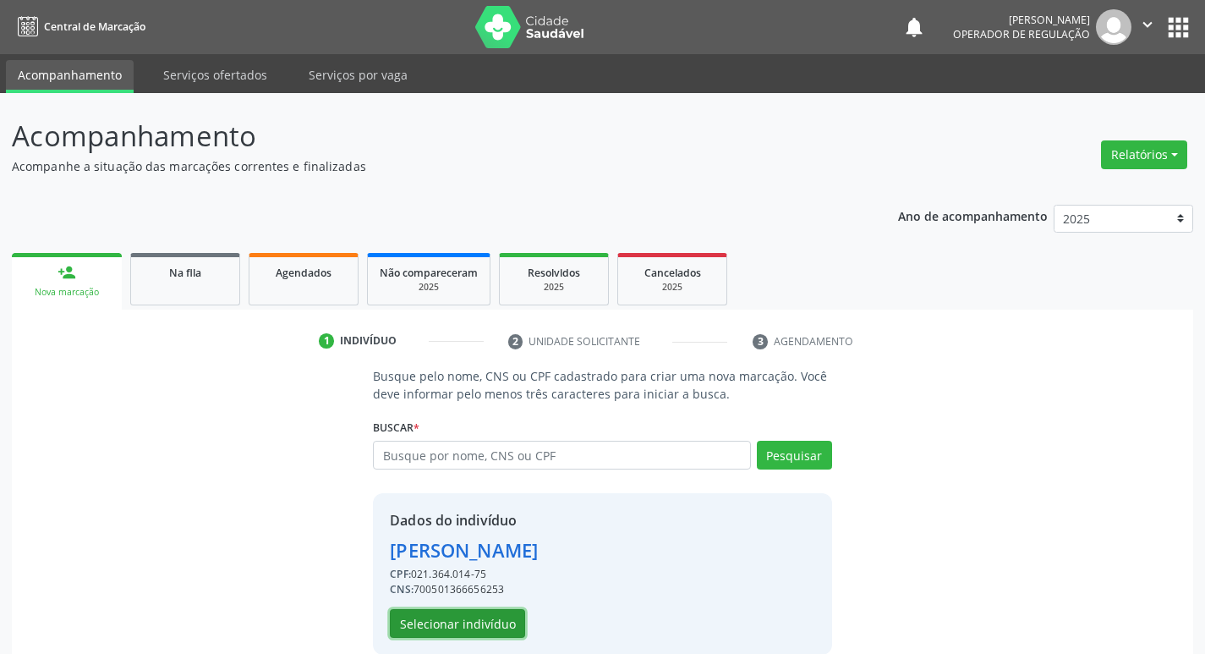
click at [474, 628] on button "Selecionar indivíduo" at bounding box center [457, 623] width 135 height 29
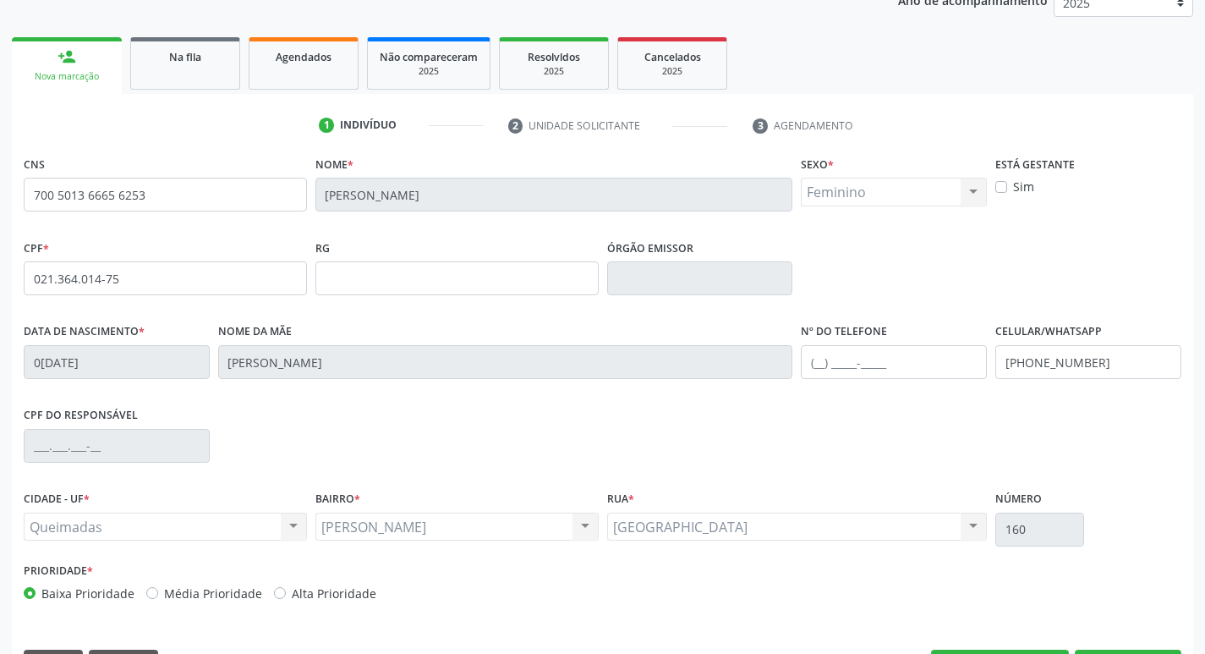
scroll to position [263, 0]
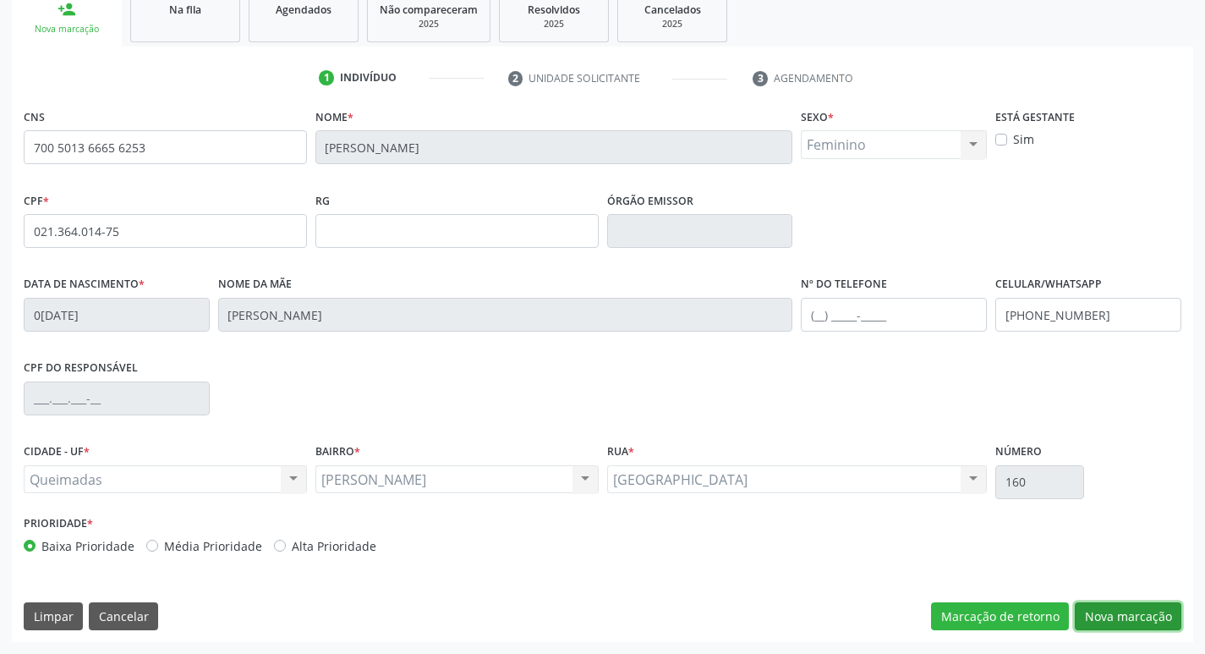
click at [1141, 614] on button "Nova marcação" at bounding box center [1128, 616] width 107 height 29
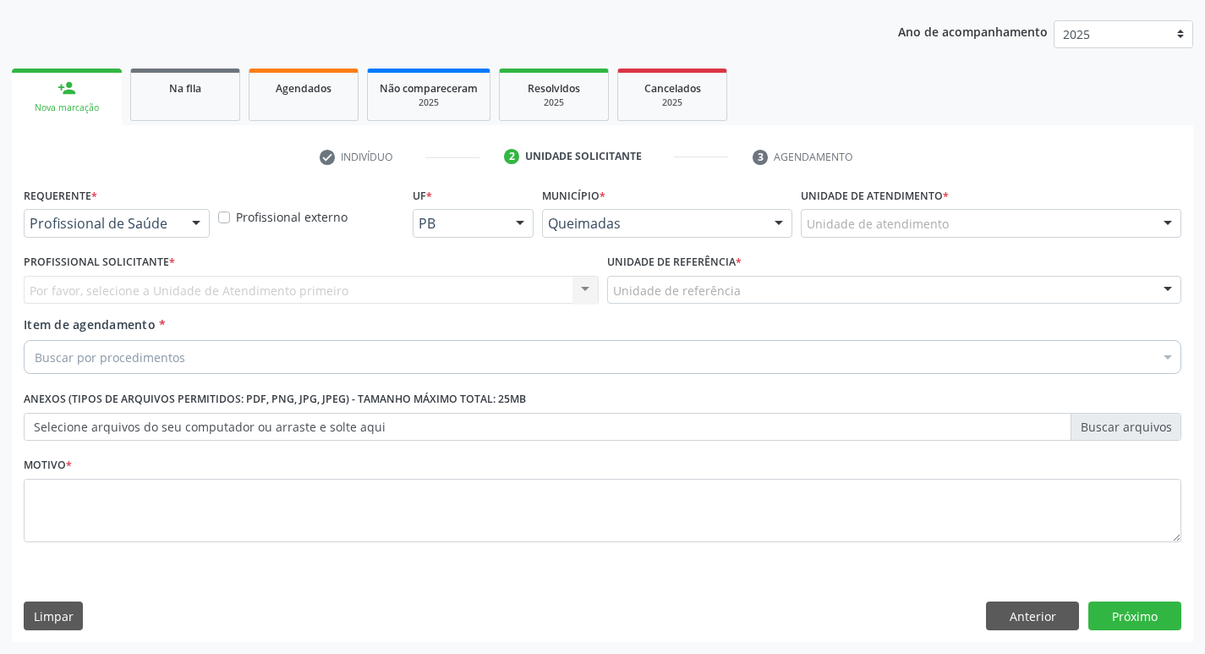
scroll to position [184, 0]
click at [195, 222] on div at bounding box center [196, 224] width 25 height 29
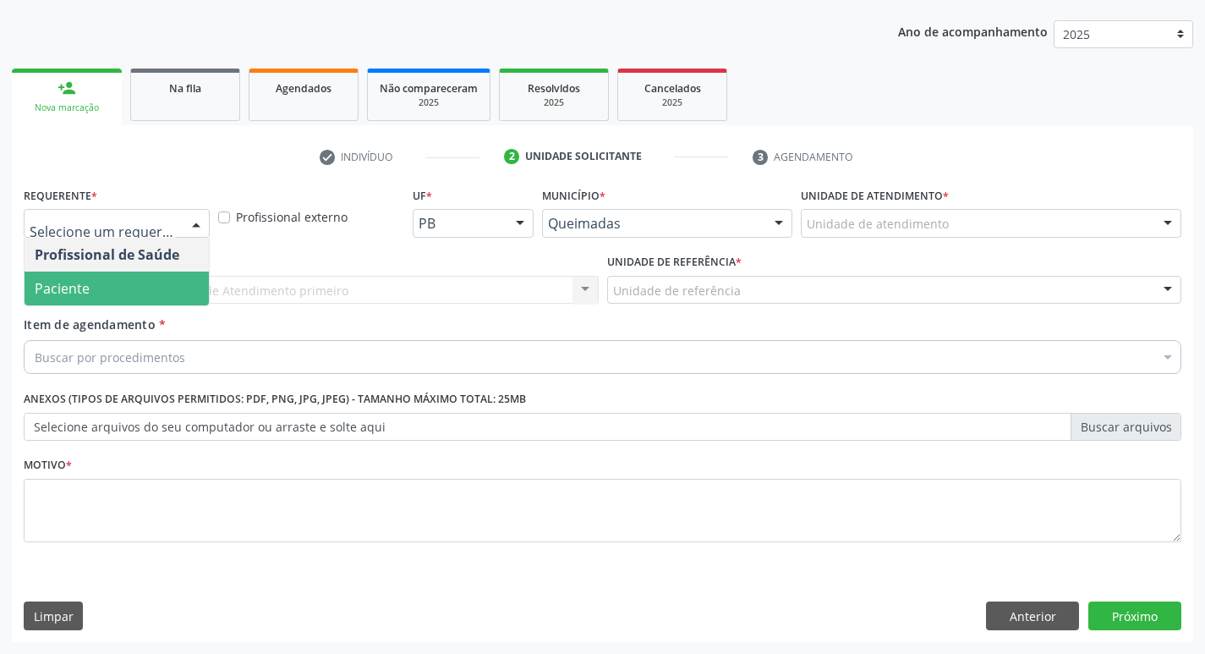
click at [155, 272] on span "Paciente" at bounding box center [117, 288] width 184 height 34
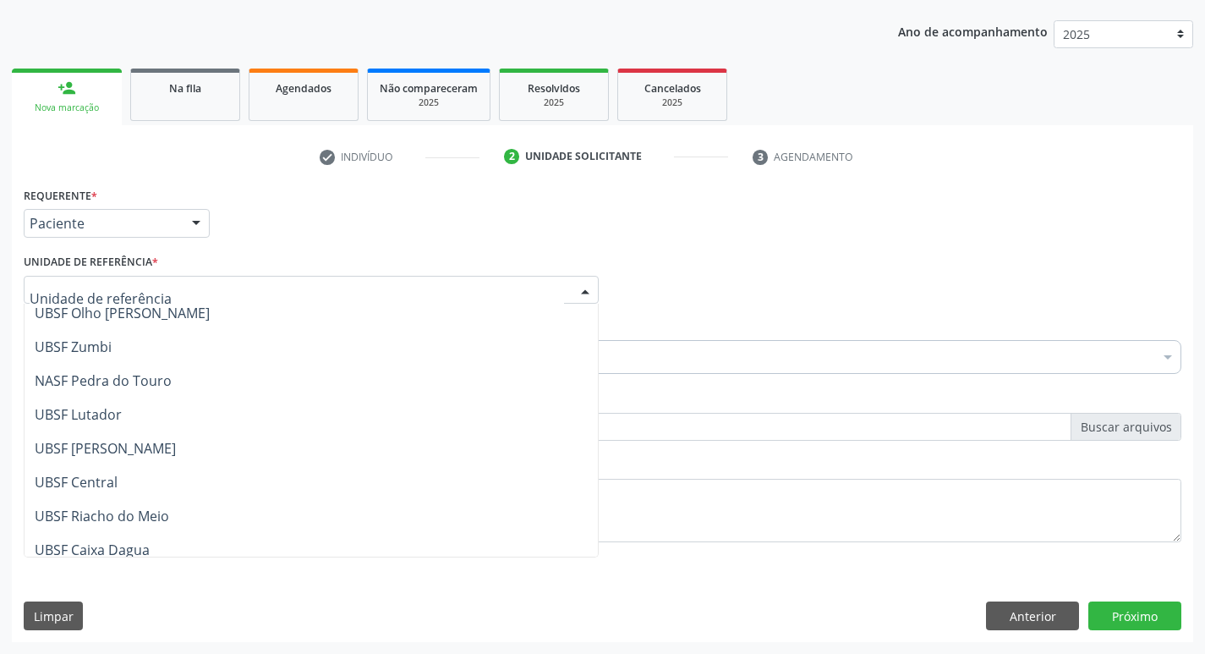
scroll to position [170, 0]
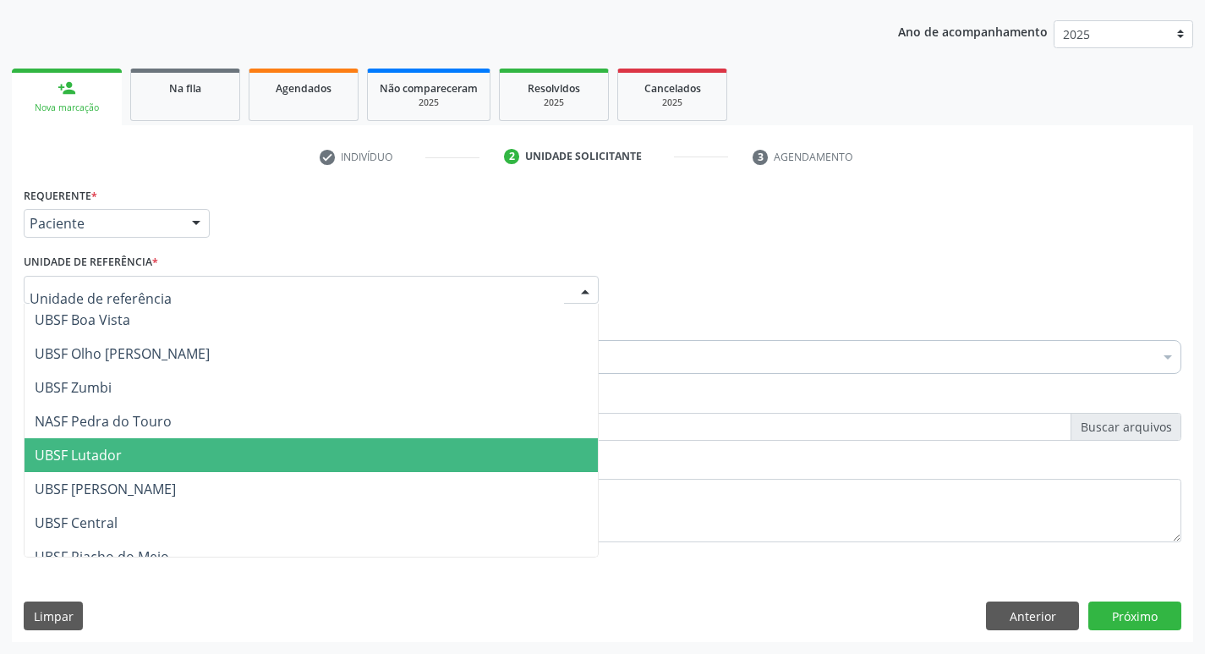
click at [145, 453] on span "UBSF Lutador" at bounding box center [311, 455] width 573 height 34
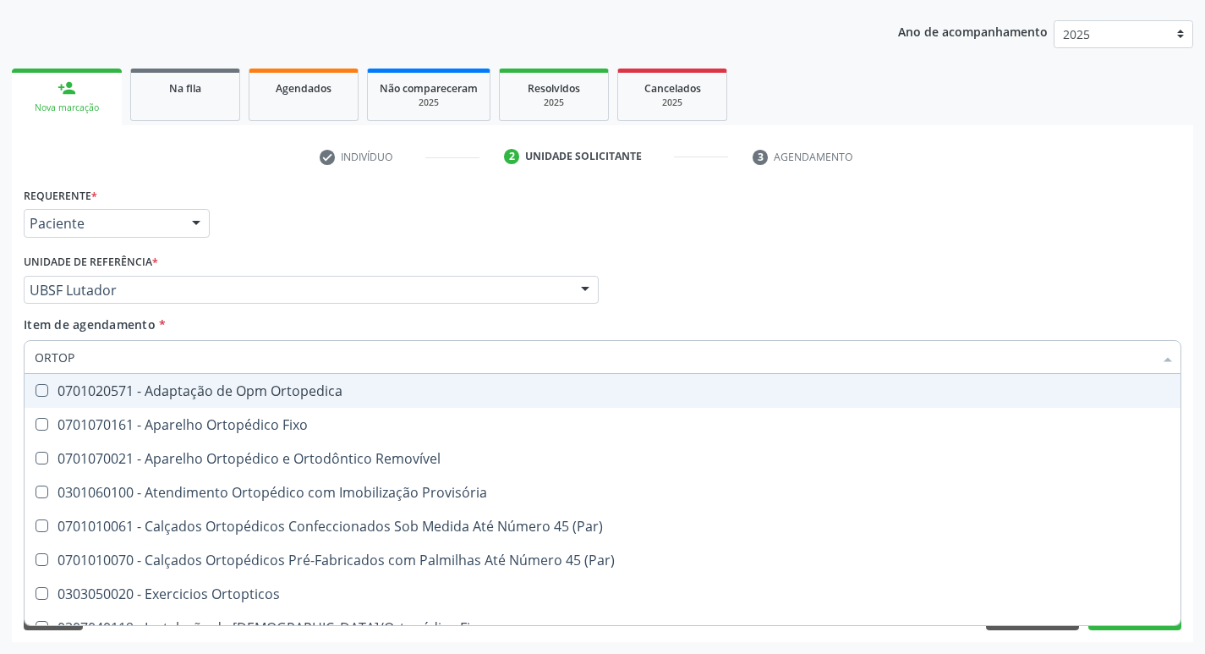
type input "ORTOPE"
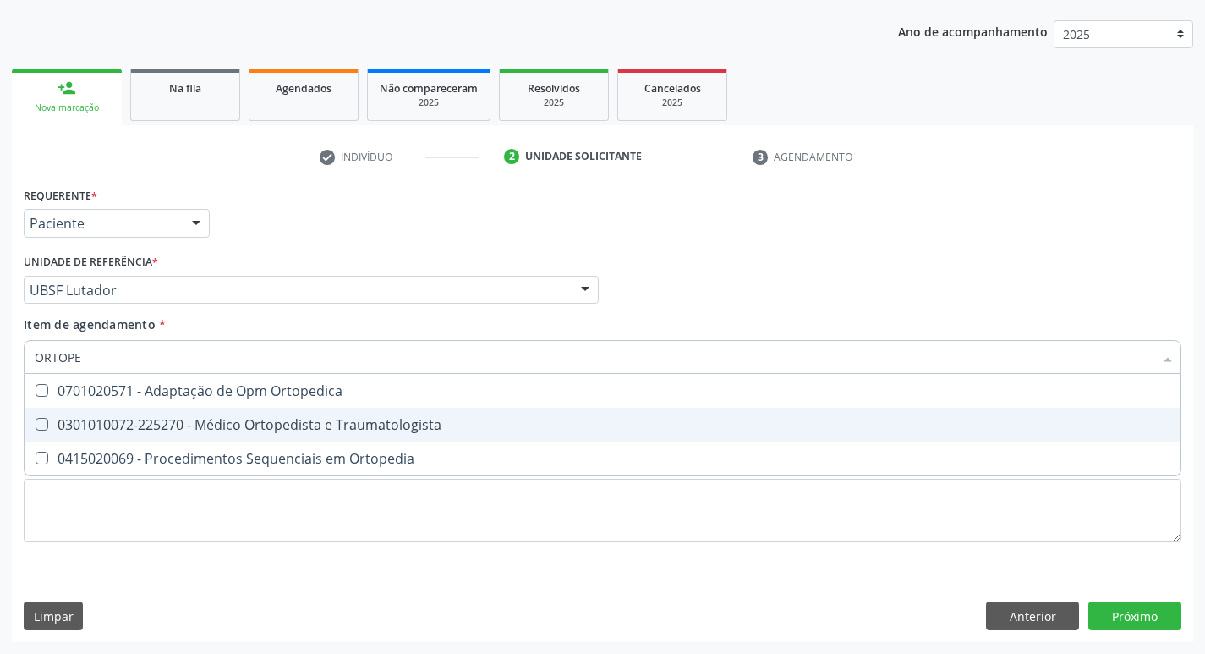
click at [41, 419] on Traumatologista at bounding box center [42, 424] width 13 height 13
click at [36, 419] on Traumatologista "checkbox" at bounding box center [30, 424] width 11 height 11
checkbox Traumatologista "true"
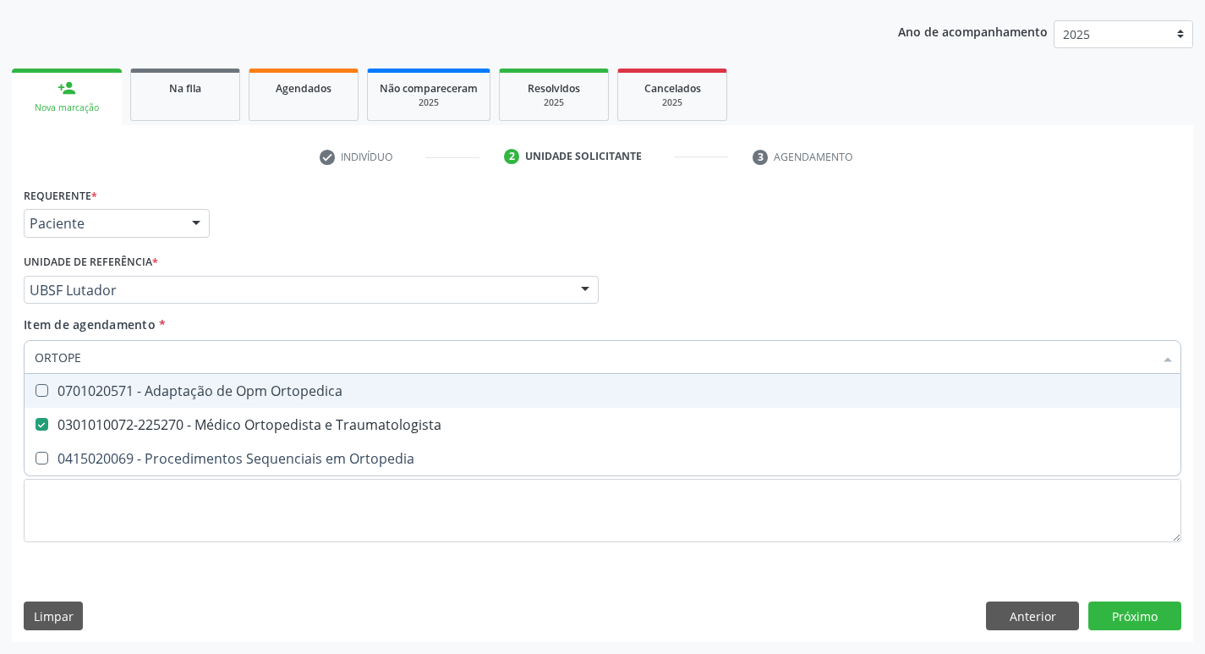
click at [913, 240] on div "Requerente * Paciente Profissional de Saúde Paciente Nenhum resultado encontrad…" at bounding box center [602, 216] width 1166 height 66
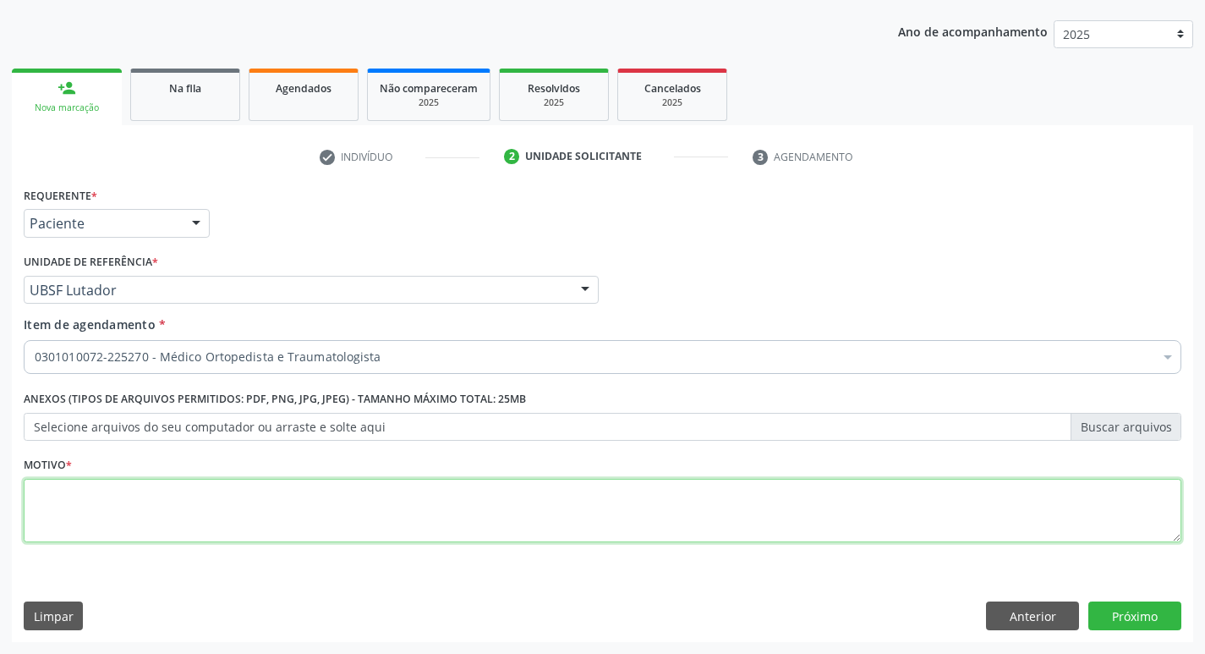
click at [61, 496] on textarea at bounding box center [603, 511] width 1158 height 64
type textarea "O"
type textarea "PRIMEIRA CONSULTA"
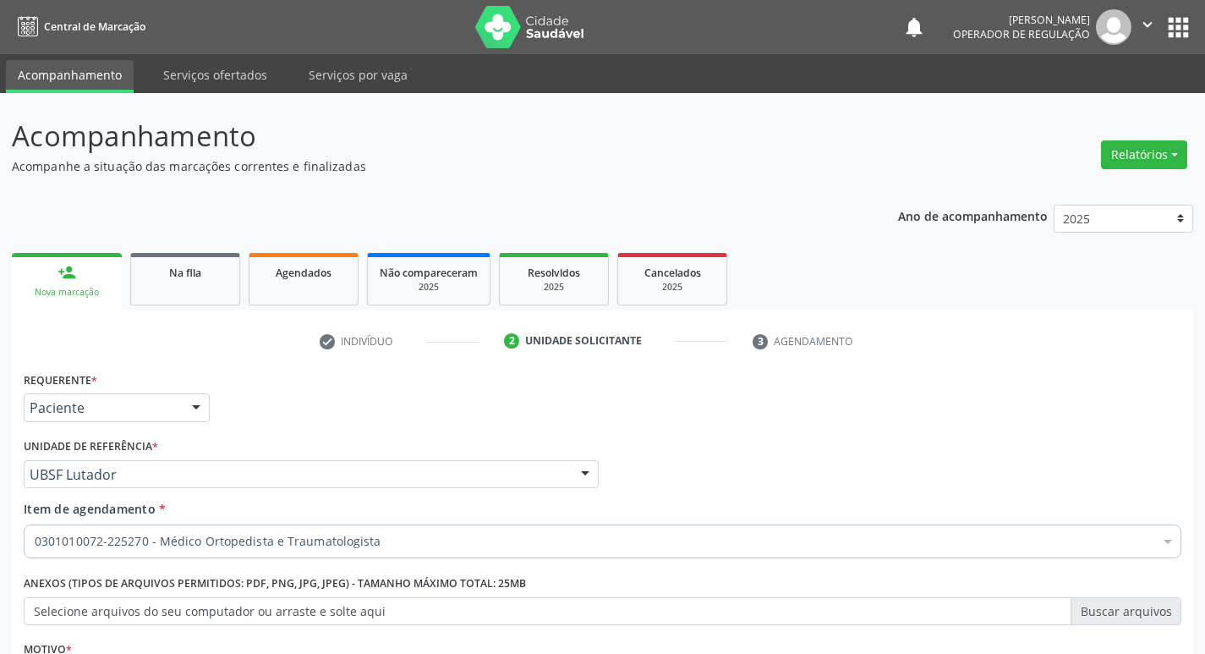
scroll to position [184, 0]
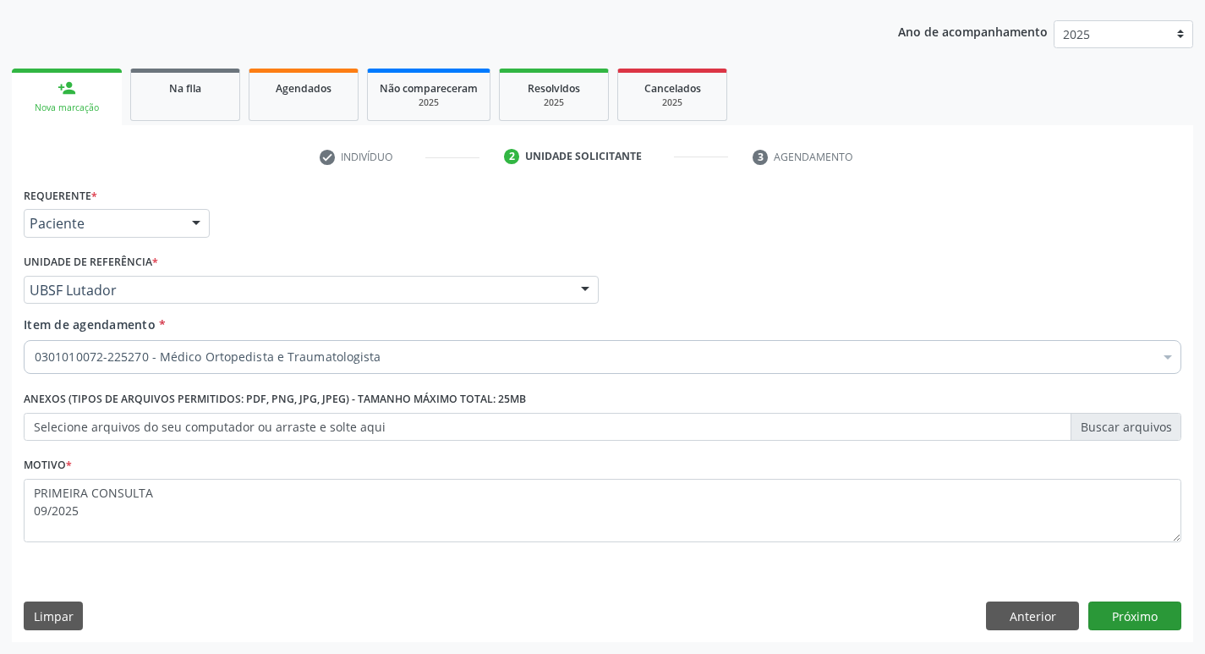
type textarea "PRIMEIRA CONSULTA 09/2025"
click at [1118, 613] on button "Próximo" at bounding box center [1134, 615] width 93 height 29
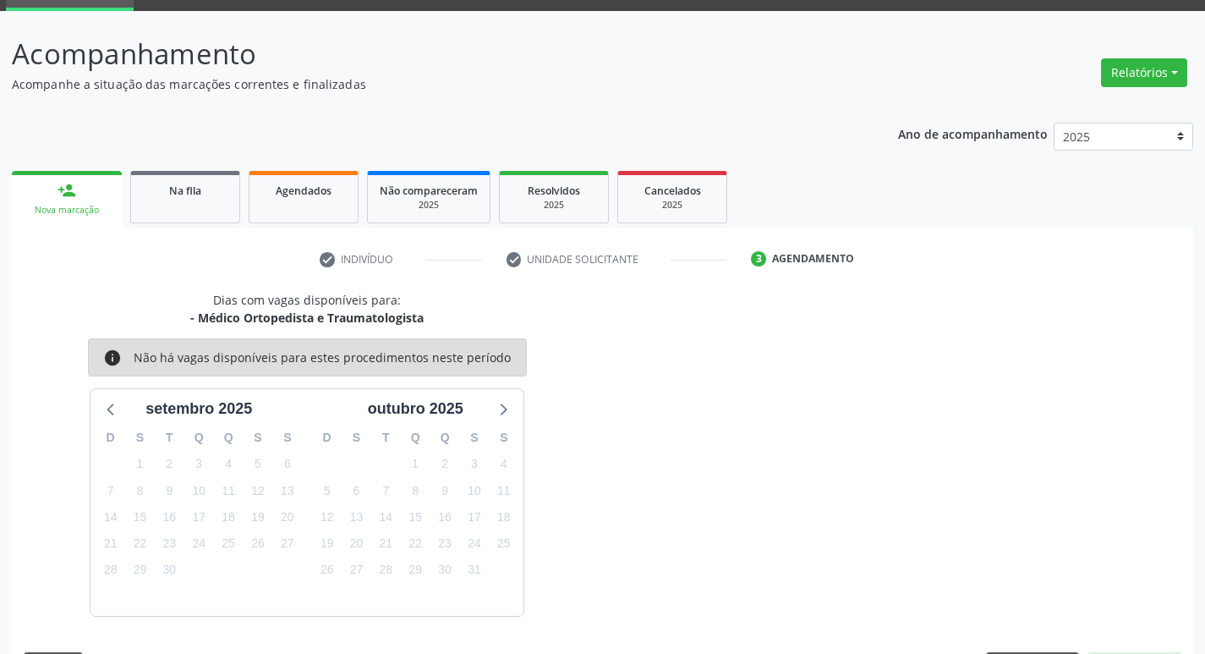
scroll to position [132, 0]
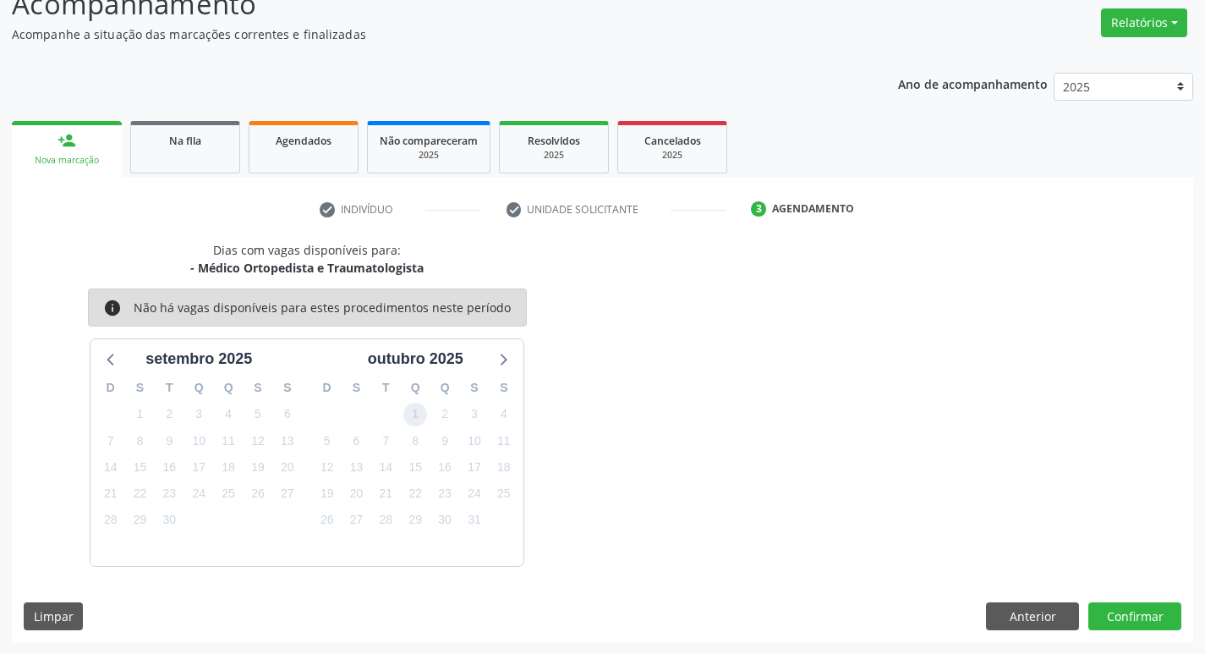
click at [408, 414] on span "1" at bounding box center [415, 415] width 24 height 24
click at [1157, 616] on button "Confirmar" at bounding box center [1134, 616] width 93 height 29
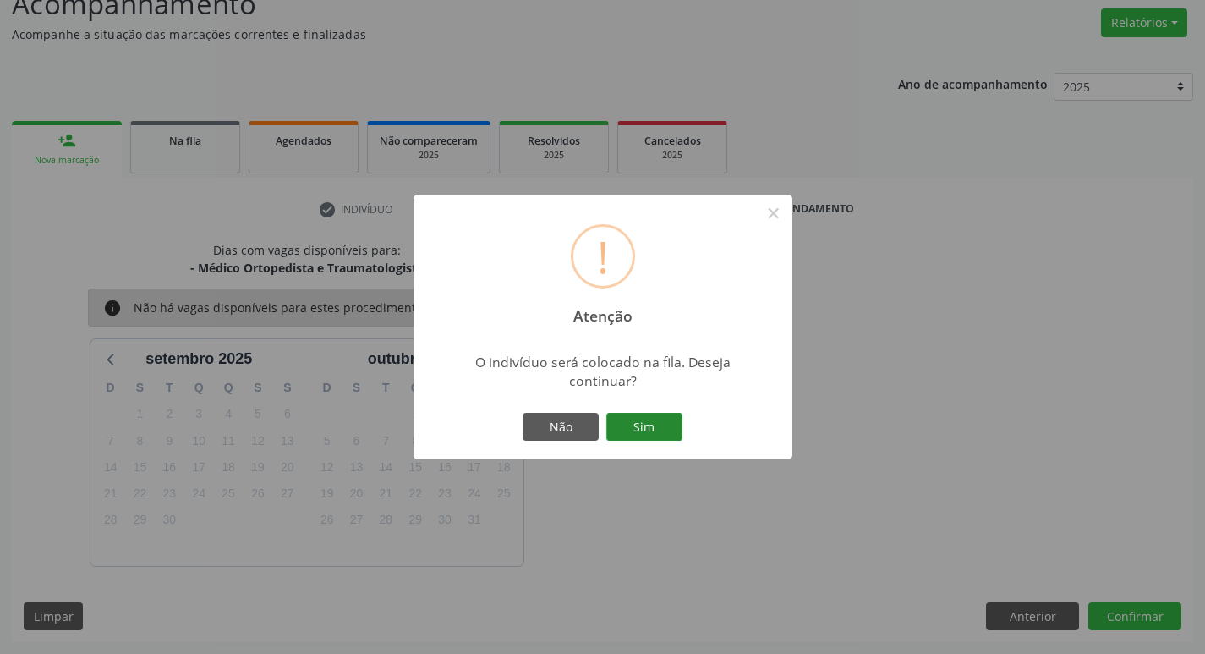
click at [638, 428] on button "Sim" at bounding box center [644, 427] width 76 height 29
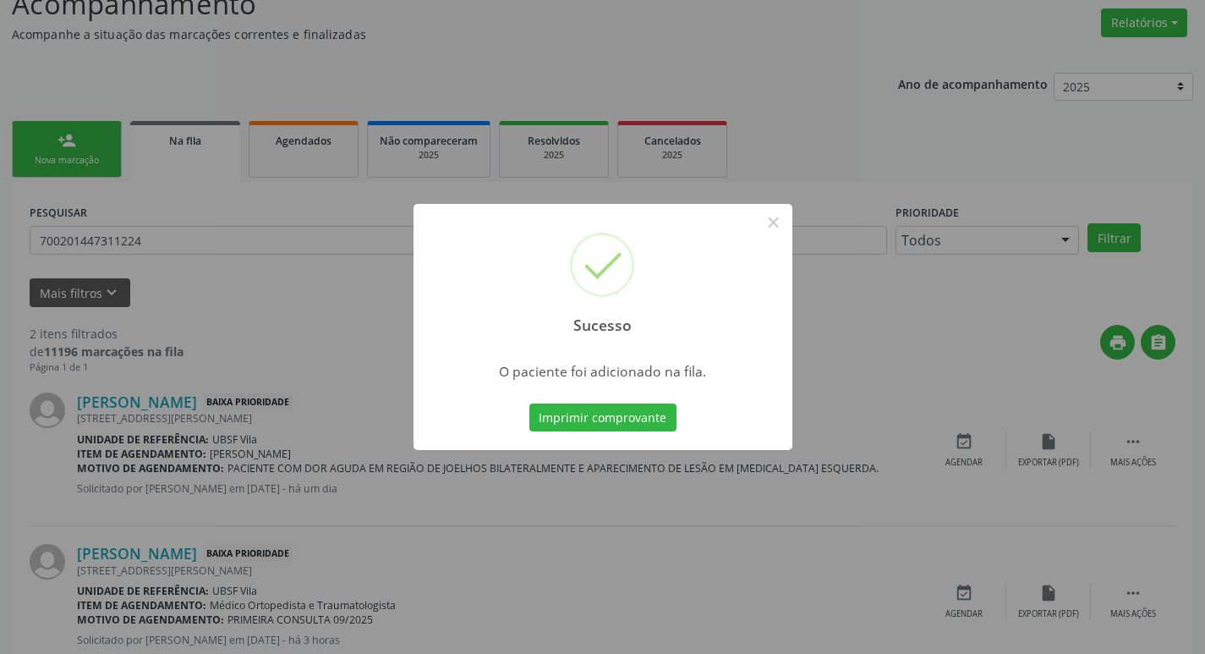
scroll to position [0, 0]
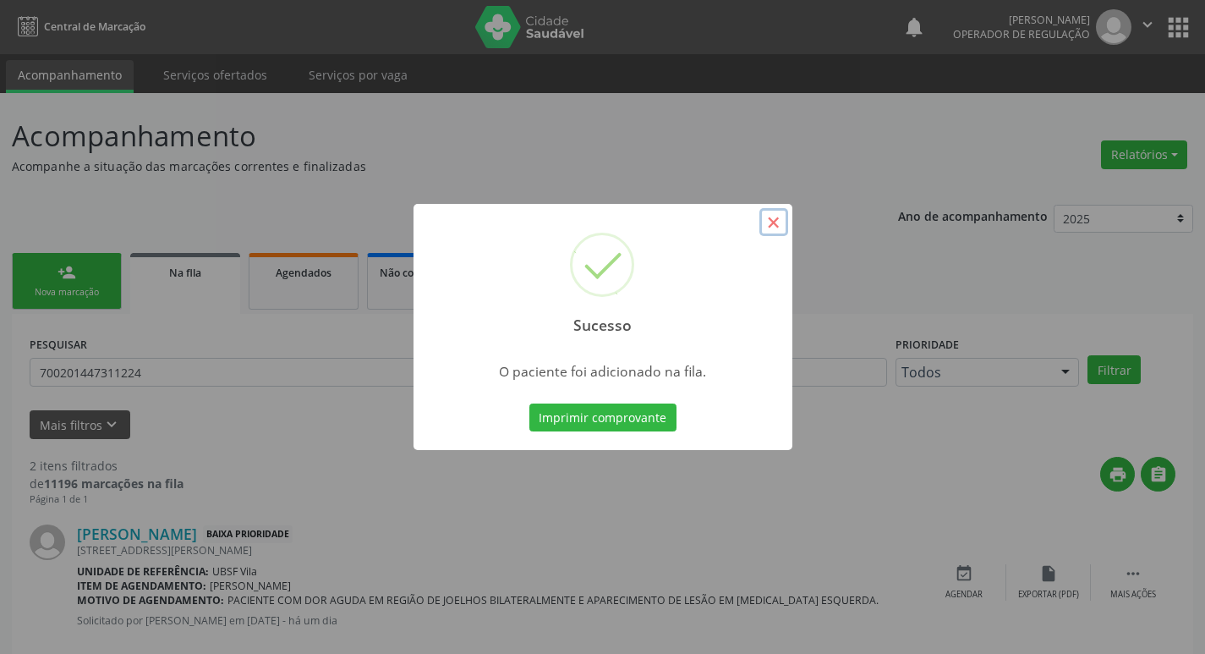
click at [775, 232] on button "×" at bounding box center [773, 222] width 29 height 29
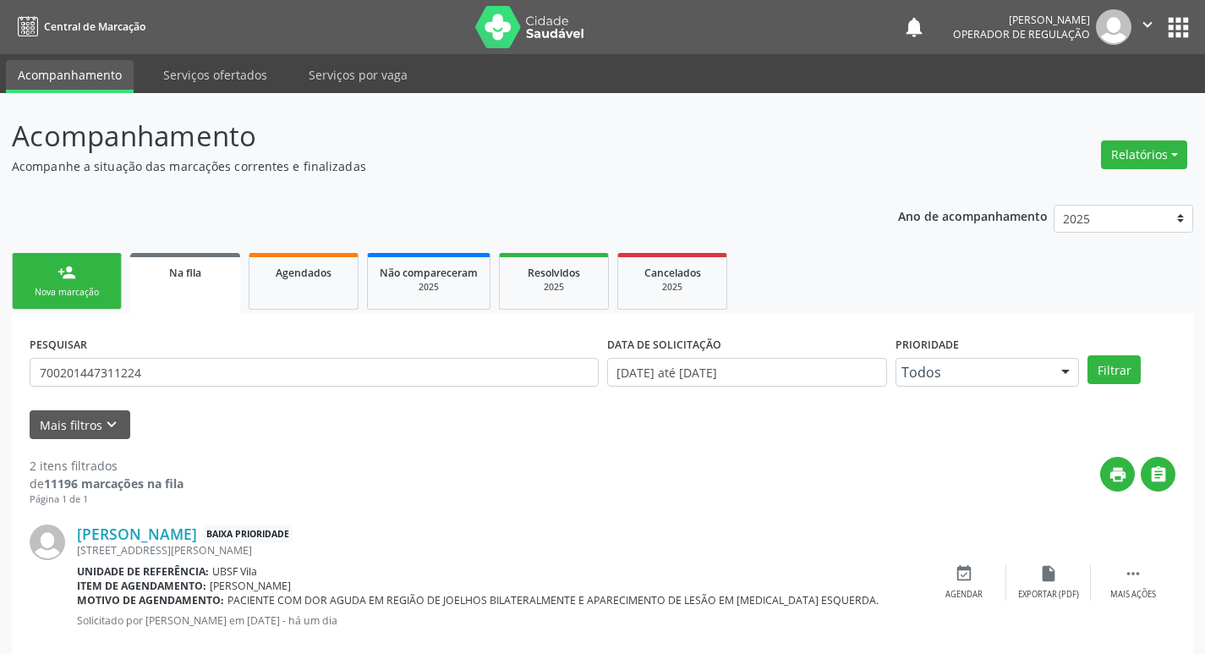
click at [104, 295] on div "Nova marcação" at bounding box center [67, 292] width 85 height 13
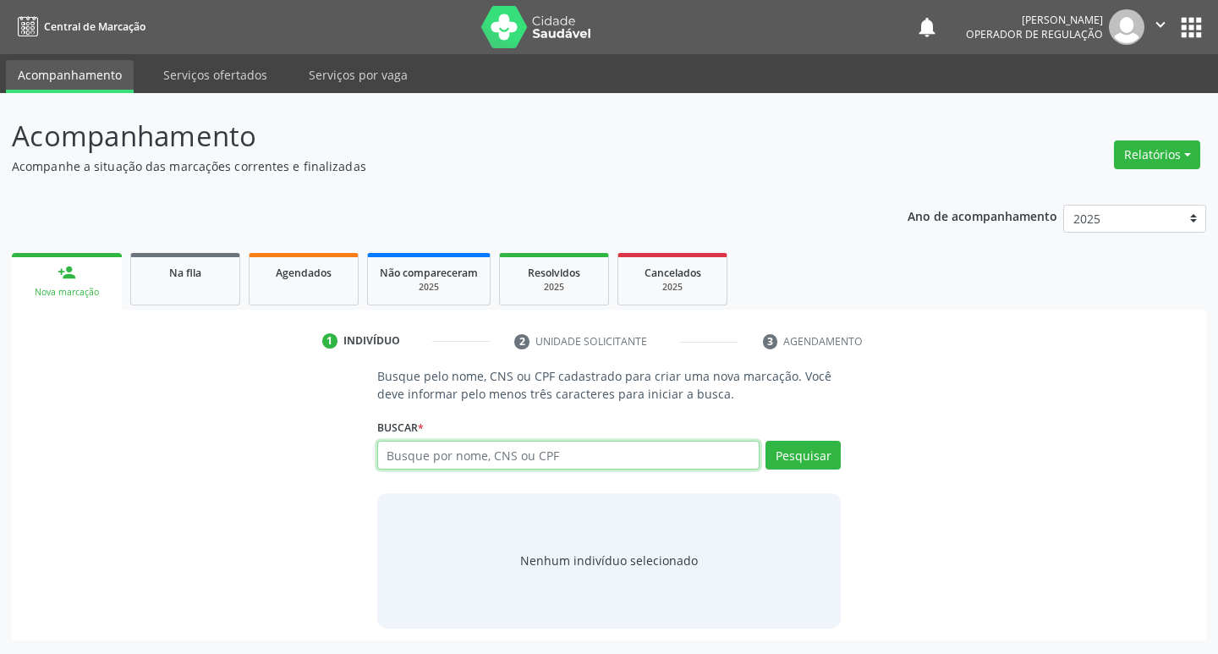
click at [437, 448] on input "text" at bounding box center [568, 455] width 383 height 29
type input "704704766073534"
click at [787, 457] on button "Pesquisar" at bounding box center [802, 455] width 75 height 29
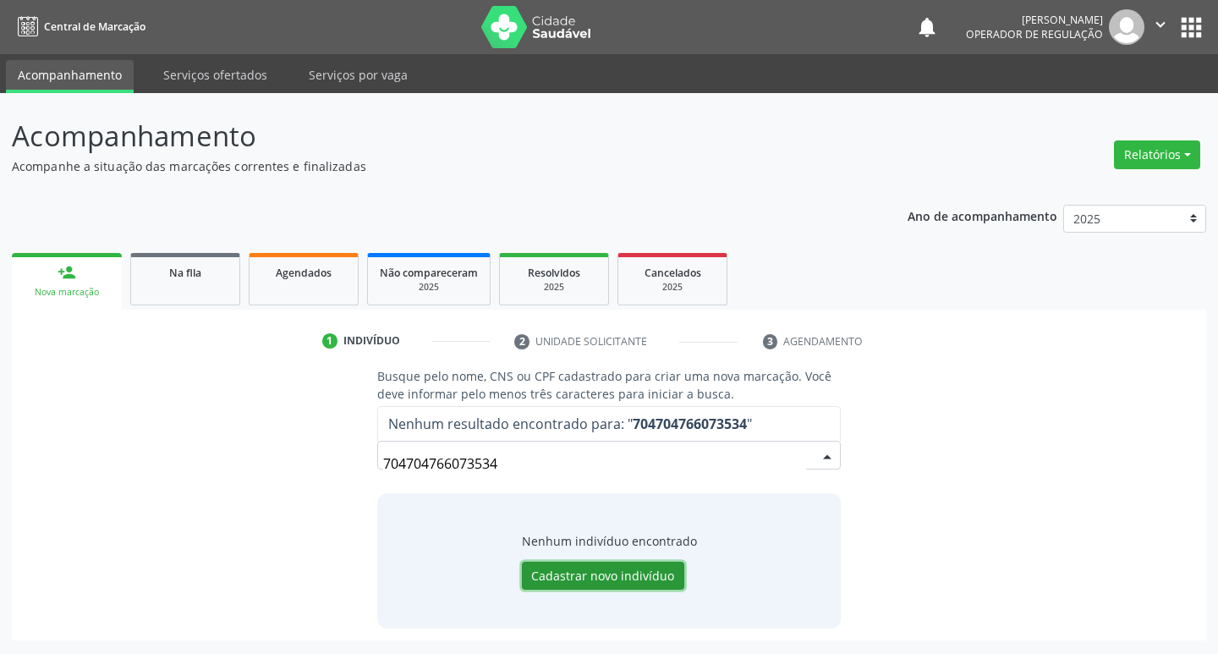
click at [642, 570] on button "Cadastrar novo indivíduo" at bounding box center [603, 576] width 162 height 29
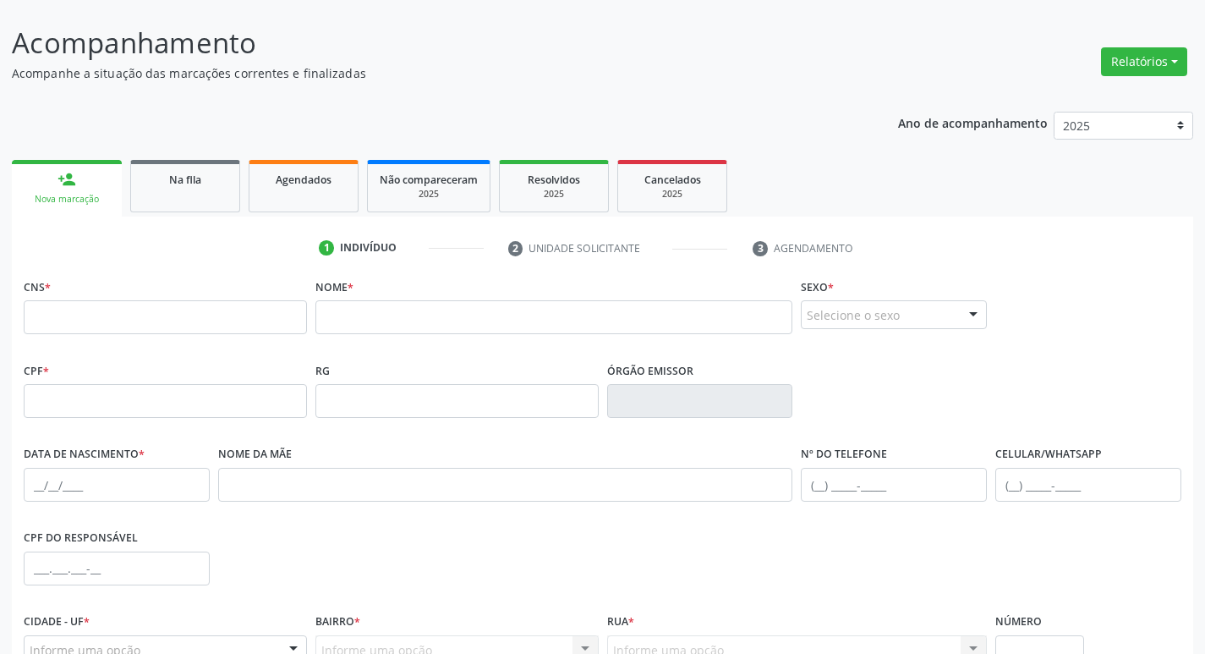
scroll to position [263, 0]
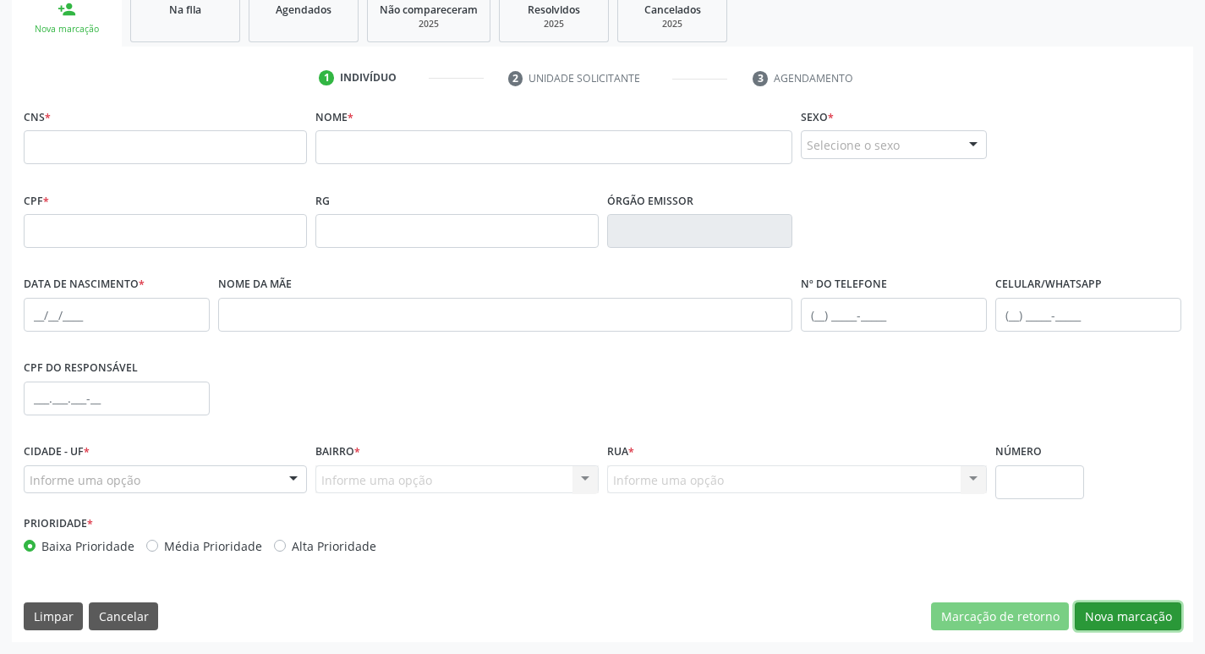
click at [1121, 623] on button "Nova marcação" at bounding box center [1128, 616] width 107 height 29
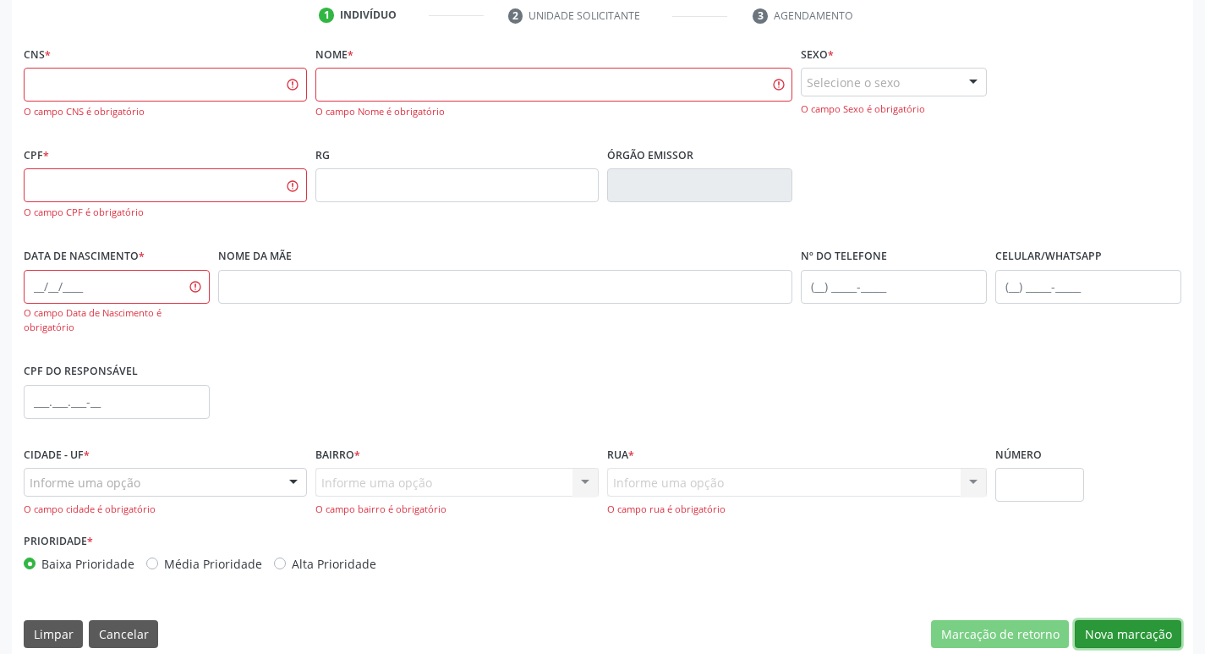
scroll to position [343, 0]
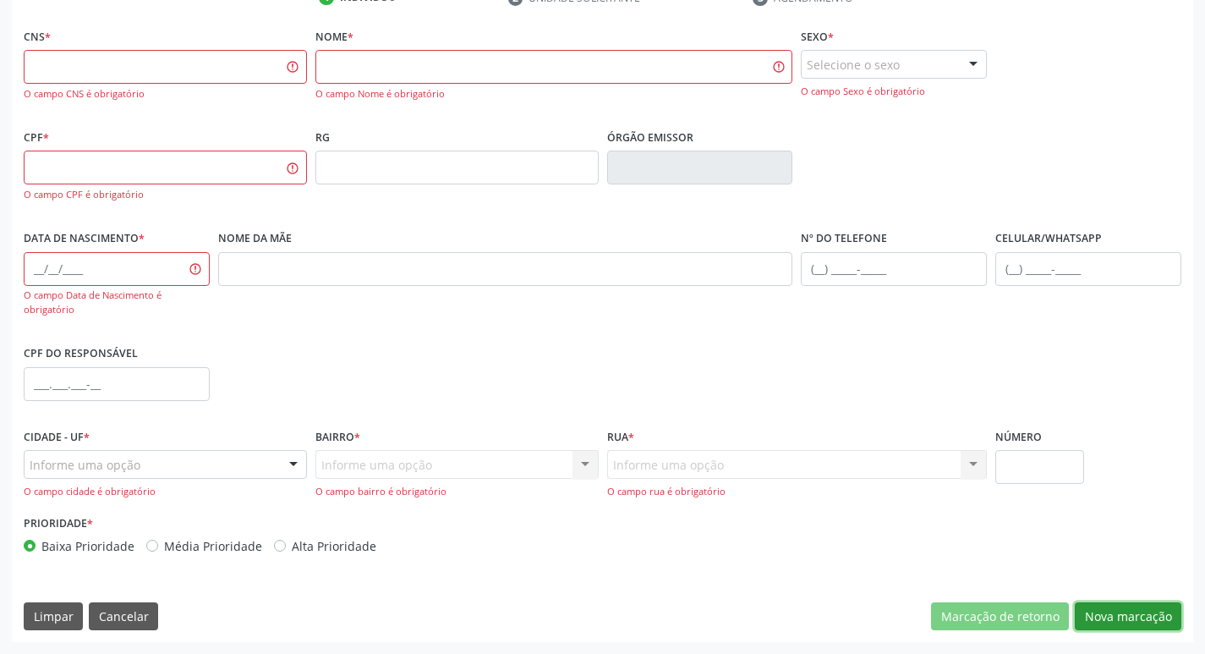
click at [1126, 617] on button "Nova marcação" at bounding box center [1128, 616] width 107 height 29
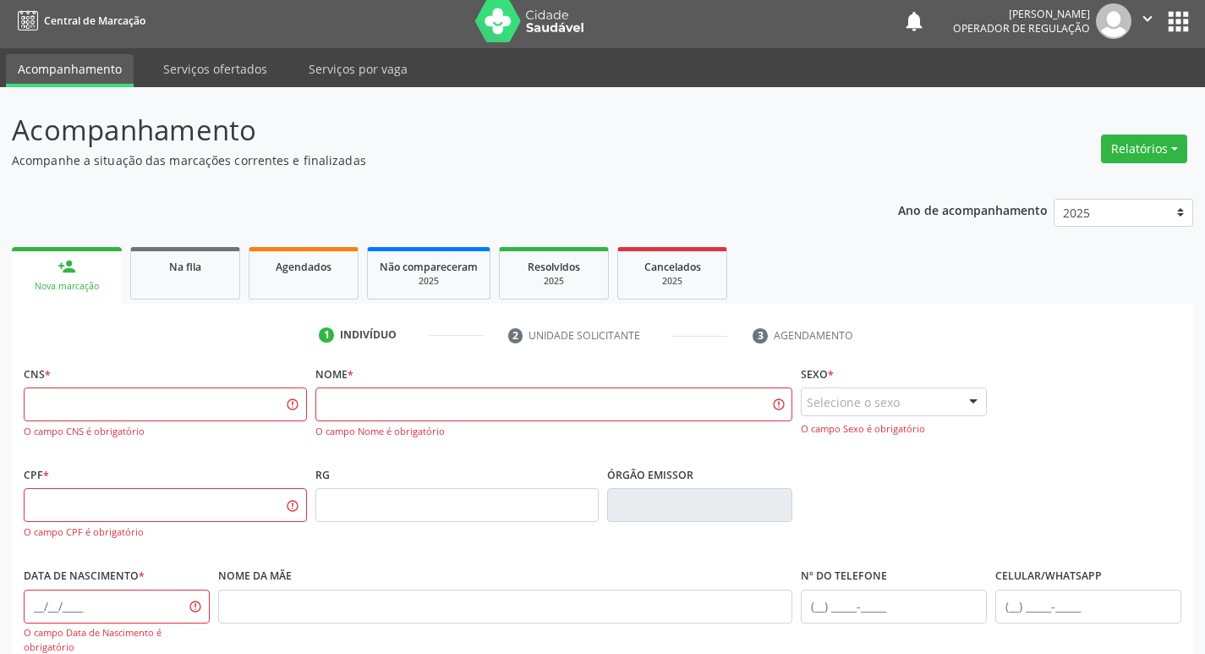
scroll to position [0, 0]
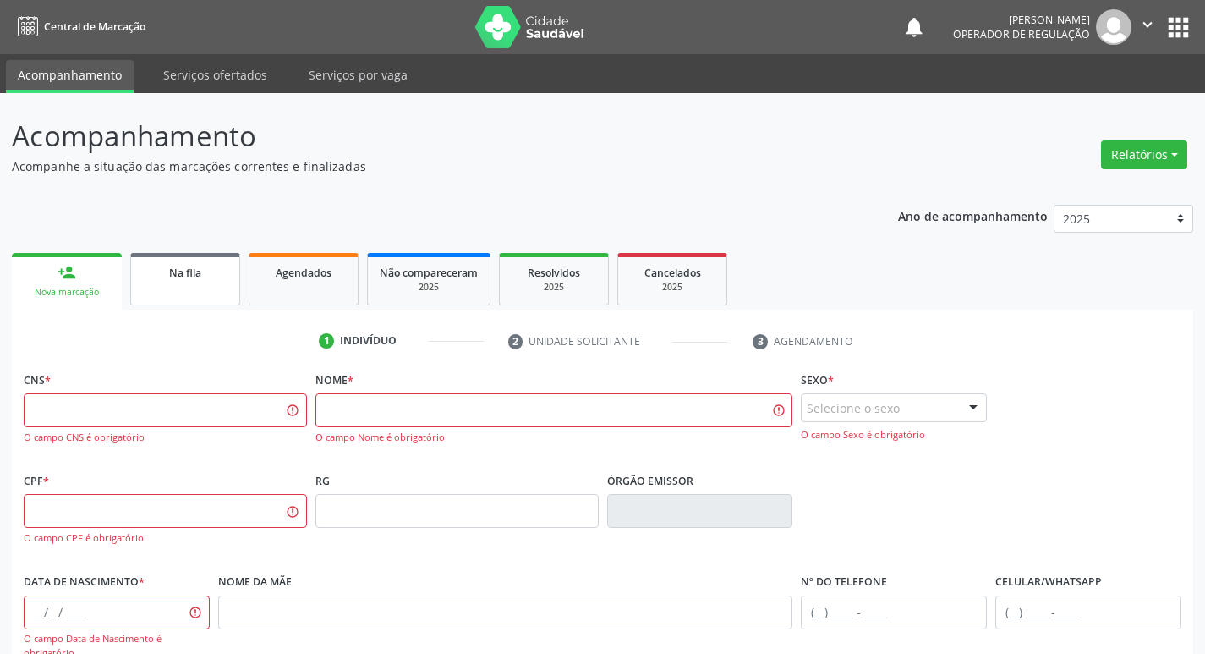
click at [197, 279] on span "Na fila" at bounding box center [185, 273] width 32 height 14
click at [195, 276] on span "Na fila" at bounding box center [185, 273] width 32 height 14
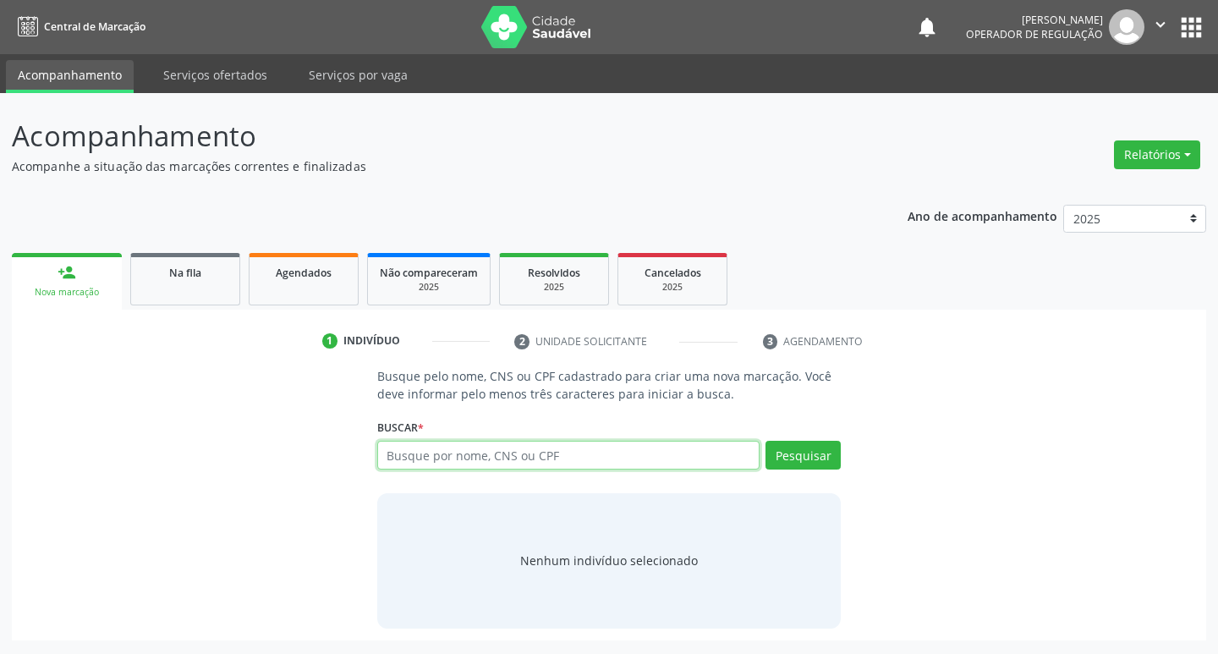
click at [475, 460] on input "text" at bounding box center [568, 455] width 383 height 29
type input "704704766073534"
click at [800, 456] on button "Pesquisar" at bounding box center [802, 455] width 75 height 29
type input "704704766073534"
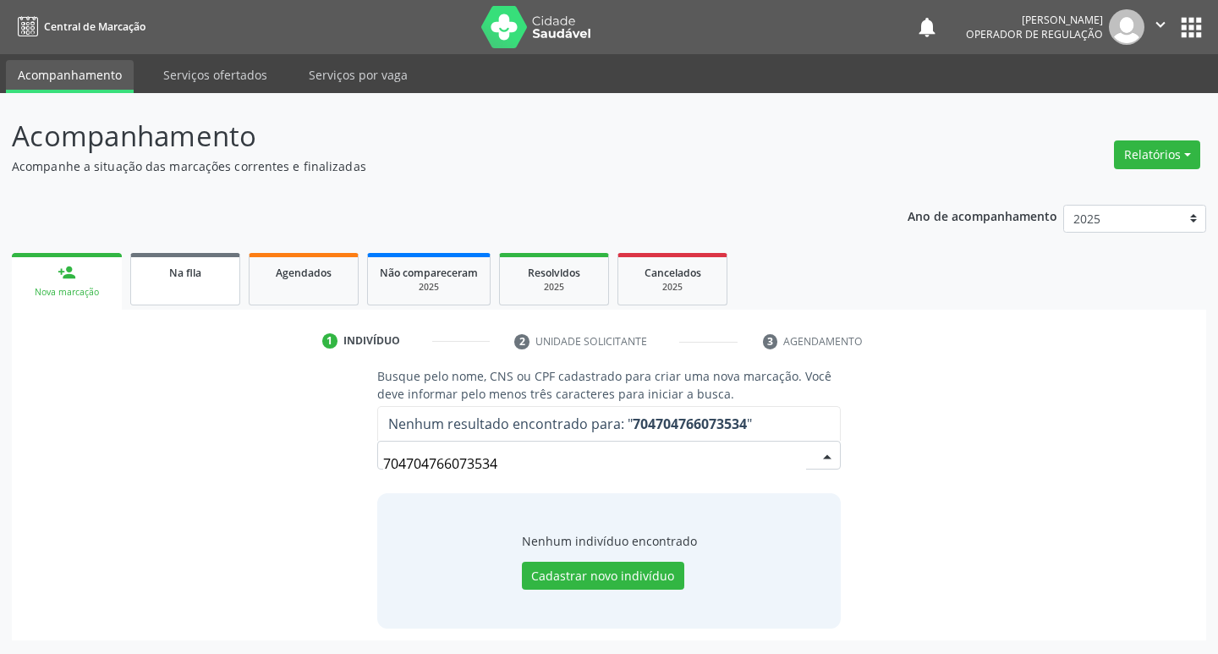
click at [175, 277] on span "Na fila" at bounding box center [185, 273] width 32 height 14
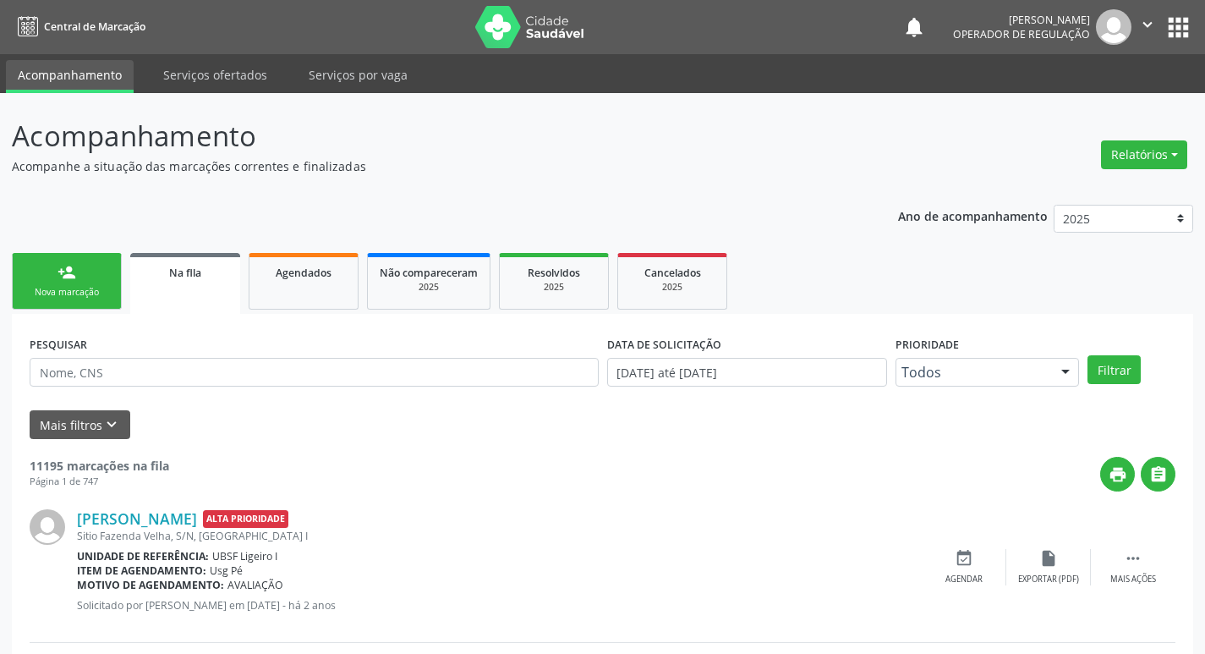
click at [85, 293] on div "Nova marcação" at bounding box center [67, 292] width 85 height 13
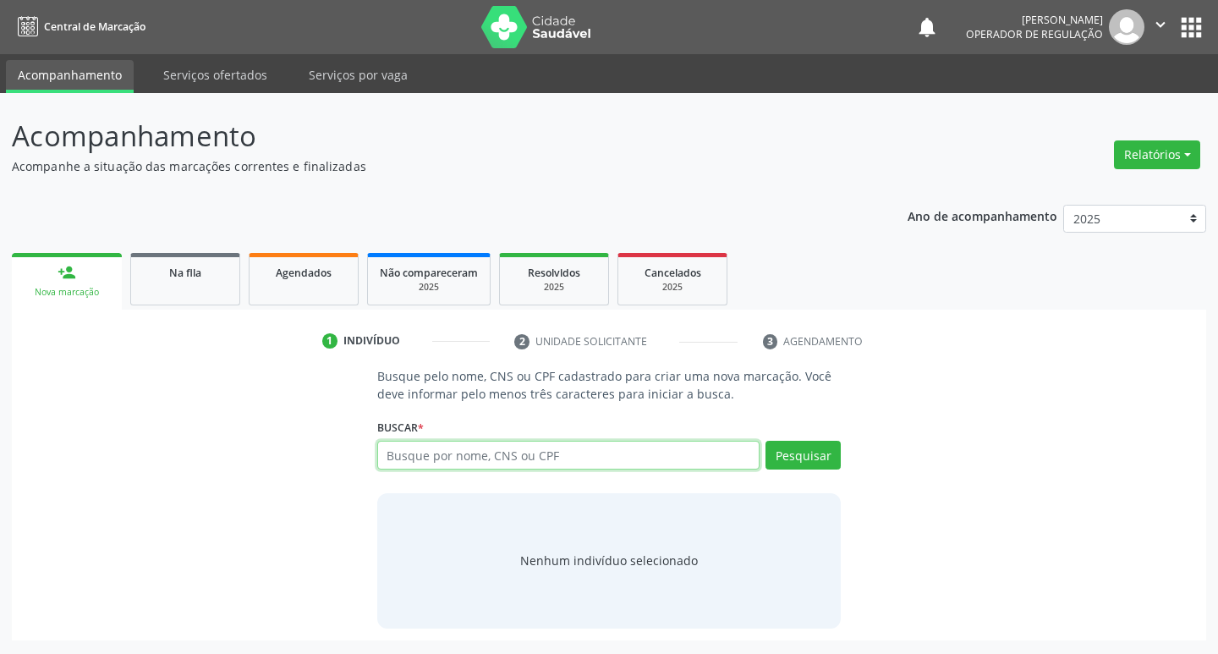
click at [434, 463] on input "text" at bounding box center [568, 455] width 383 height 29
click at [429, 460] on input "text" at bounding box center [568, 455] width 383 height 29
click at [448, 453] on input "text" at bounding box center [568, 455] width 383 height 29
click at [407, 458] on input "text" at bounding box center [568, 455] width 383 height 29
type input "707008846558237"
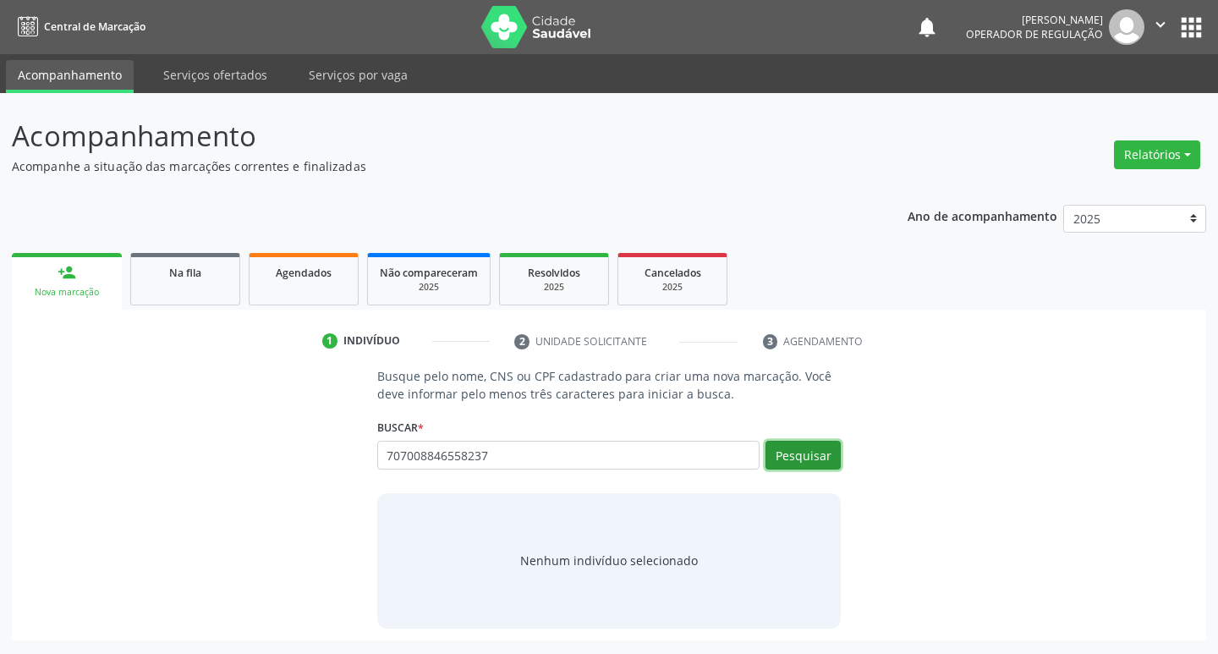
click at [820, 458] on button "Pesquisar" at bounding box center [802, 455] width 75 height 29
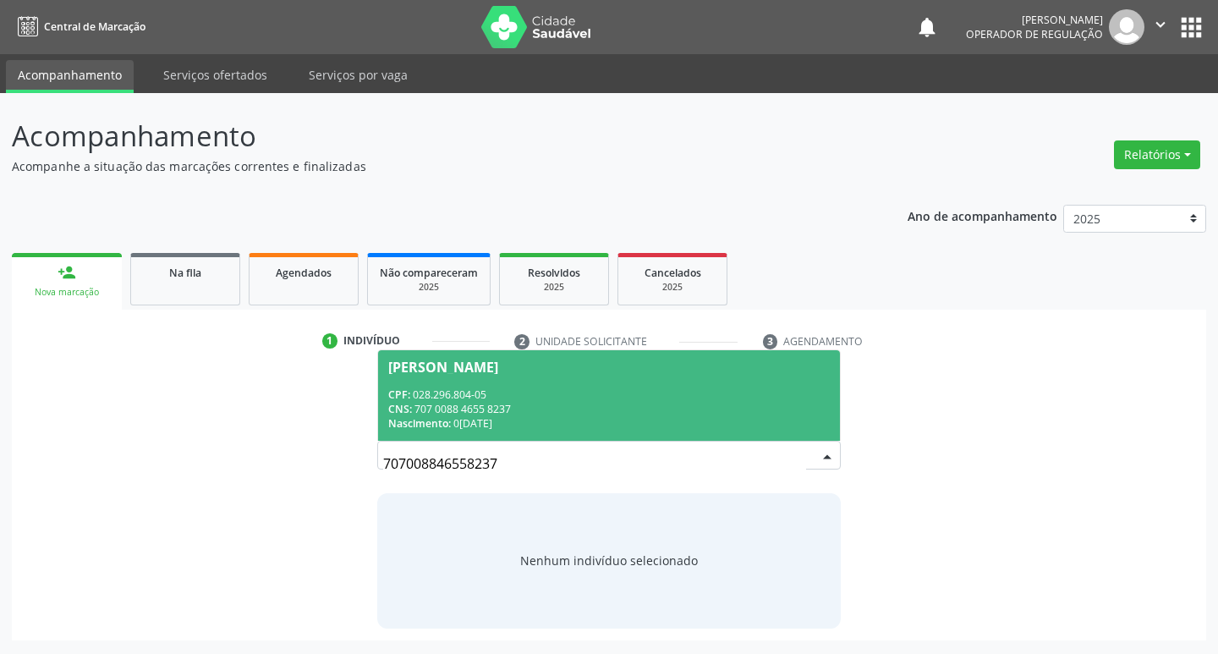
click at [498, 361] on div "Ana Maria Barreto Mendes" at bounding box center [443, 367] width 110 height 14
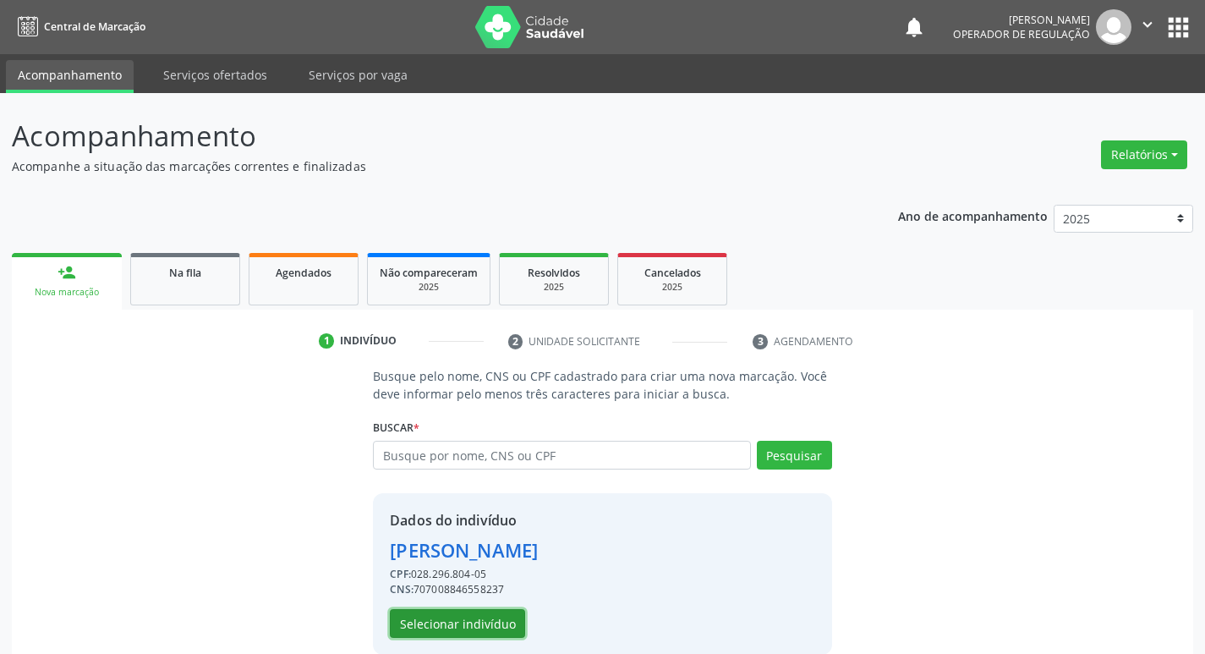
click at [462, 623] on button "Selecionar indivíduo" at bounding box center [457, 623] width 135 height 29
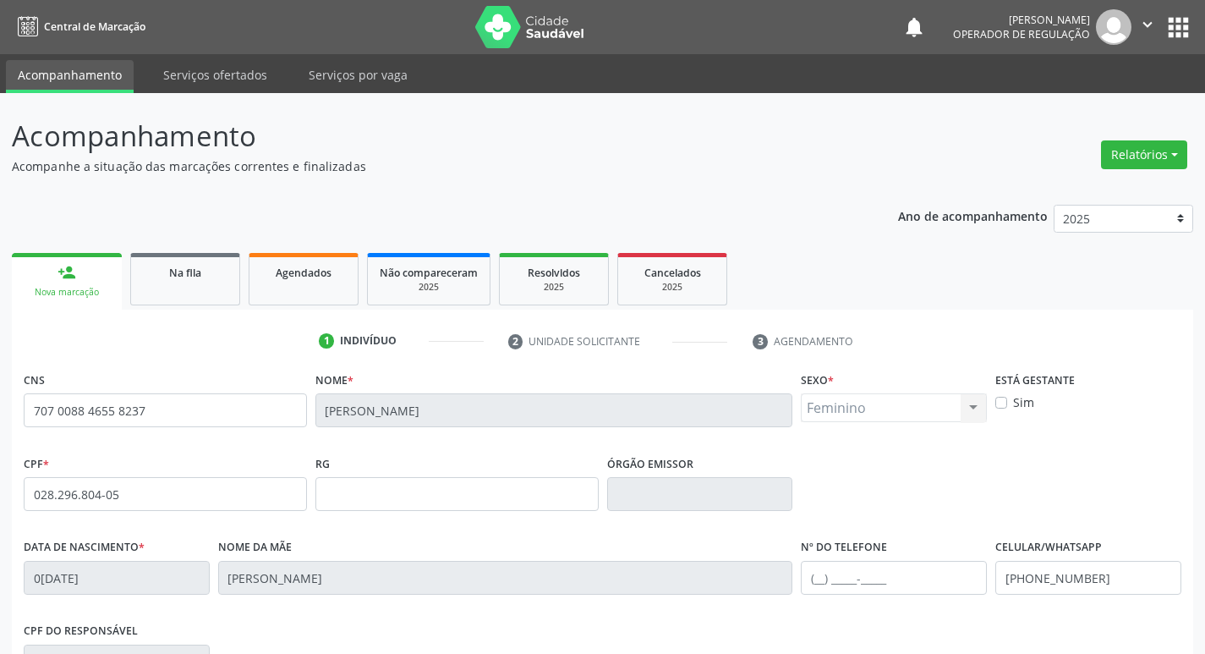
scroll to position [263, 0]
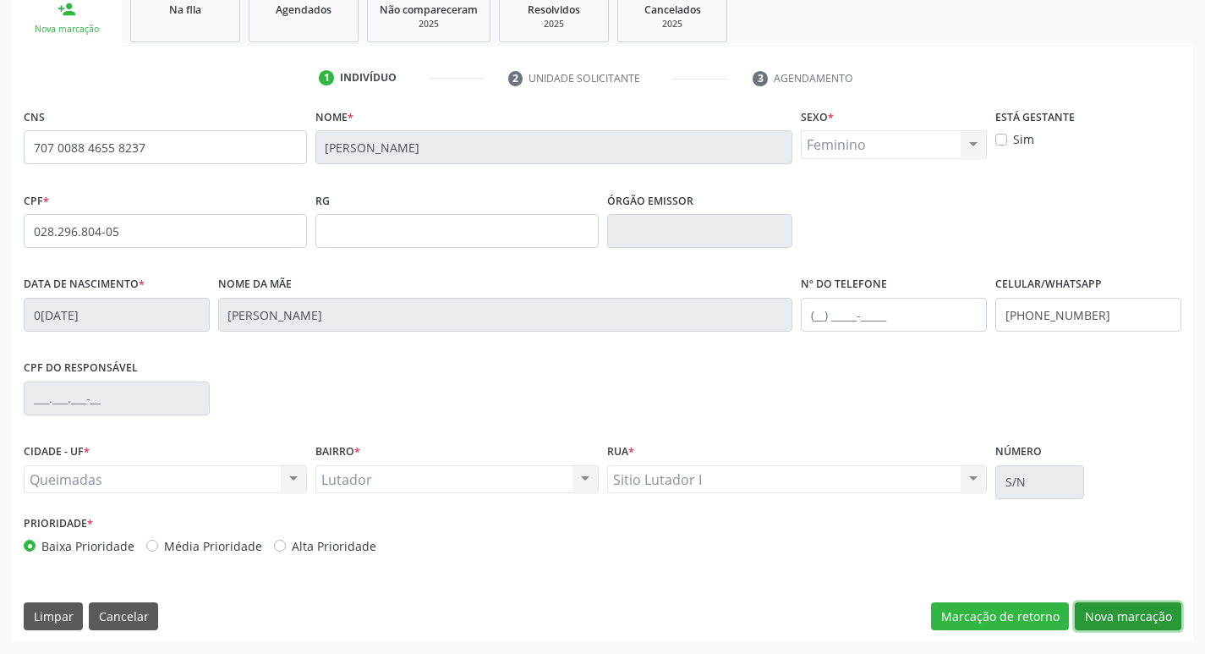
click at [1102, 606] on button "Nova marcação" at bounding box center [1128, 616] width 107 height 29
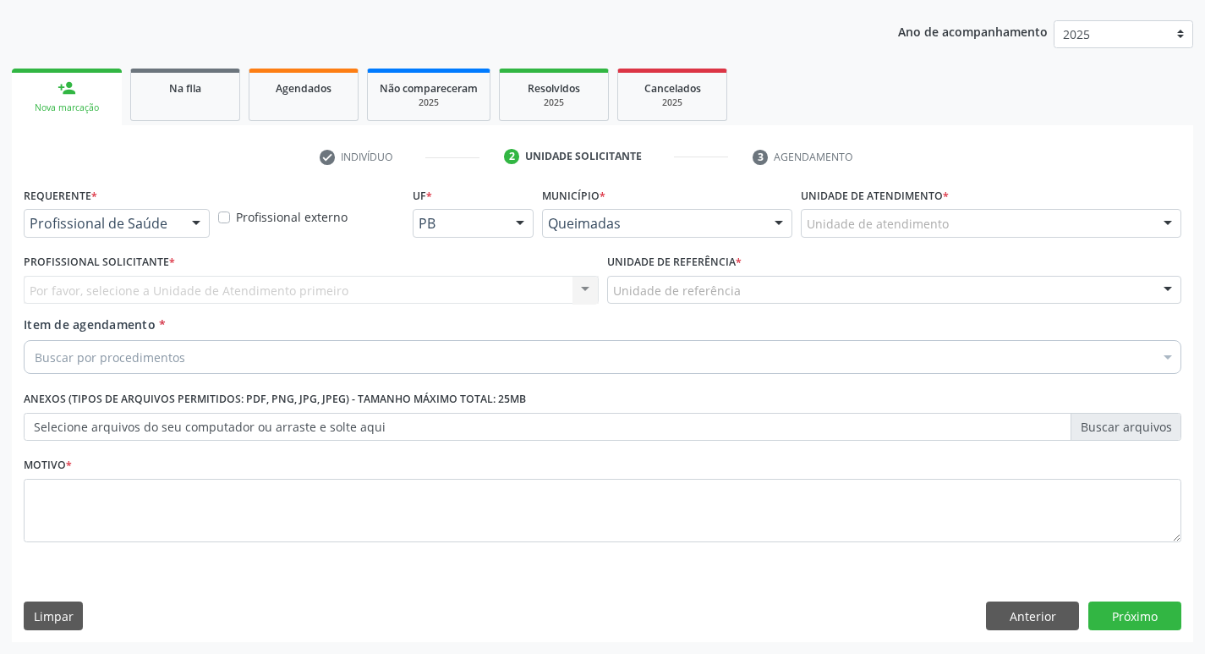
scroll to position [184, 0]
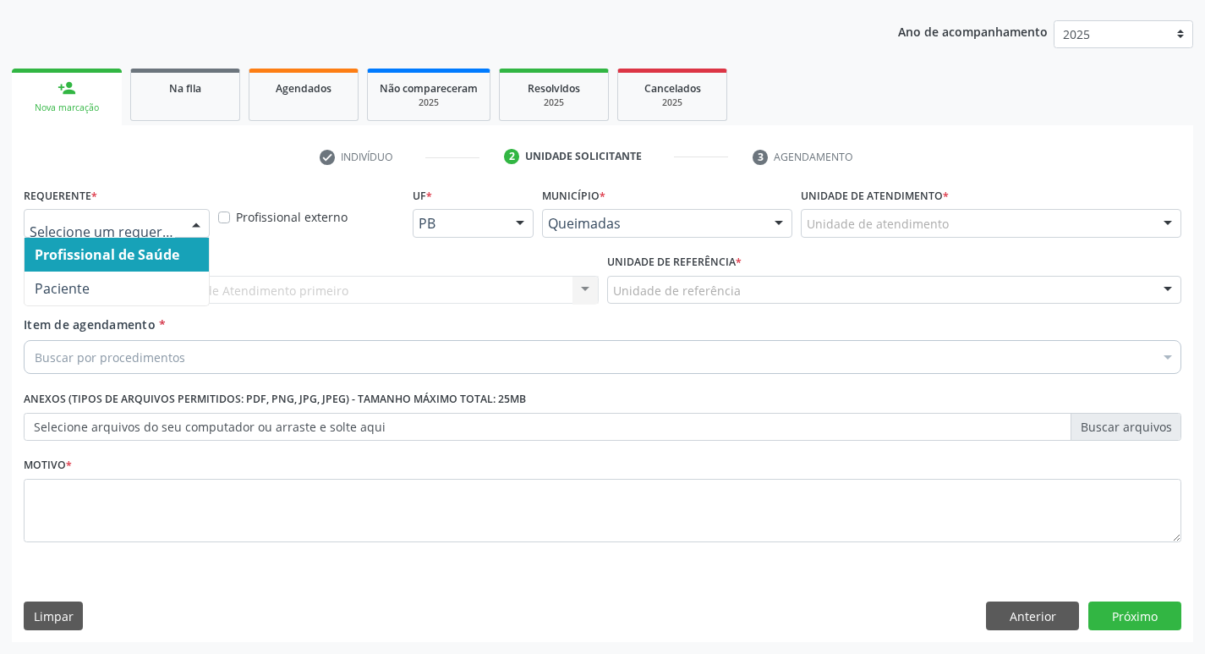
click at [192, 222] on div at bounding box center [196, 224] width 25 height 29
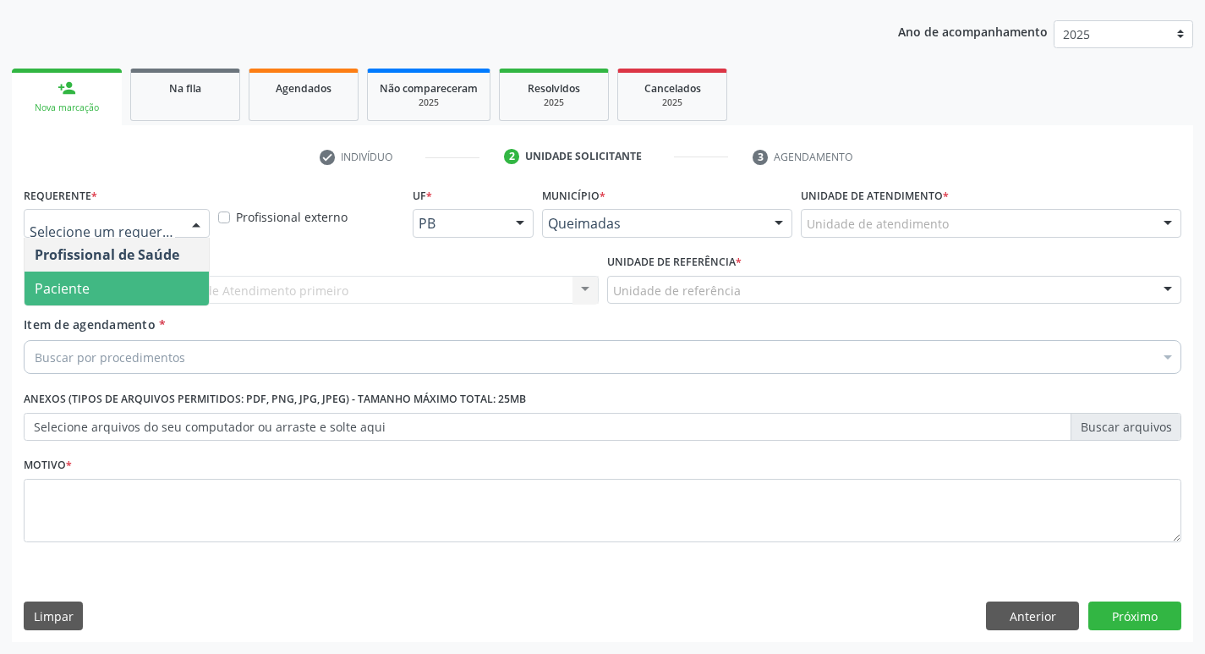
click at [166, 279] on span "Paciente" at bounding box center [117, 288] width 184 height 34
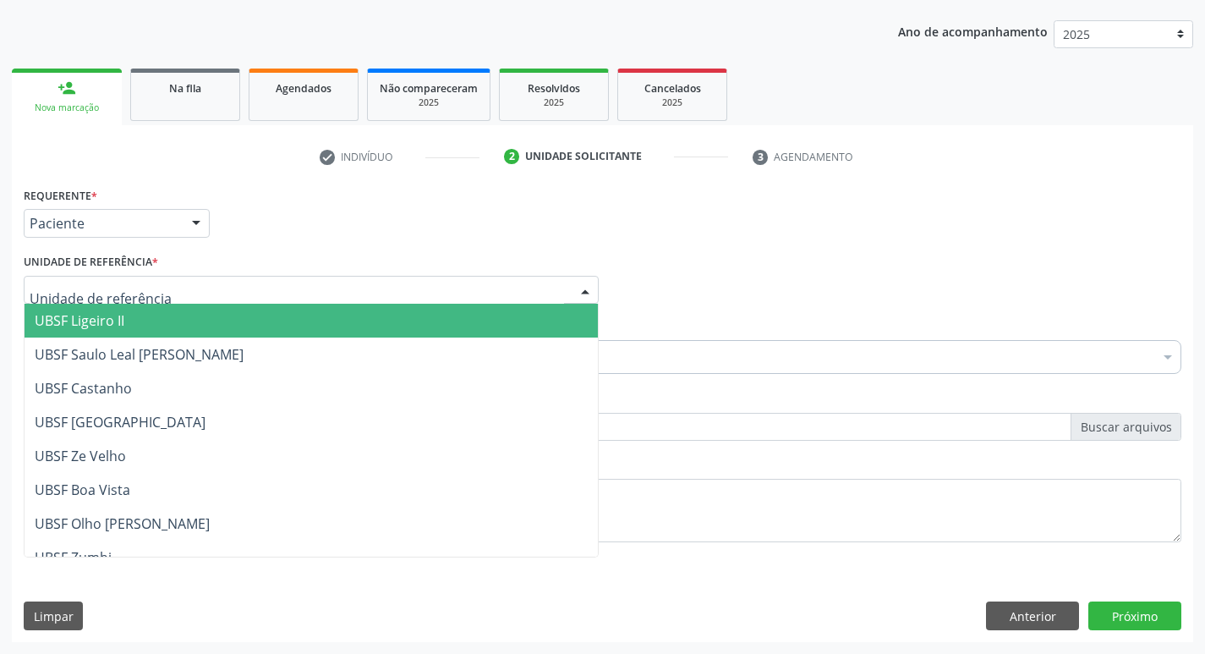
click at [166, 283] on div at bounding box center [311, 290] width 575 height 29
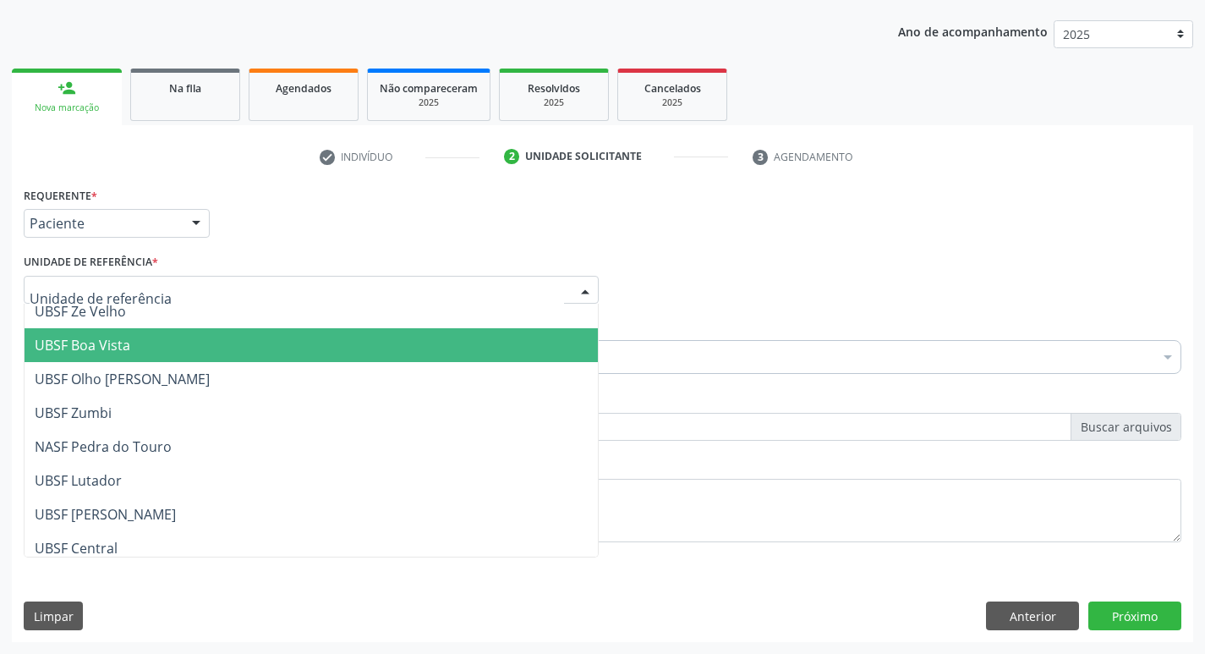
scroll to position [170, 0]
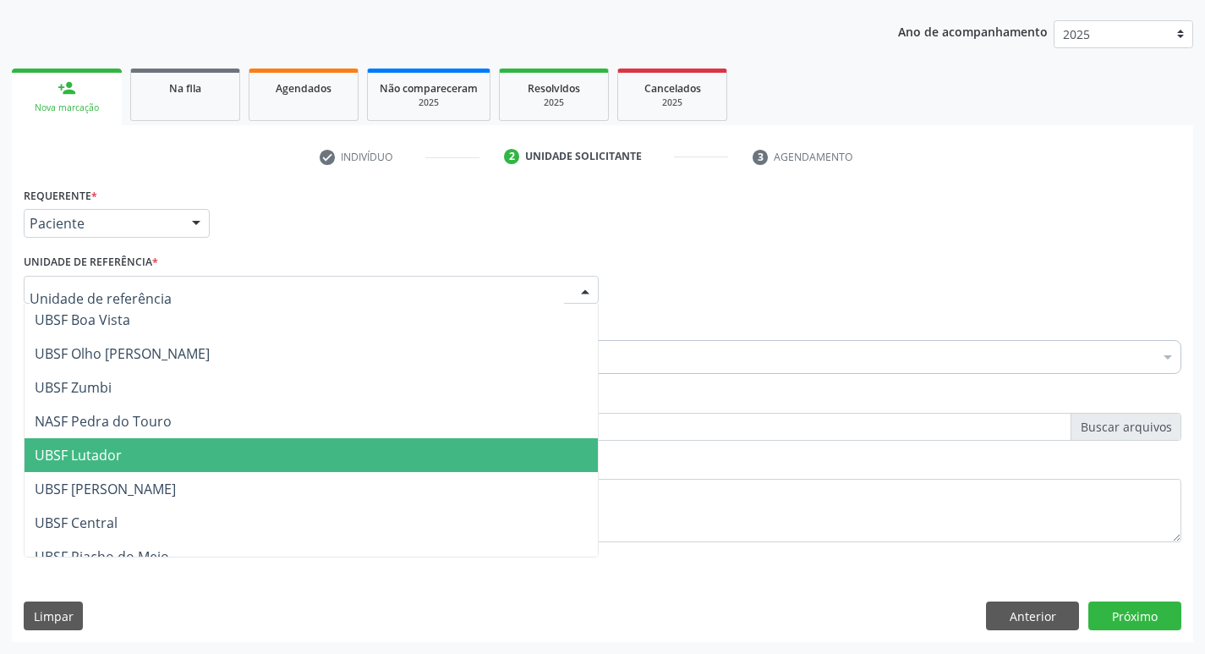
click at [141, 443] on span "UBSF Lutador" at bounding box center [311, 455] width 573 height 34
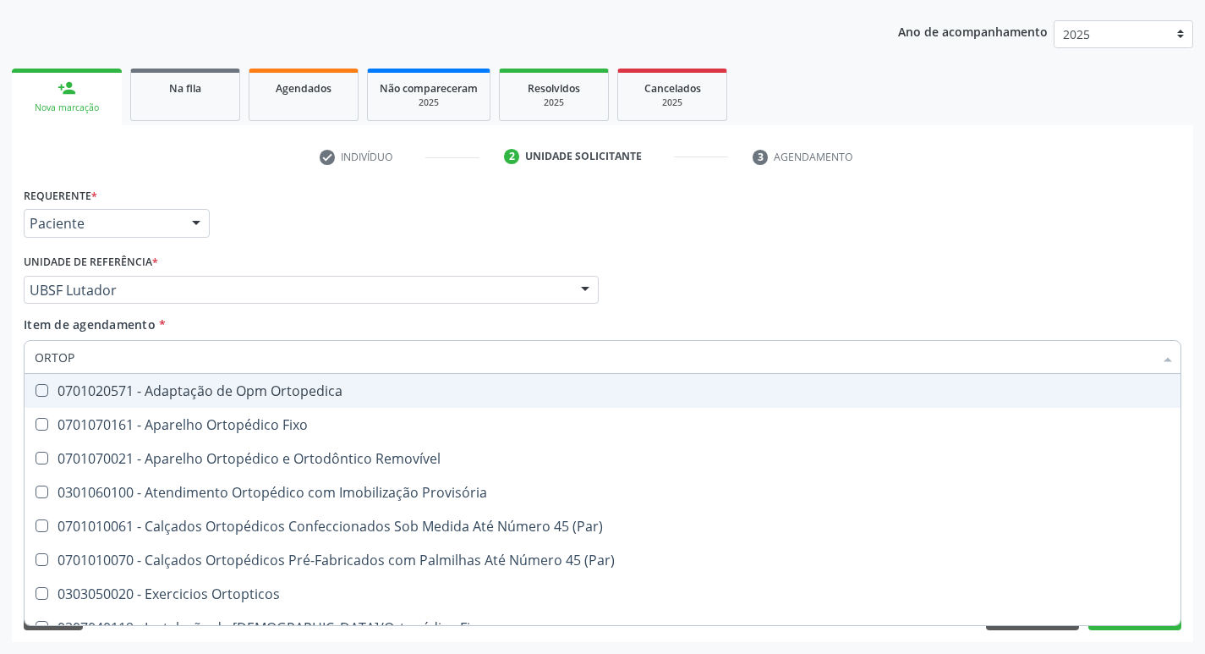
type input "ORTOPE"
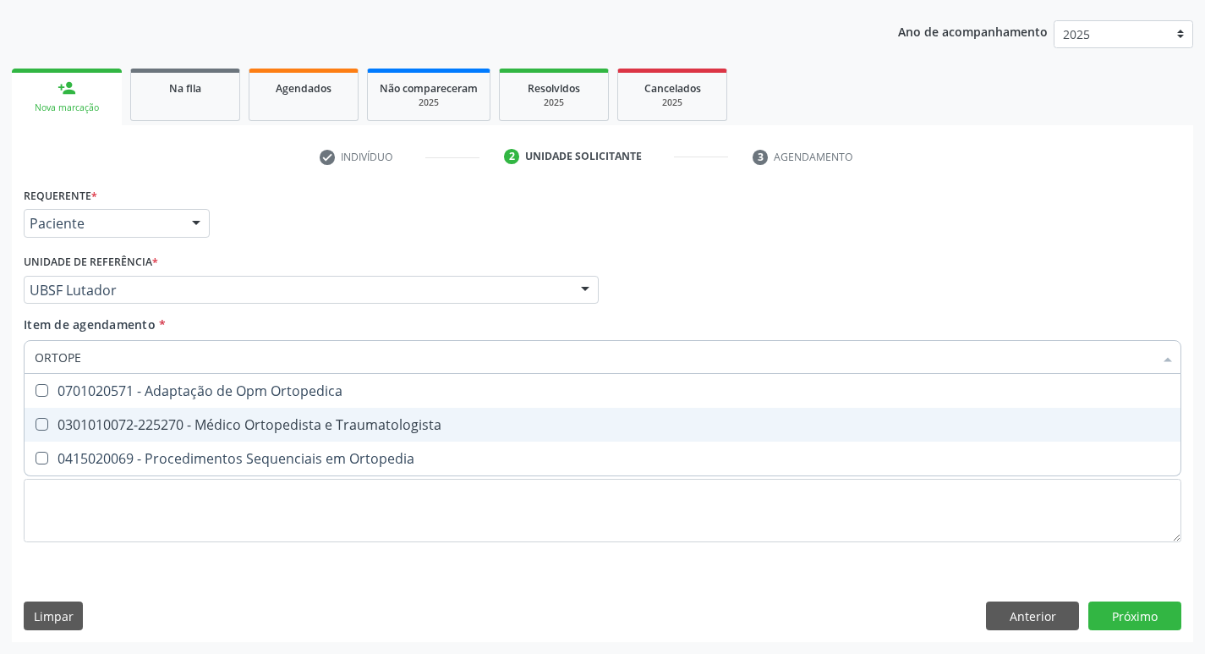
click at [37, 425] on Traumatologista at bounding box center [42, 424] width 13 height 13
click at [36, 425] on Traumatologista "checkbox" at bounding box center [30, 424] width 11 height 11
checkbox Traumatologista "true"
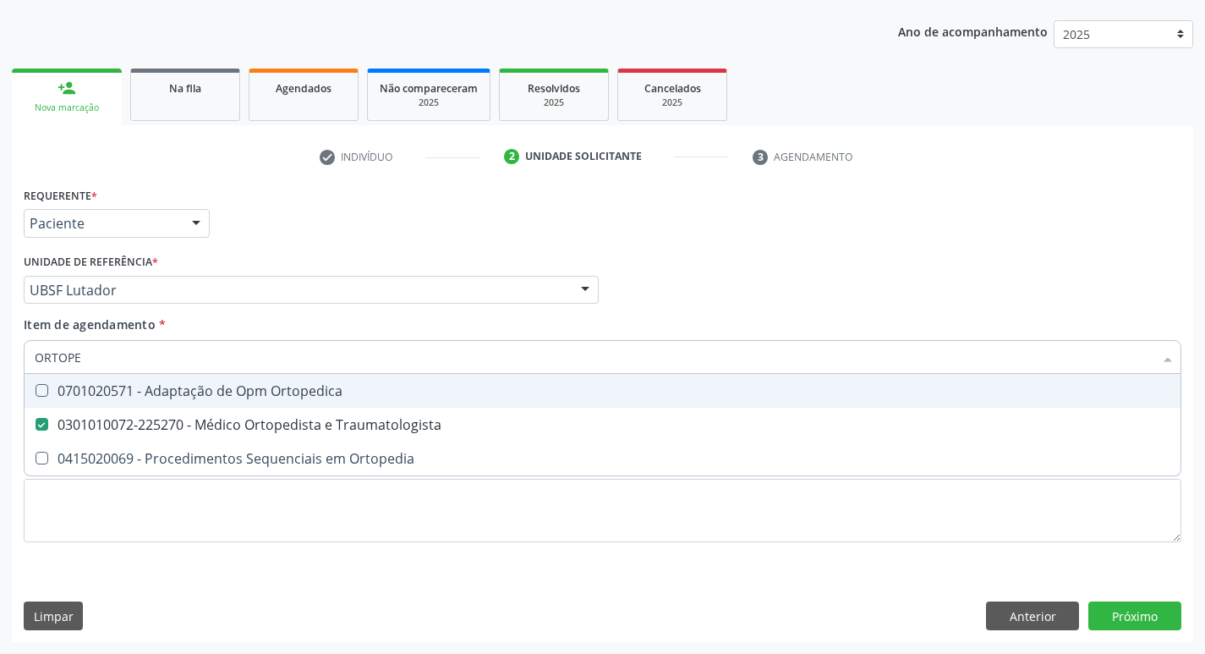
click at [653, 317] on div "Item de agendamento * ORTOPE Desfazer seleção 0701020571 - Adaptação de Opm Ort…" at bounding box center [603, 341] width 1158 height 53
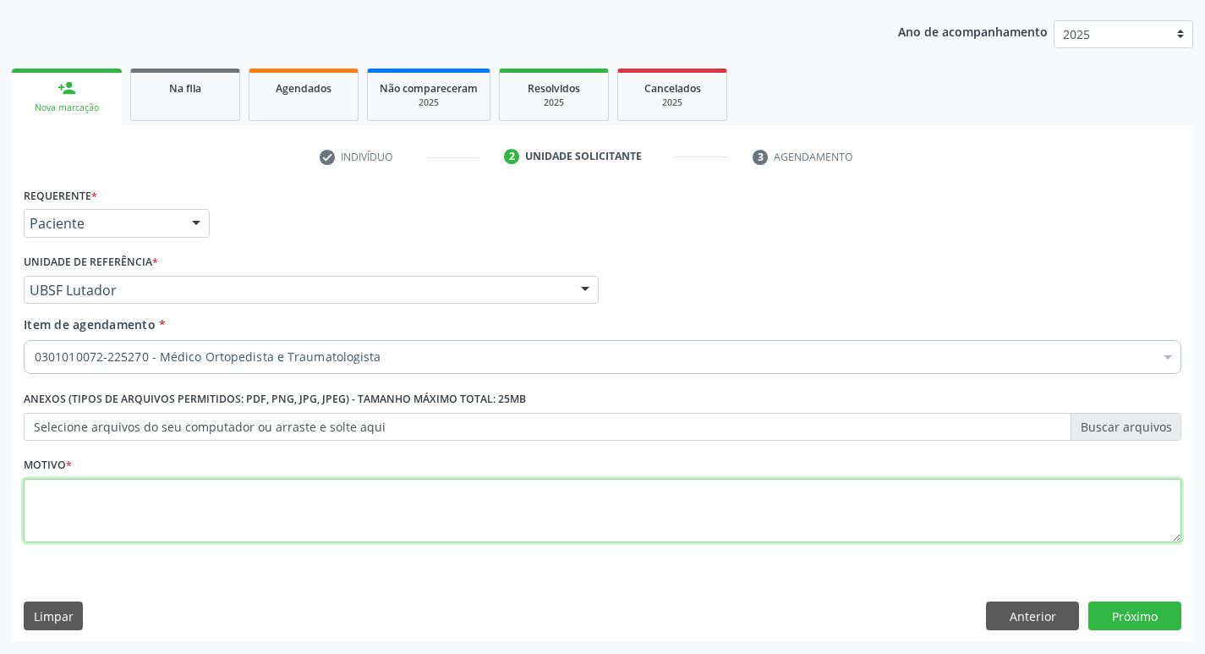
click at [73, 509] on textarea at bounding box center [603, 511] width 1158 height 64
type textarea "PRIMEIRA CONSULTA 09/2025"
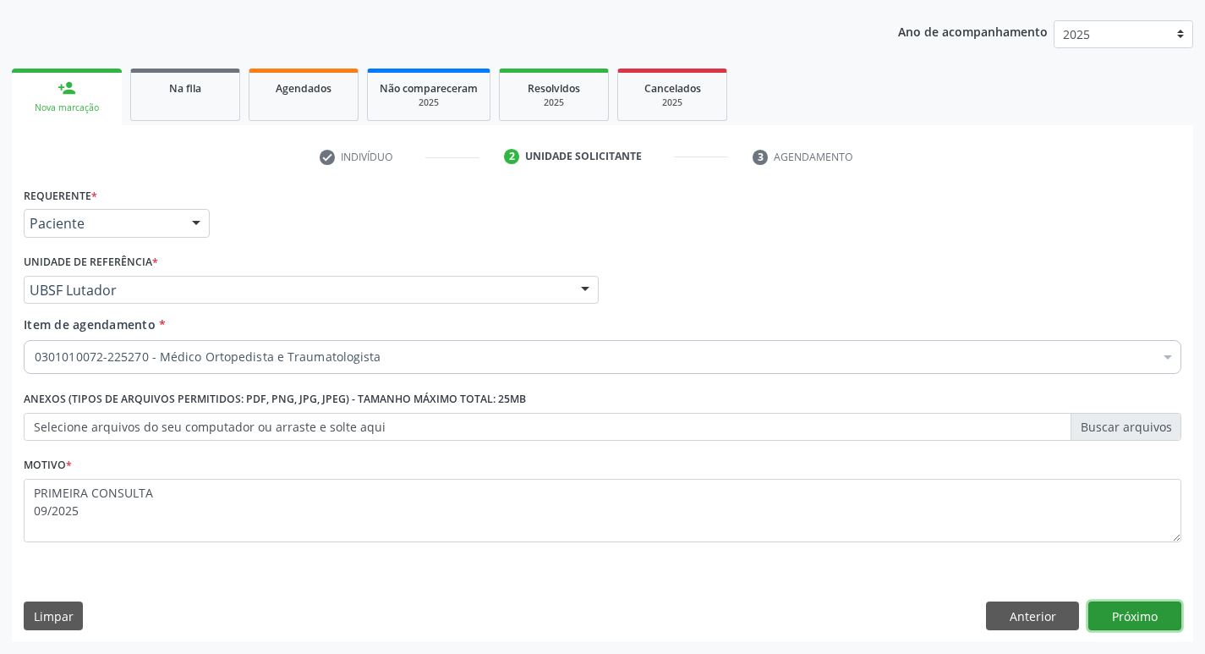
click at [1120, 621] on button "Próximo" at bounding box center [1134, 615] width 93 height 29
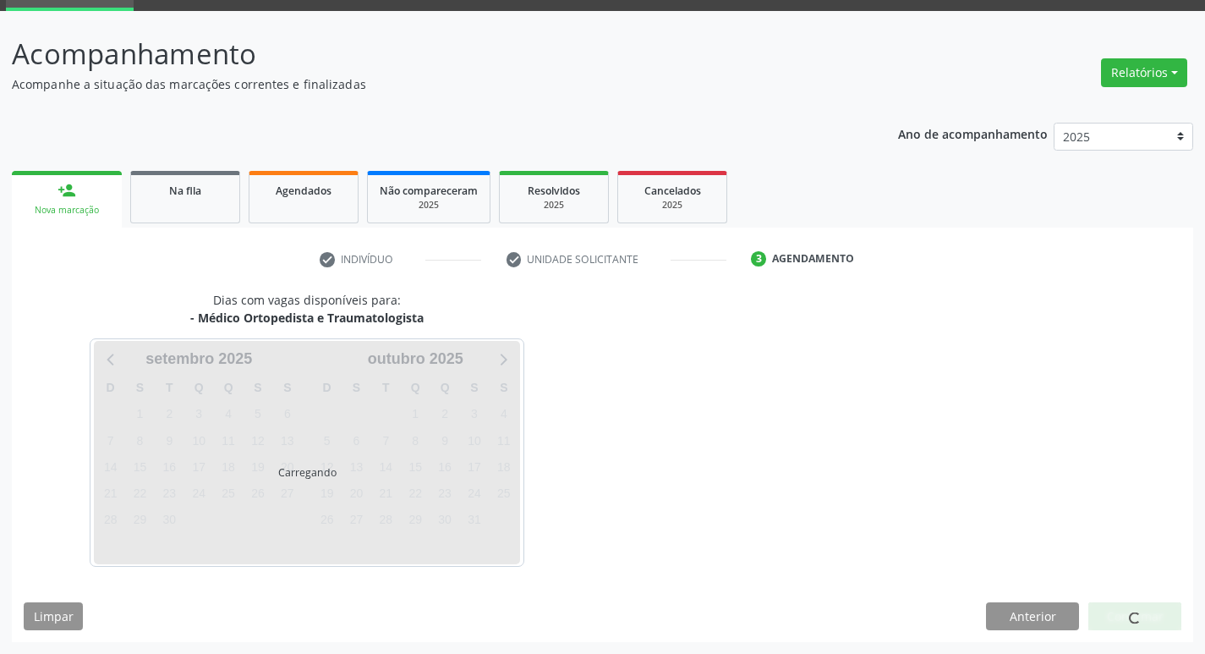
scroll to position [132, 0]
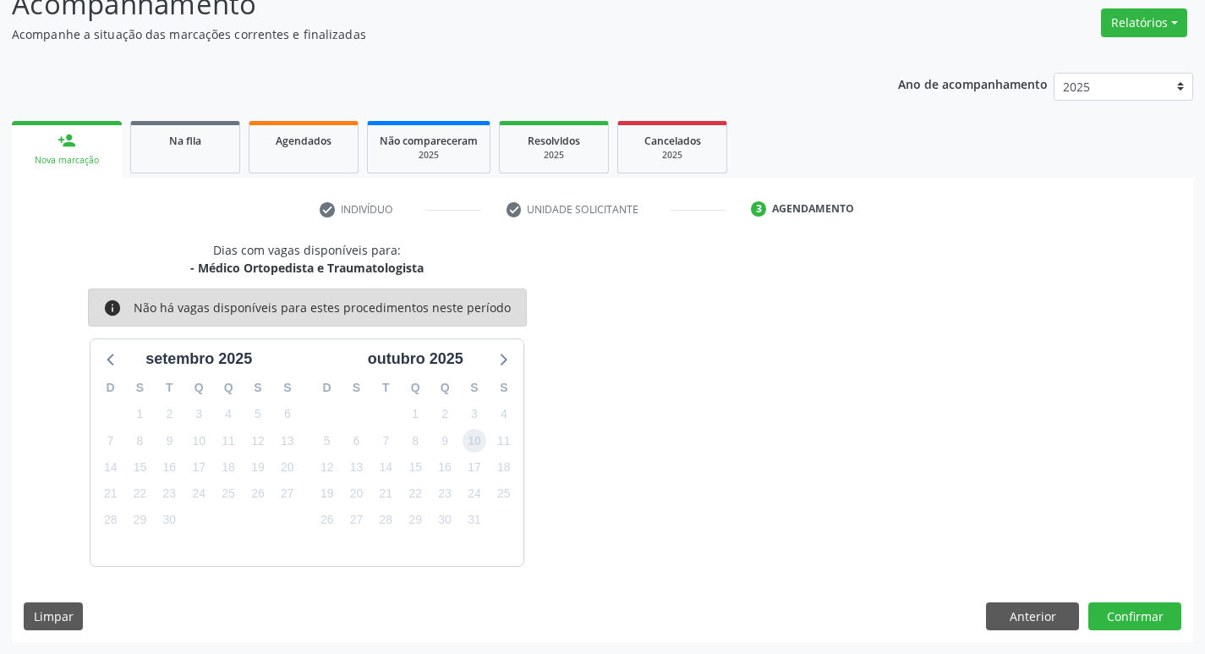
click at [478, 446] on span "10" at bounding box center [475, 441] width 24 height 24
click at [1131, 604] on button "Confirmar" at bounding box center [1134, 616] width 93 height 29
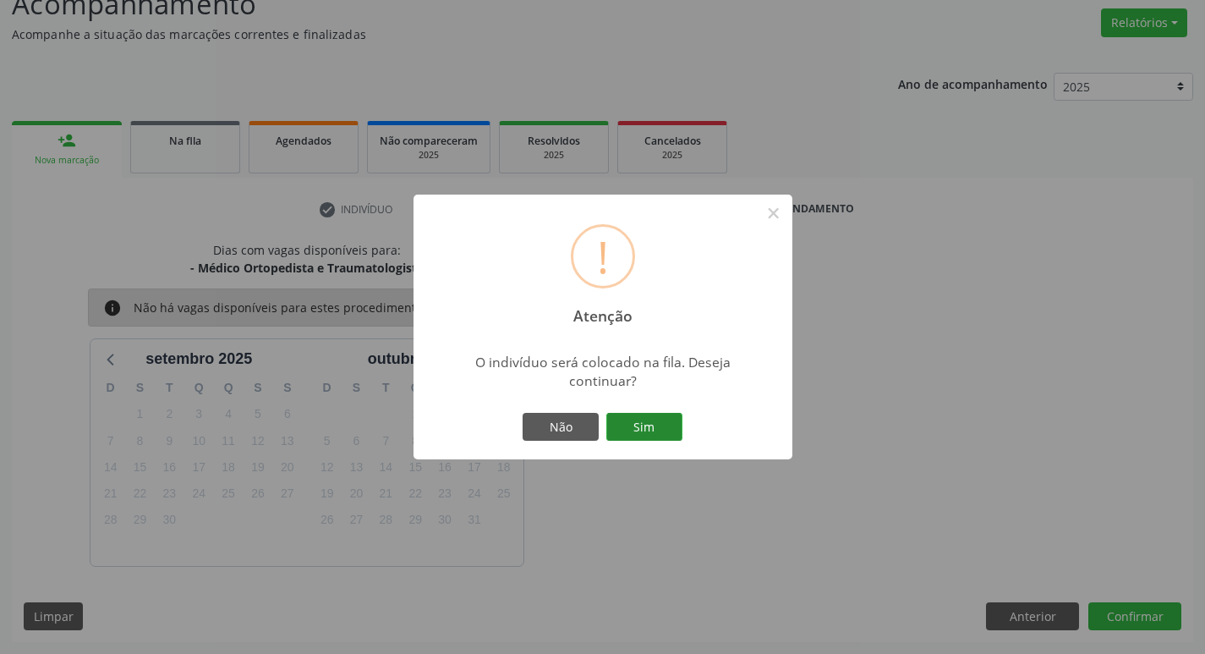
click at [644, 424] on button "Sim" at bounding box center [644, 427] width 76 height 29
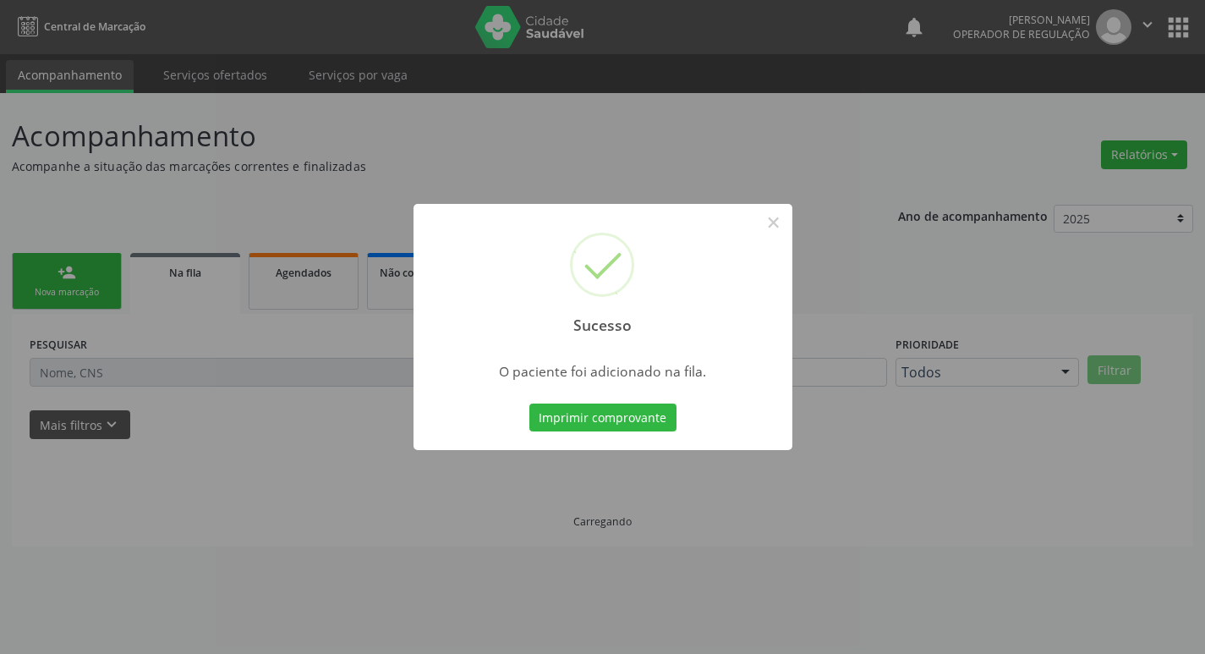
scroll to position [0, 0]
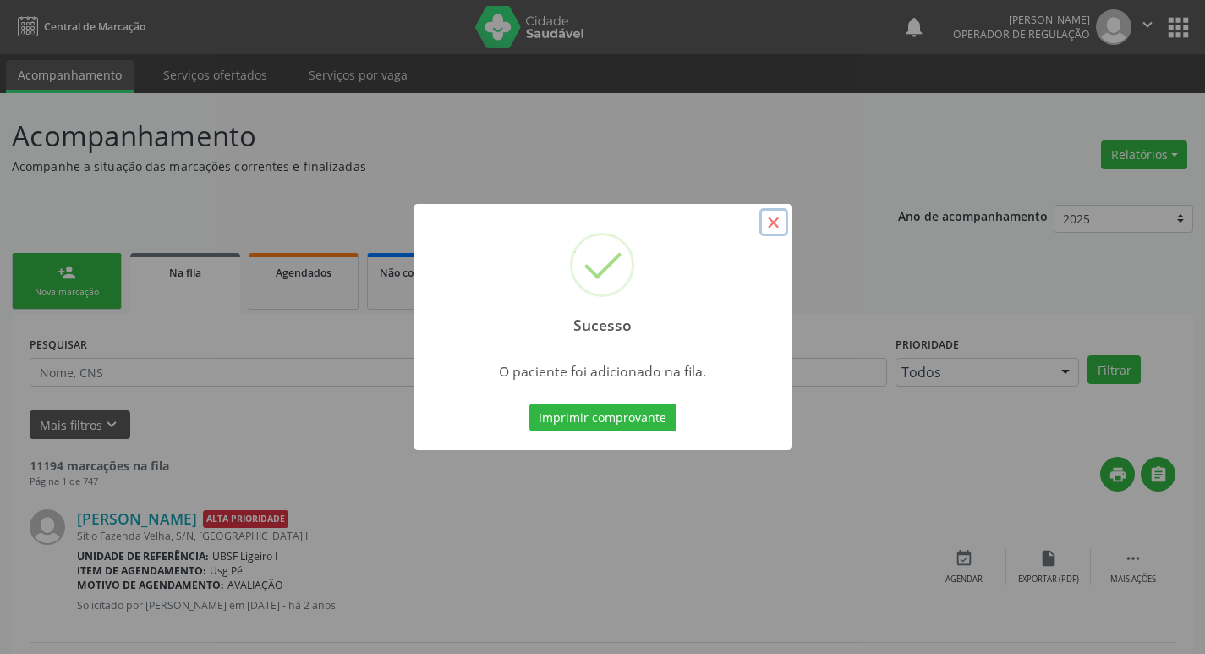
click at [778, 223] on button "×" at bounding box center [773, 222] width 29 height 29
